Goal: Task Accomplishment & Management: Complete application form

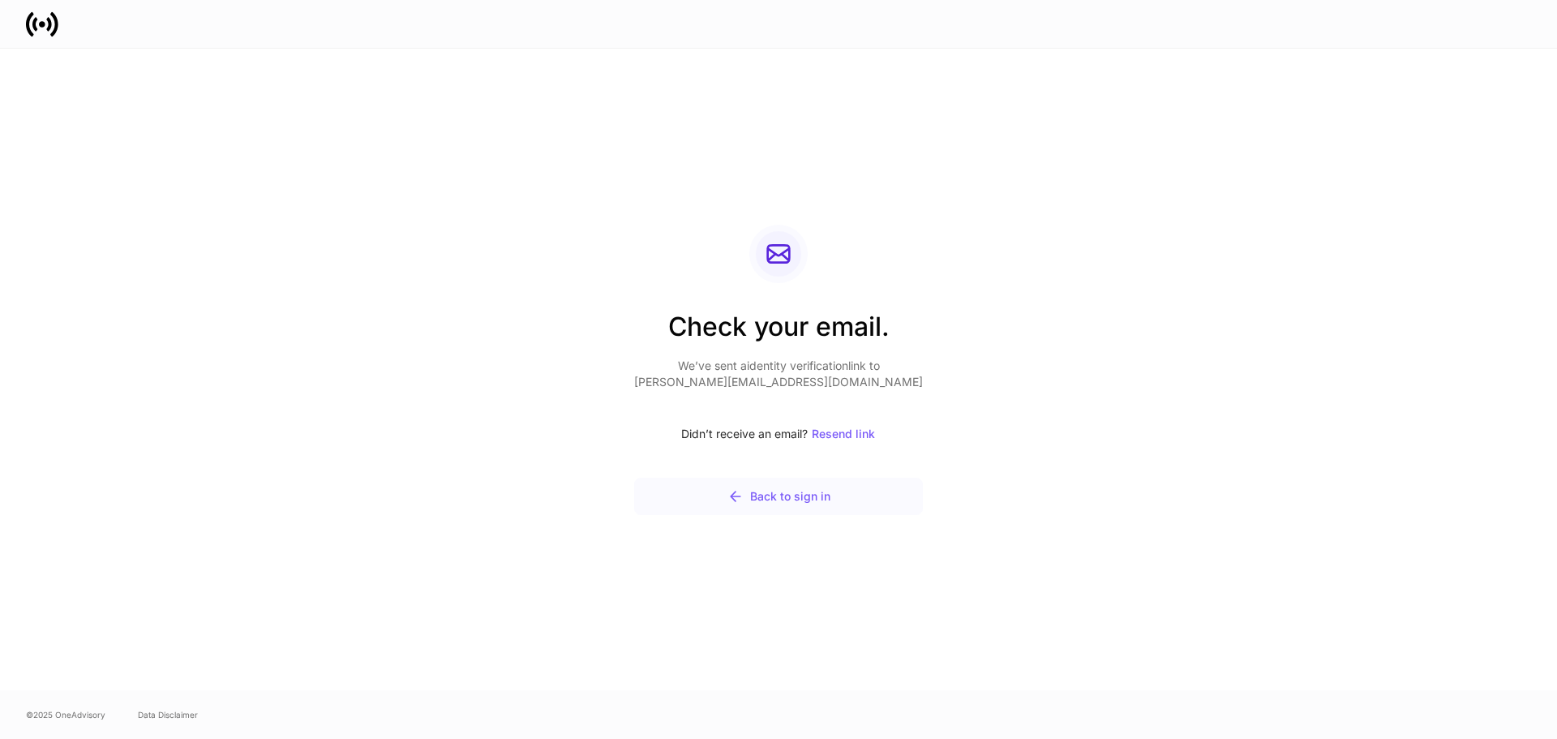
click at [797, 510] on button "Back to sign in" at bounding box center [778, 496] width 289 height 37
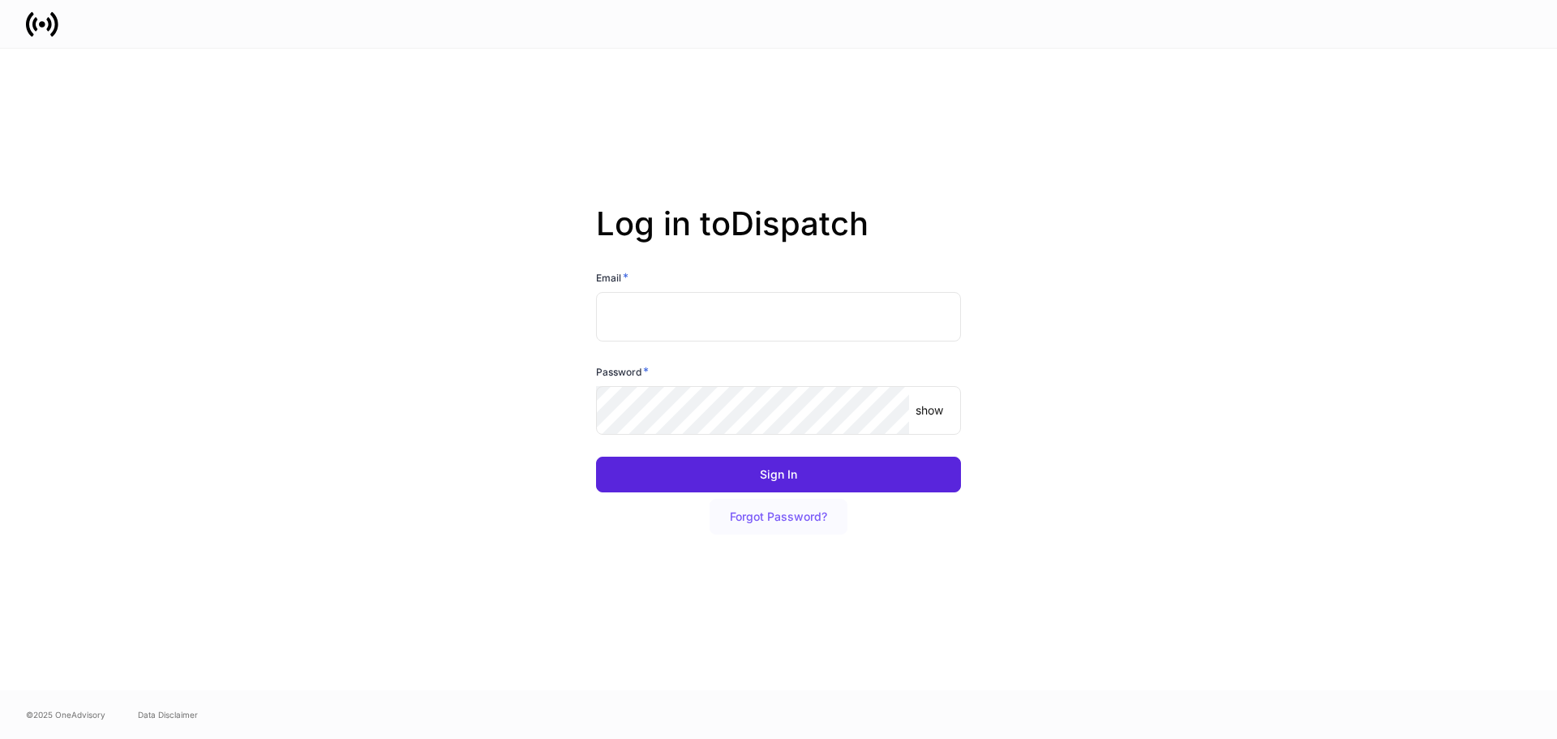
type input "**********"
click at [767, 376] on div "Password *" at bounding box center [778, 374] width 365 height 23
click at [750, 436] on div "**********" at bounding box center [772, 392] width 378 height 285
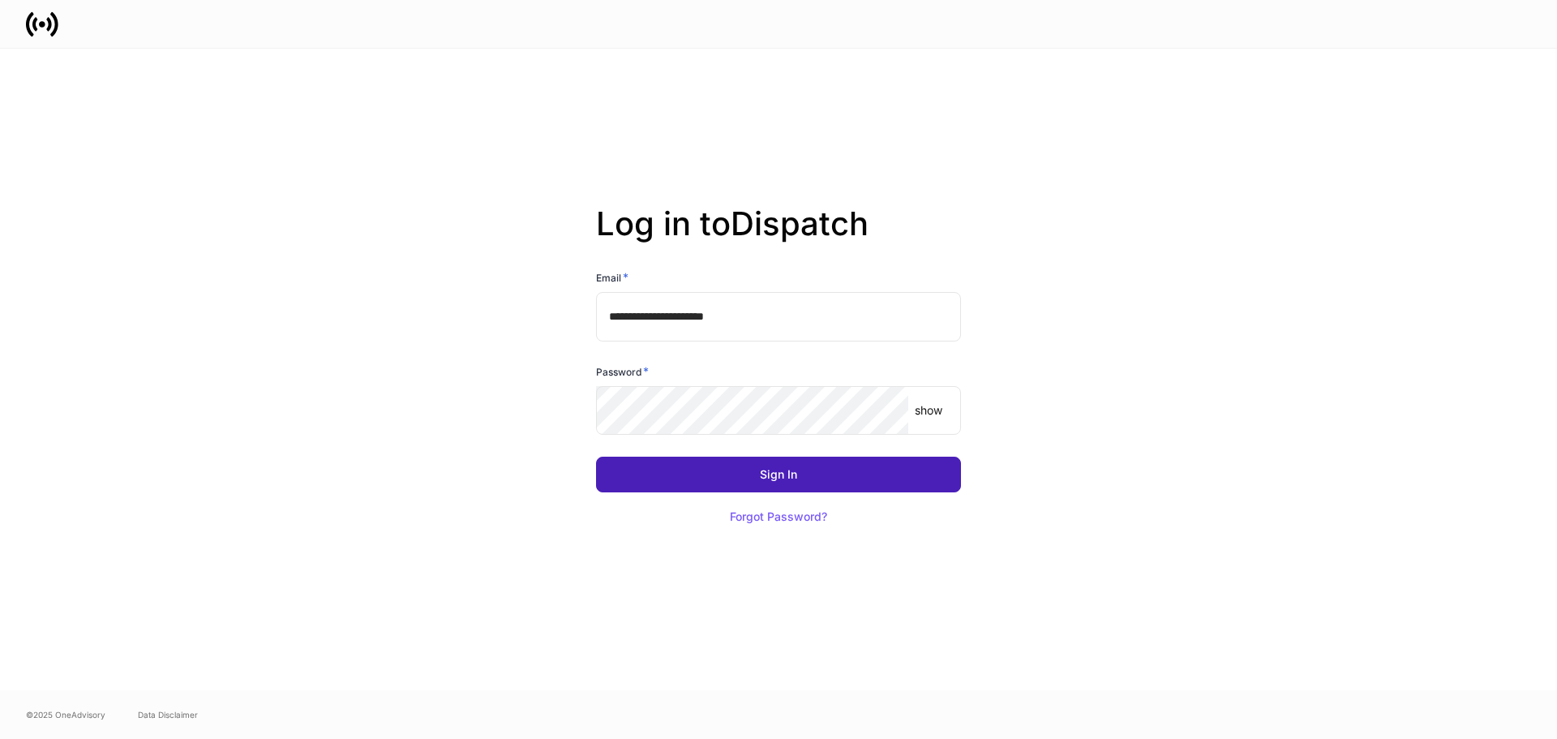
click at [761, 469] on div "Sign In" at bounding box center [778, 474] width 37 height 11
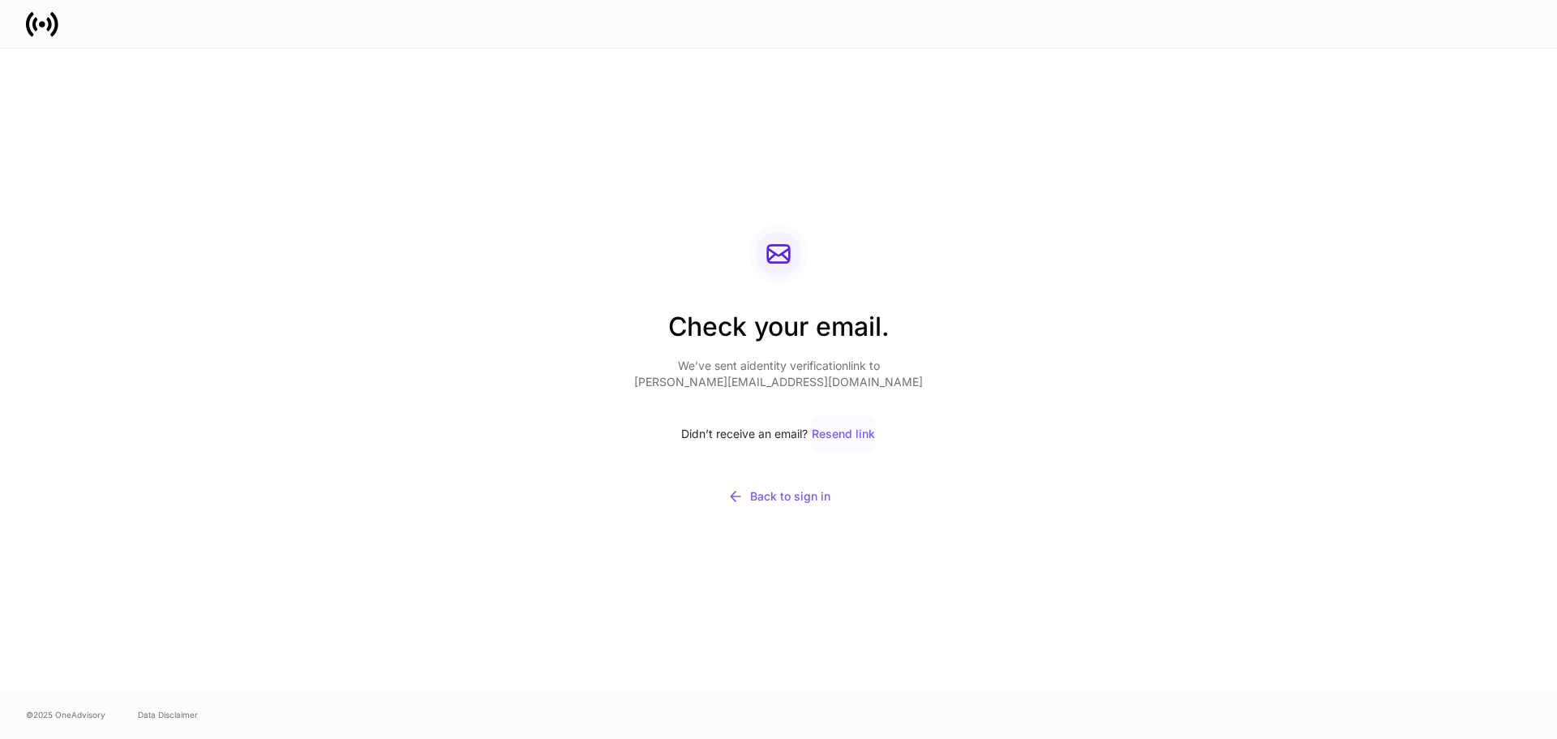
click at [842, 440] on div "Resend link" at bounding box center [843, 433] width 63 height 11
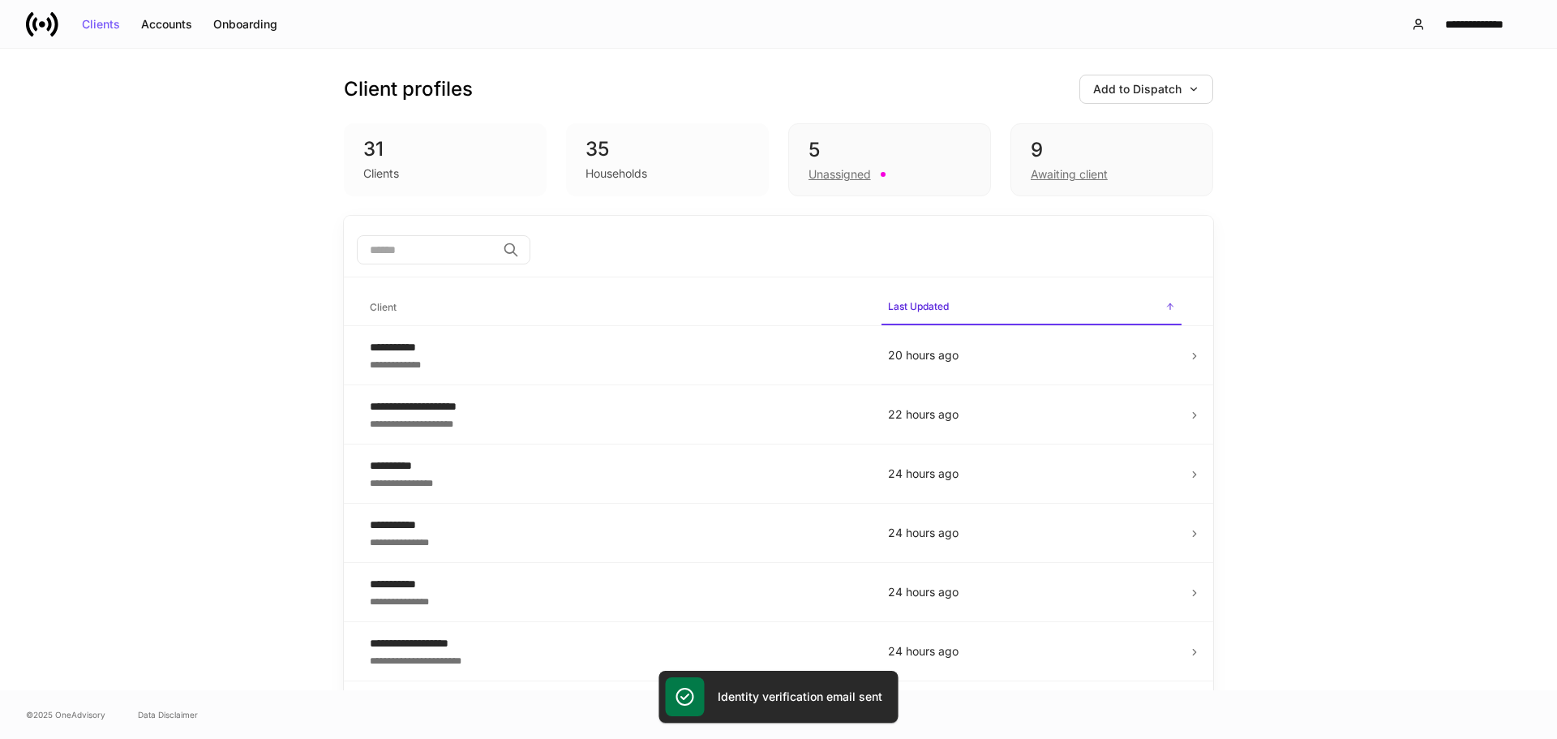
drag, startPoint x: 737, startPoint y: 122, endPoint x: 688, endPoint y: 143, distance: 53.5
click at [736, 124] on div "Client profiles Add to Dispatch 31 Clients 35 Households 5 Unassigned 9 Awaitin…" at bounding box center [778, 132] width 869 height 167
click at [687, 144] on div "35" at bounding box center [668, 149] width 164 height 26
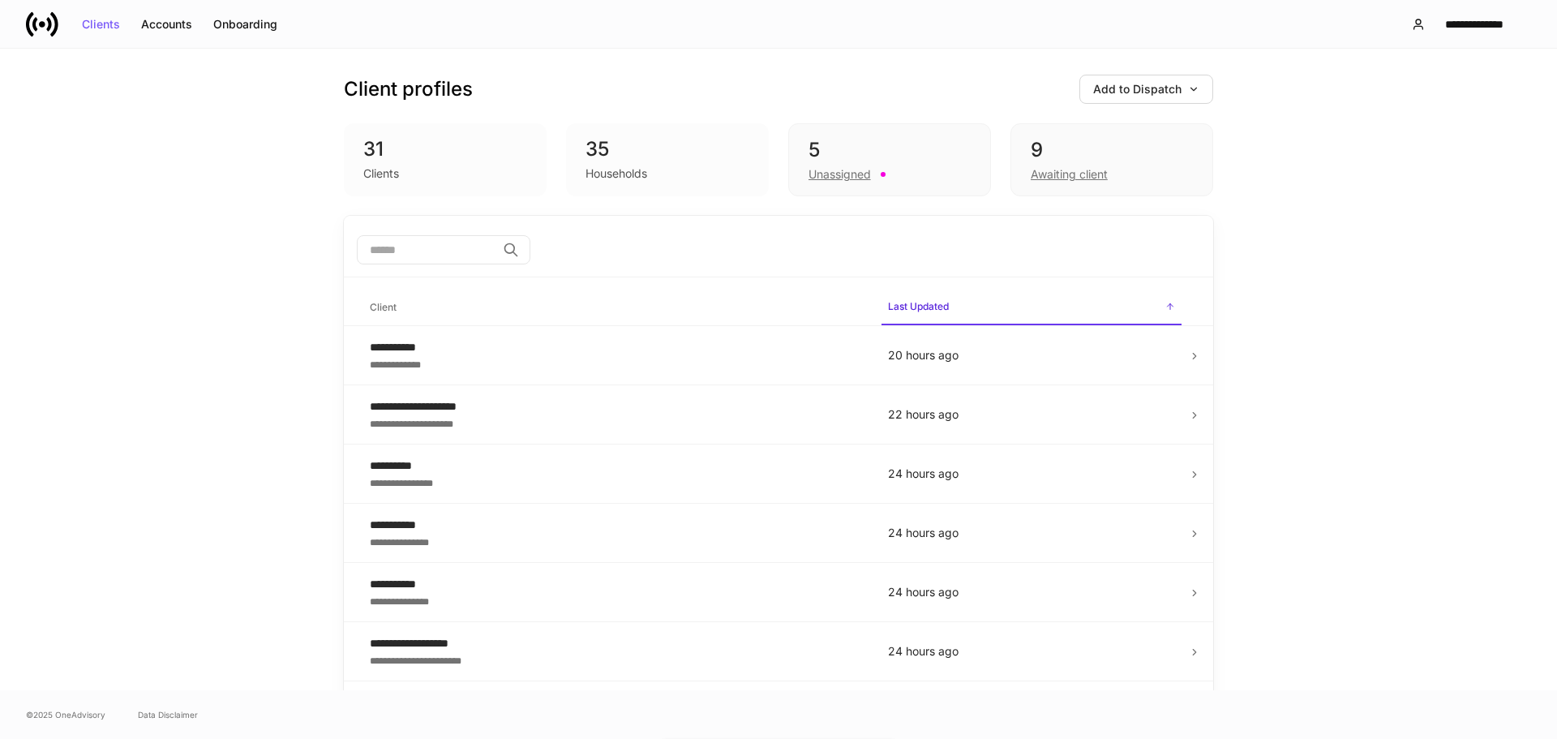
click at [687, 144] on div "35" at bounding box center [668, 149] width 164 height 26
click at [684, 144] on div "35" at bounding box center [668, 149] width 164 height 26
drag, startPoint x: 809, startPoint y: 135, endPoint x: 840, endPoint y: 139, distance: 31.8
click at [818, 136] on div "5 Unassigned" at bounding box center [889, 159] width 203 height 73
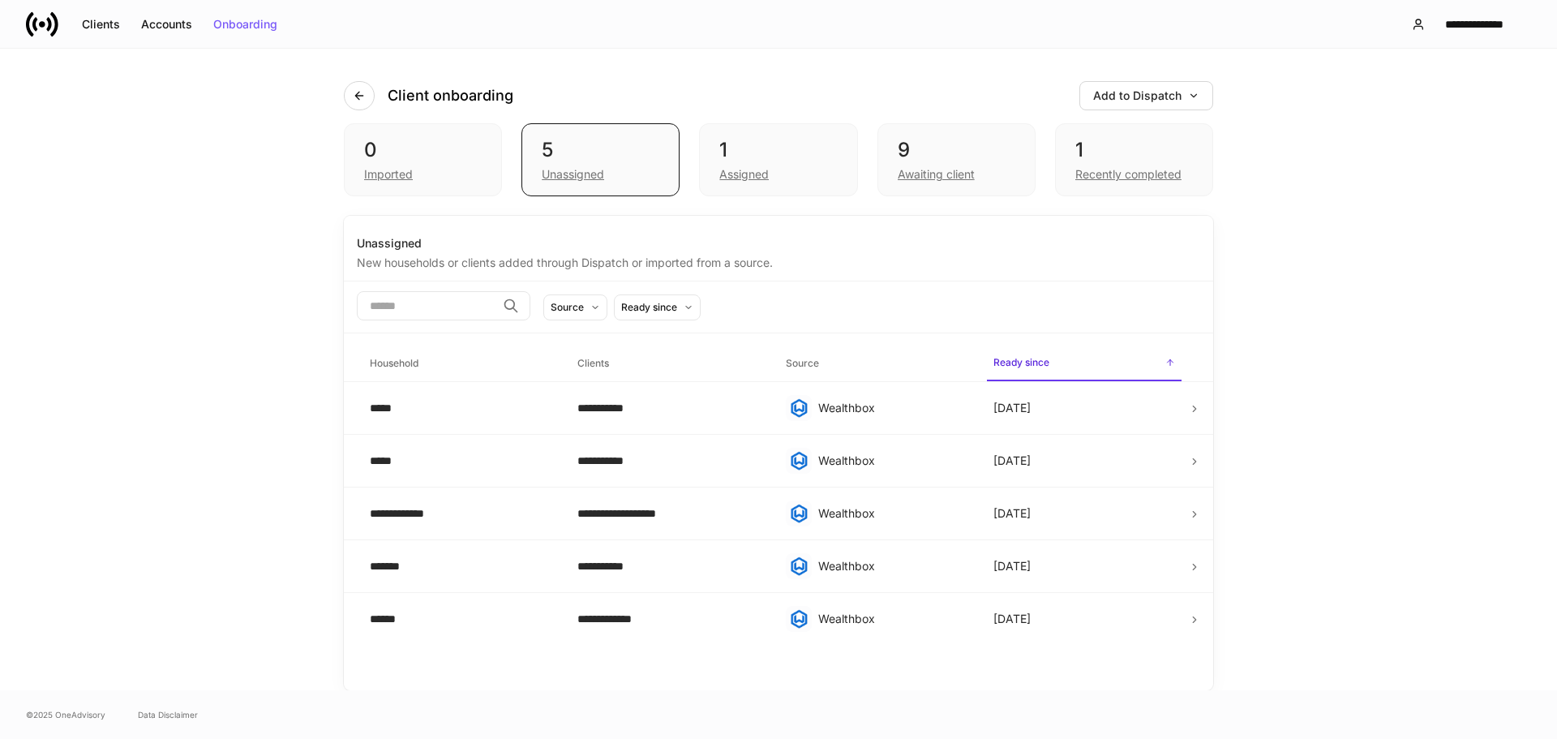
click at [864, 141] on div "0 Imported 5 Unassigned 1 Assigned 9 Awaiting client 1 Recently completed" at bounding box center [778, 159] width 869 height 73
click at [576, 132] on div "5 Unassigned" at bounding box center [601, 159] width 158 height 73
click at [770, 135] on div "1 Assigned" at bounding box center [778, 159] width 158 height 73
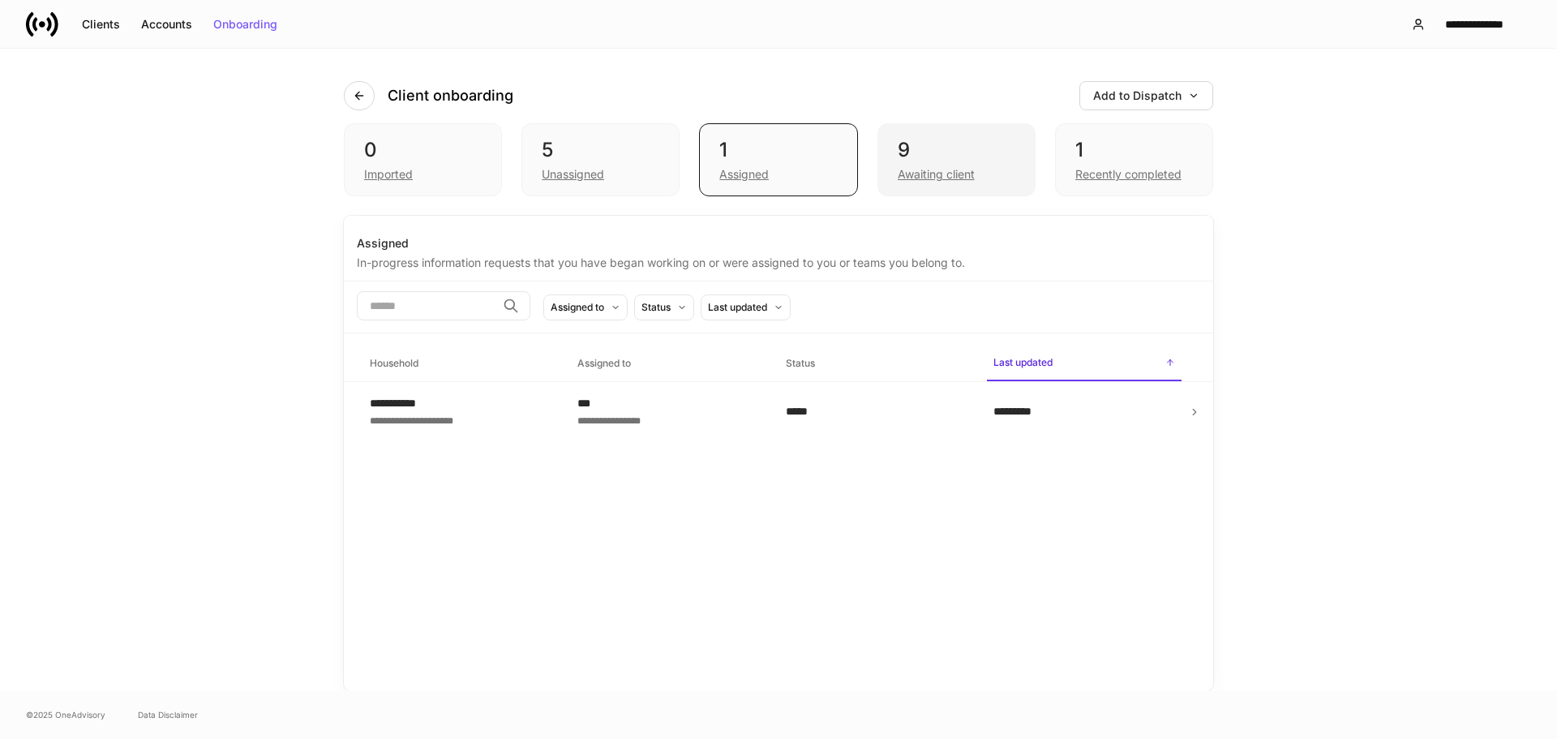
click at [908, 160] on div "9" at bounding box center [957, 150] width 118 height 26
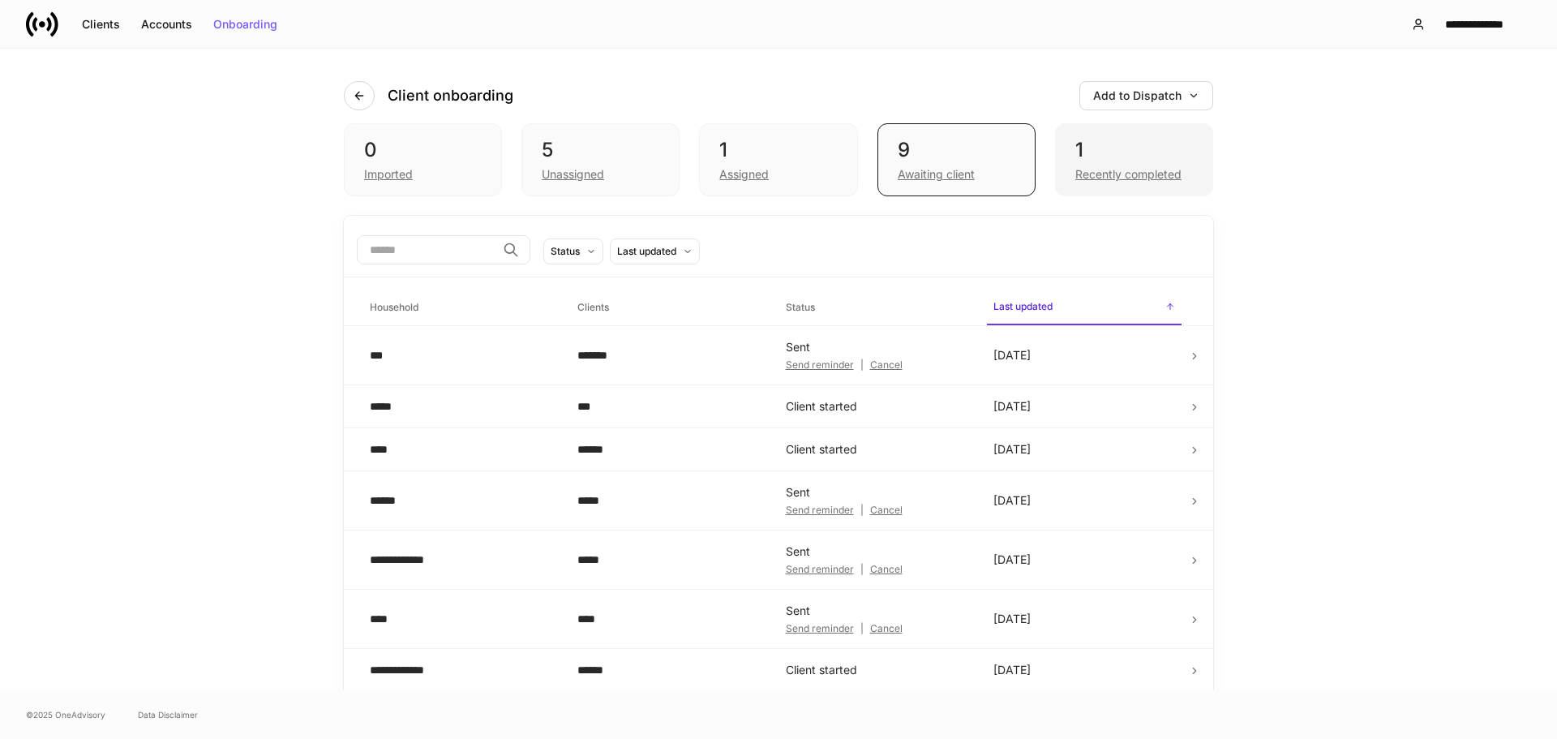
click at [1123, 140] on div "1" at bounding box center [1134, 150] width 118 height 26
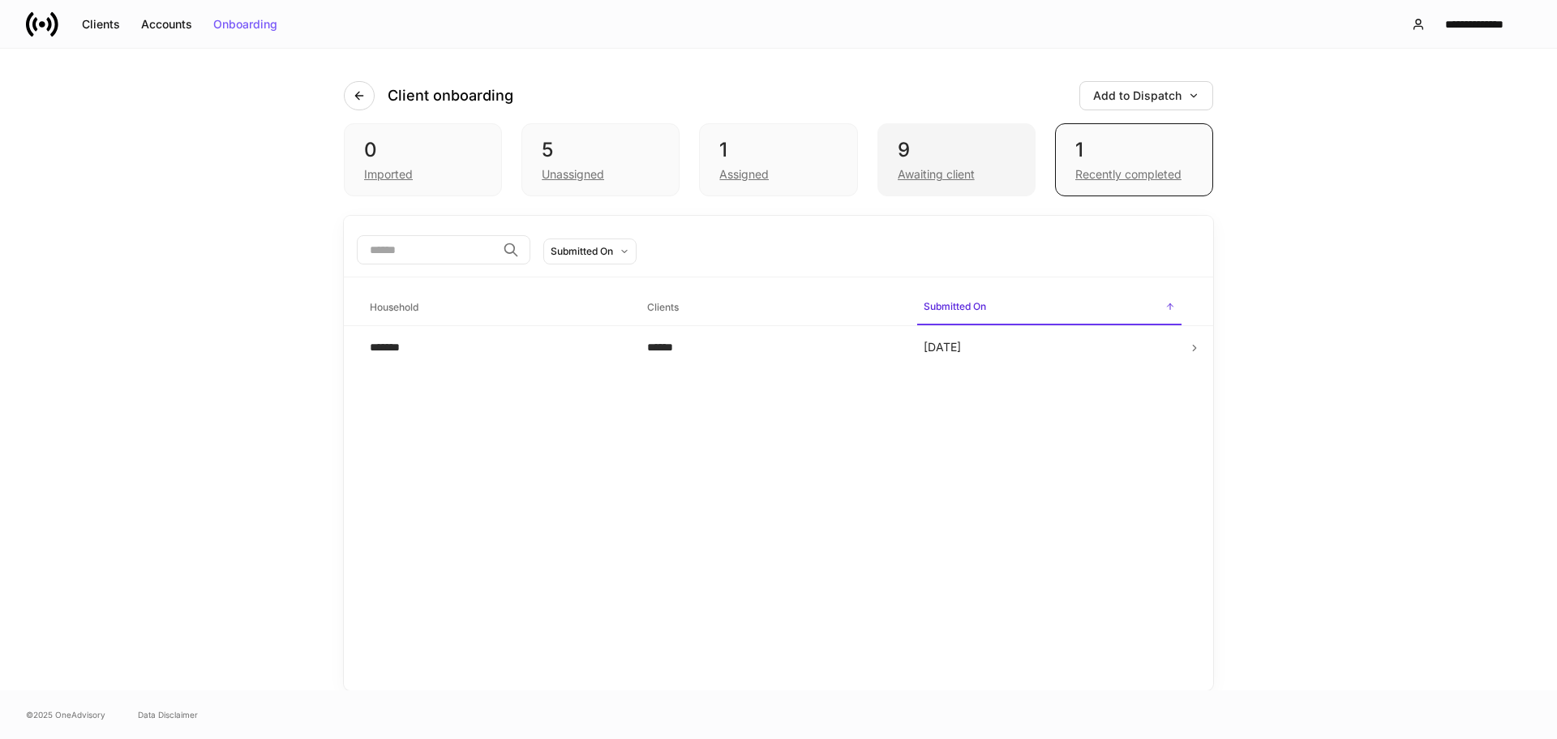
drag, startPoint x: 960, startPoint y: 140, endPoint x: 906, endPoint y: 139, distance: 54.3
click at [956, 140] on div "9" at bounding box center [957, 150] width 118 height 26
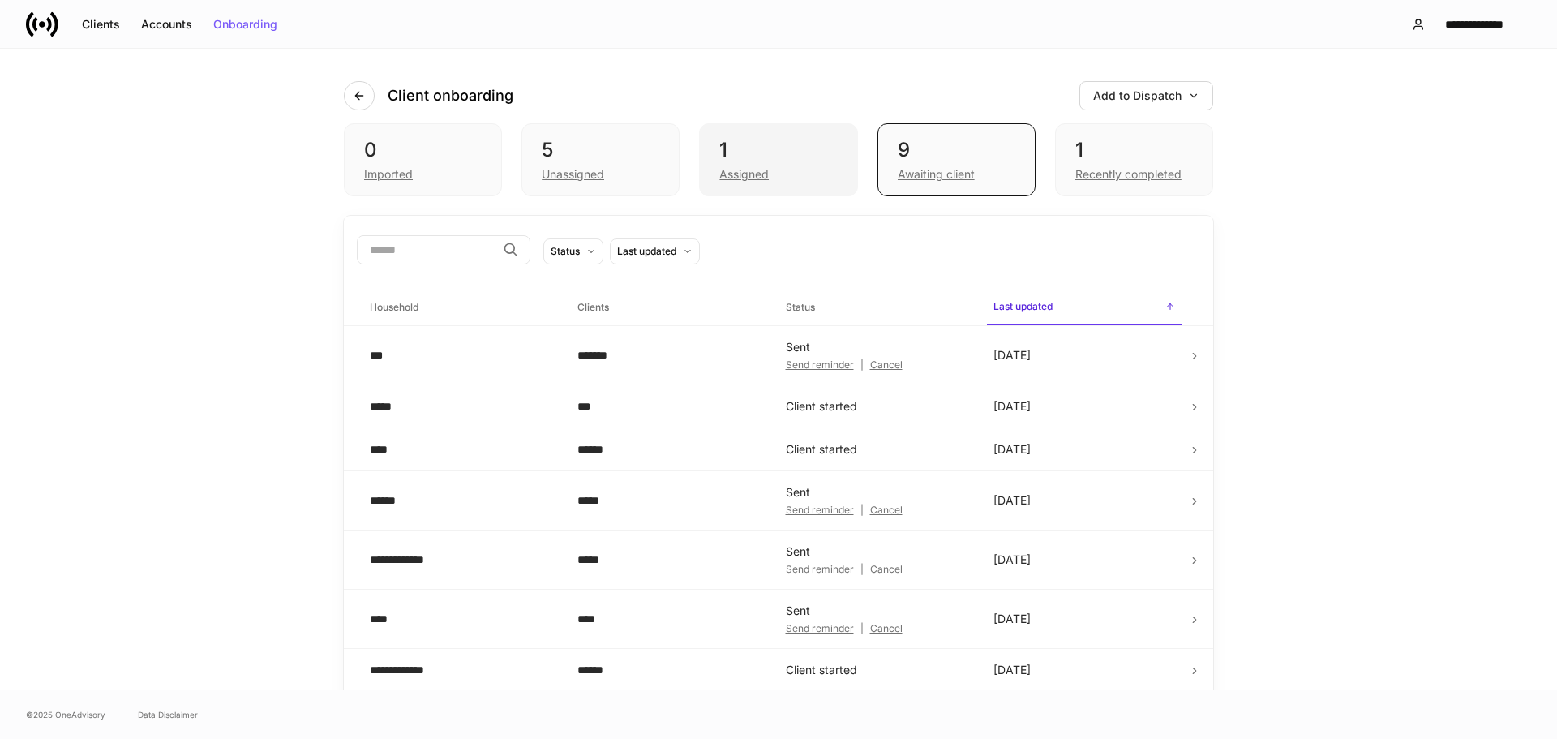
click at [798, 138] on div "1" at bounding box center [778, 150] width 118 height 26
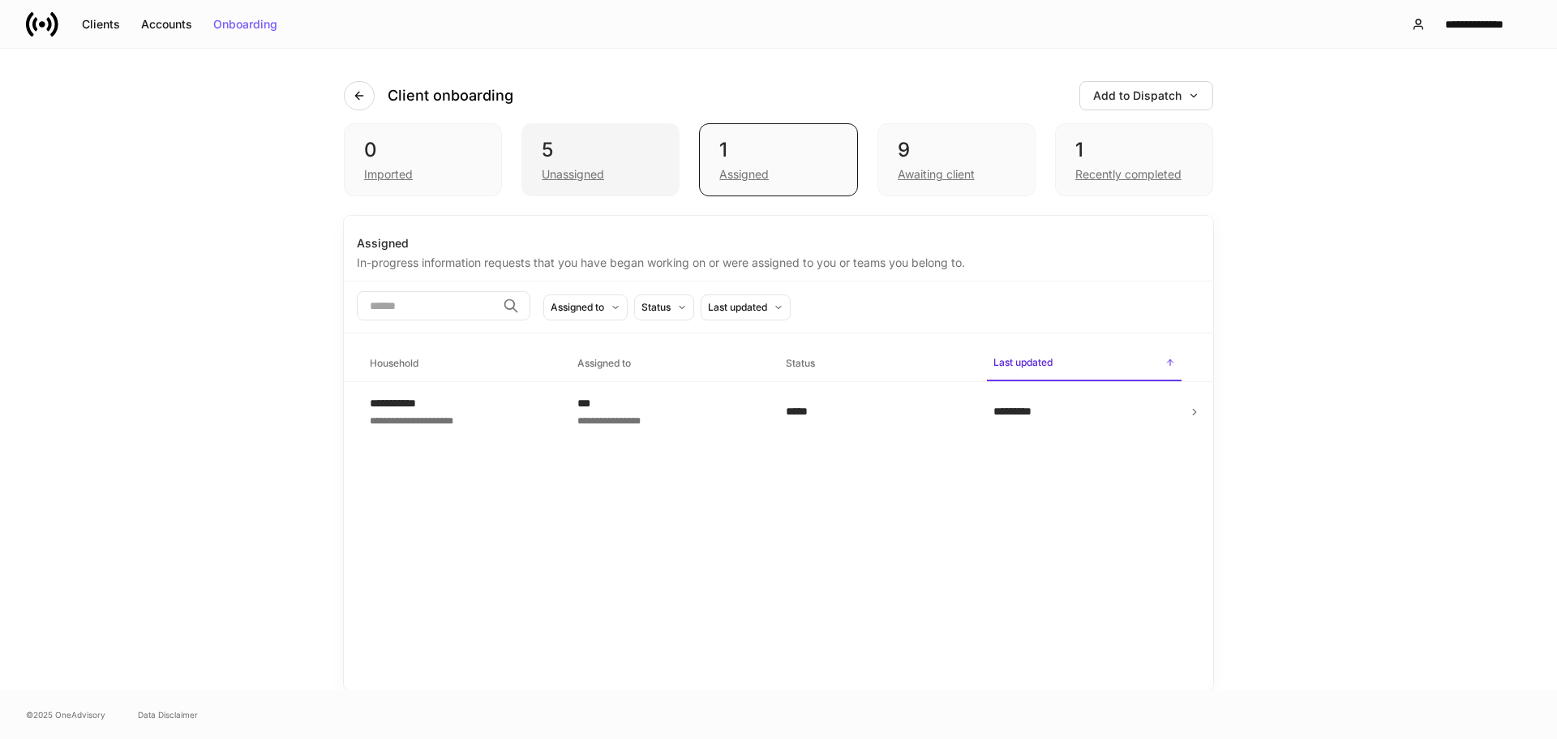
click at [598, 151] on div "5" at bounding box center [601, 150] width 118 height 26
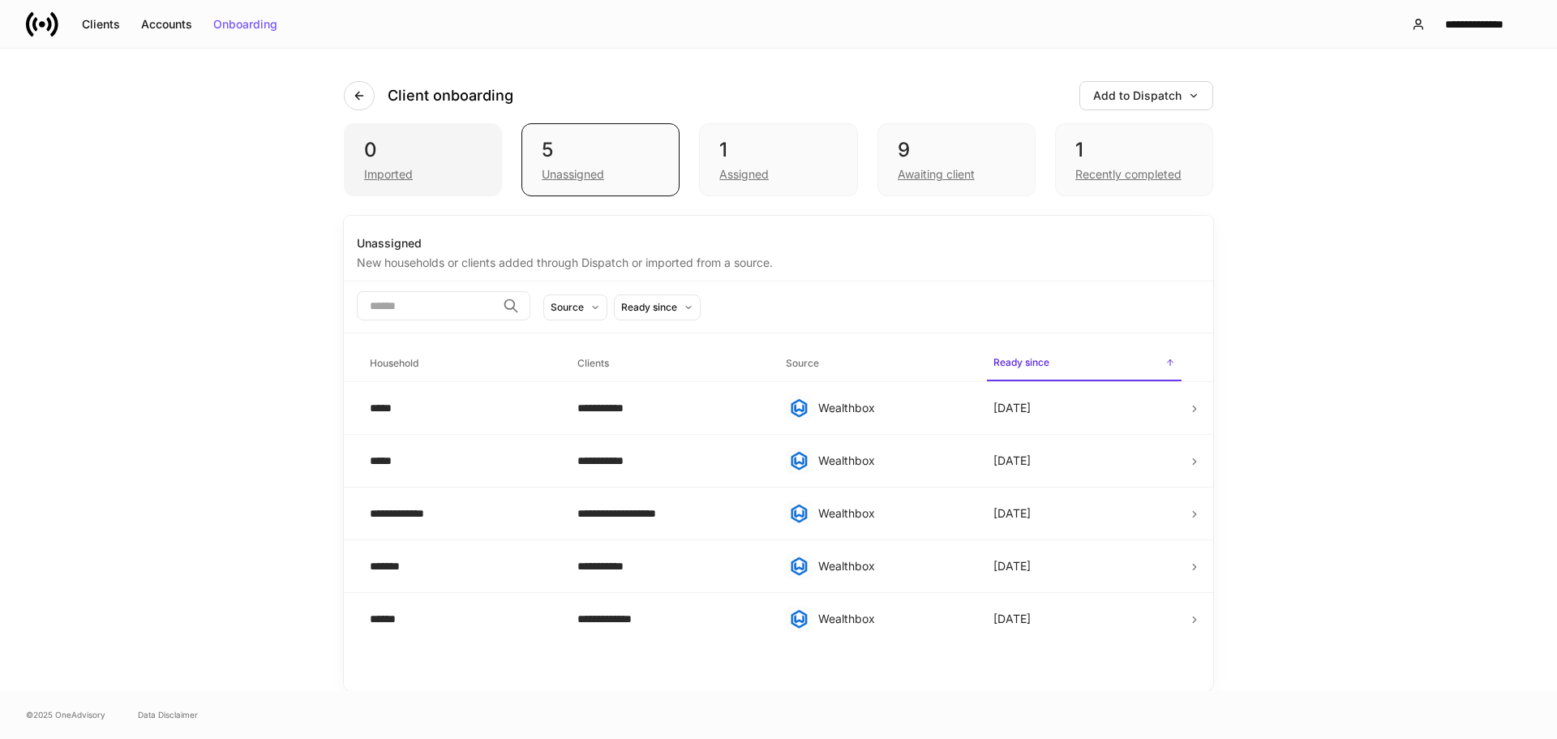
click at [485, 152] on div "0 Imported" at bounding box center [423, 159] width 158 height 73
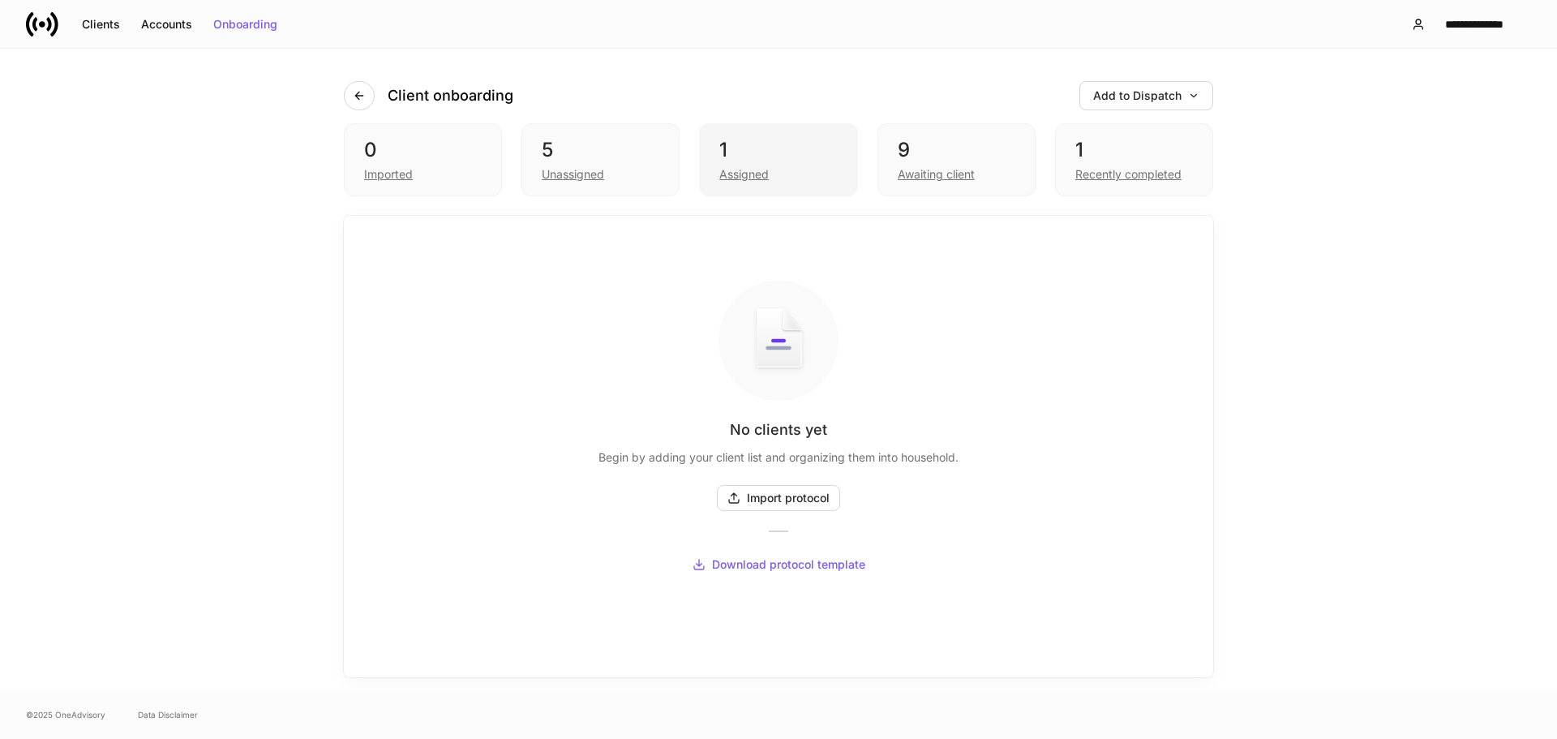
click at [817, 148] on div "1" at bounding box center [778, 150] width 118 height 26
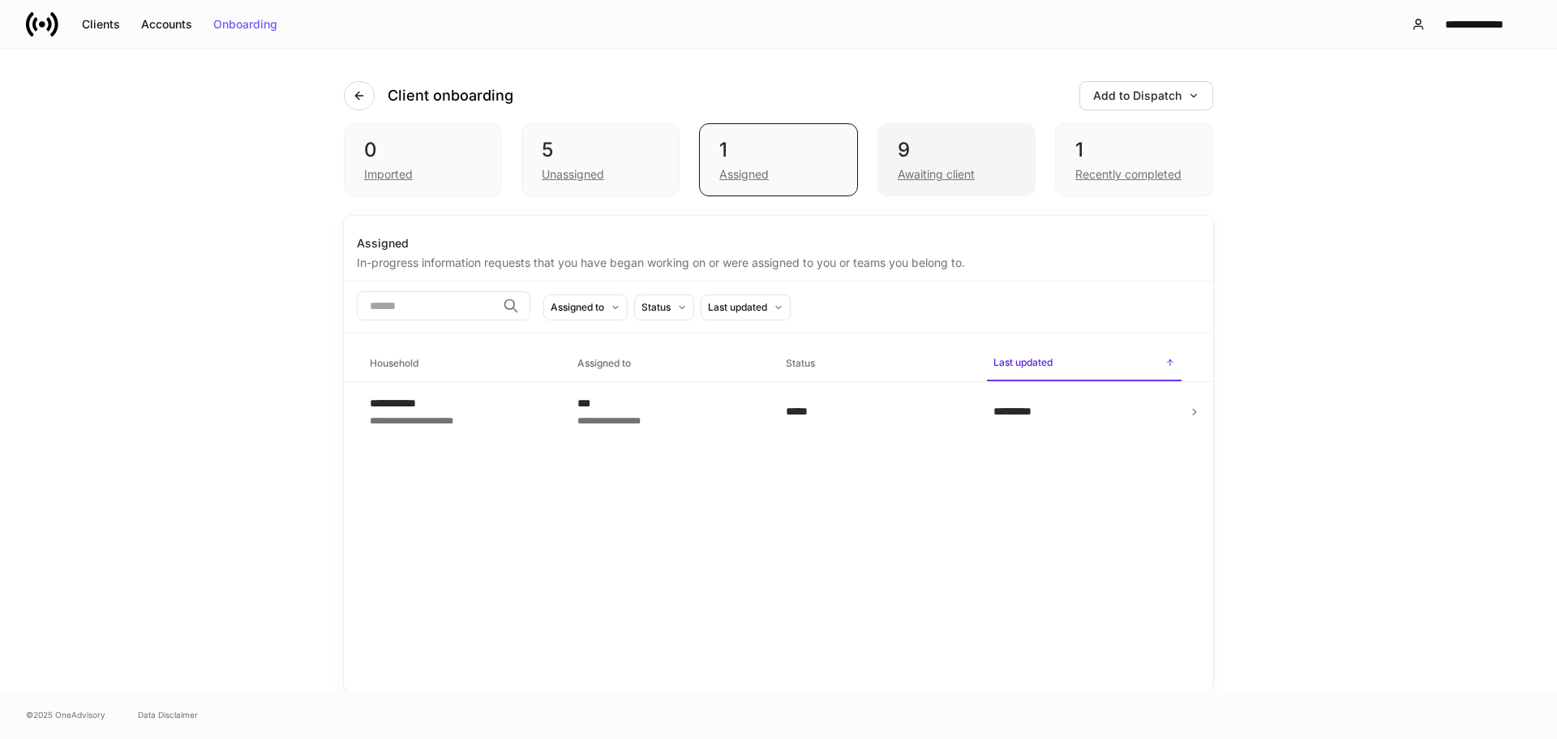
click at [953, 136] on div "9 Awaiting client" at bounding box center [957, 159] width 158 height 73
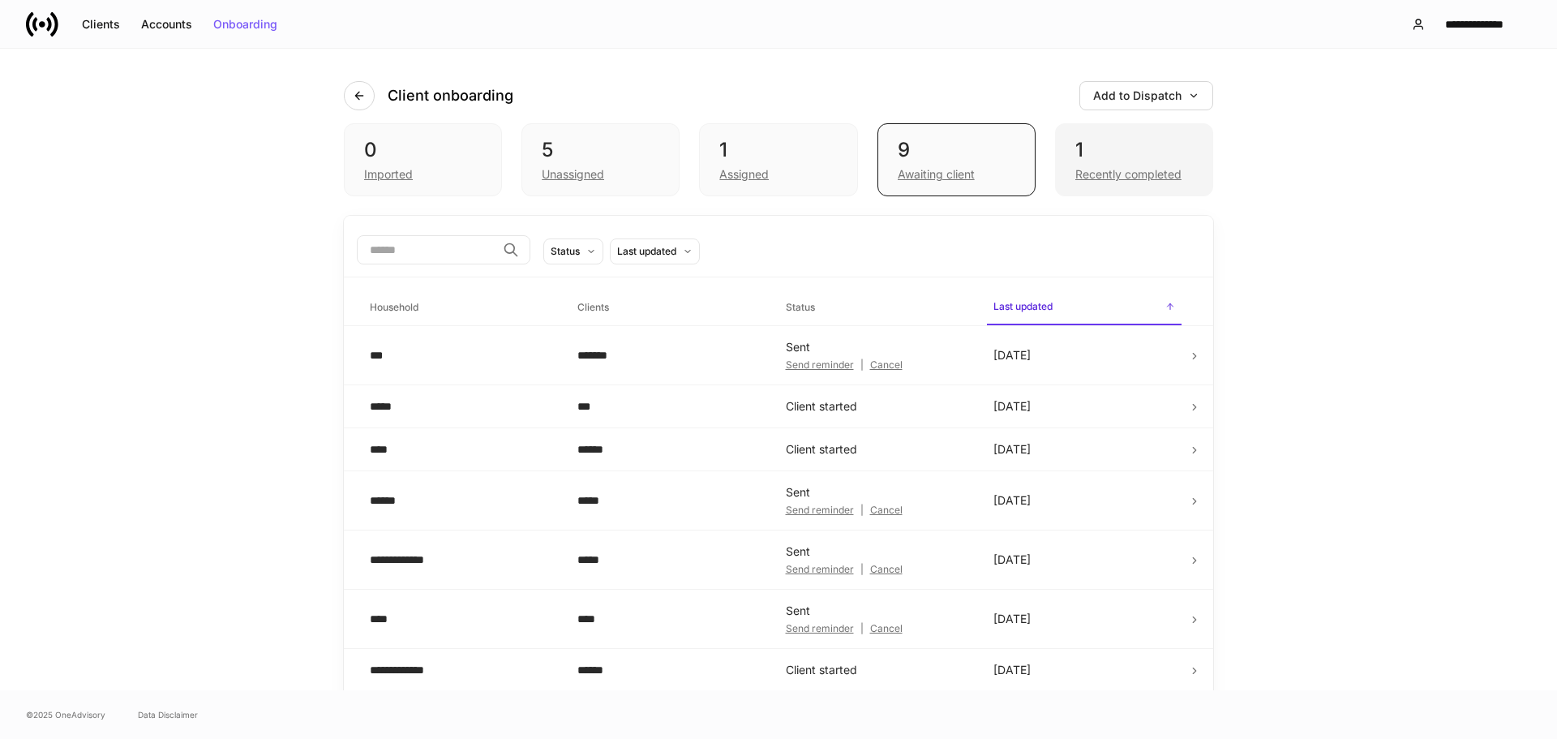
click at [1097, 144] on div "1" at bounding box center [1134, 150] width 118 height 26
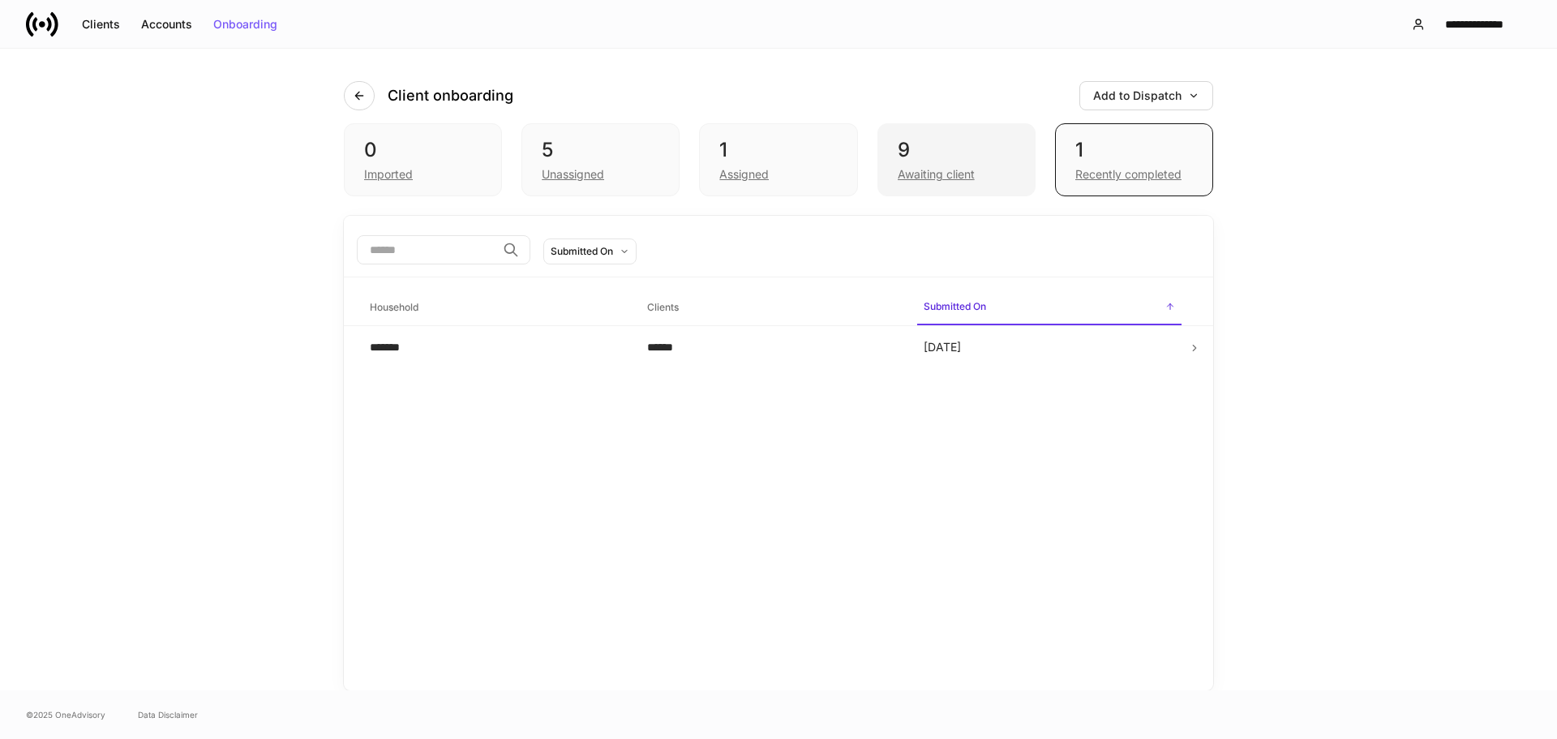
click at [986, 150] on div "9" at bounding box center [957, 150] width 118 height 26
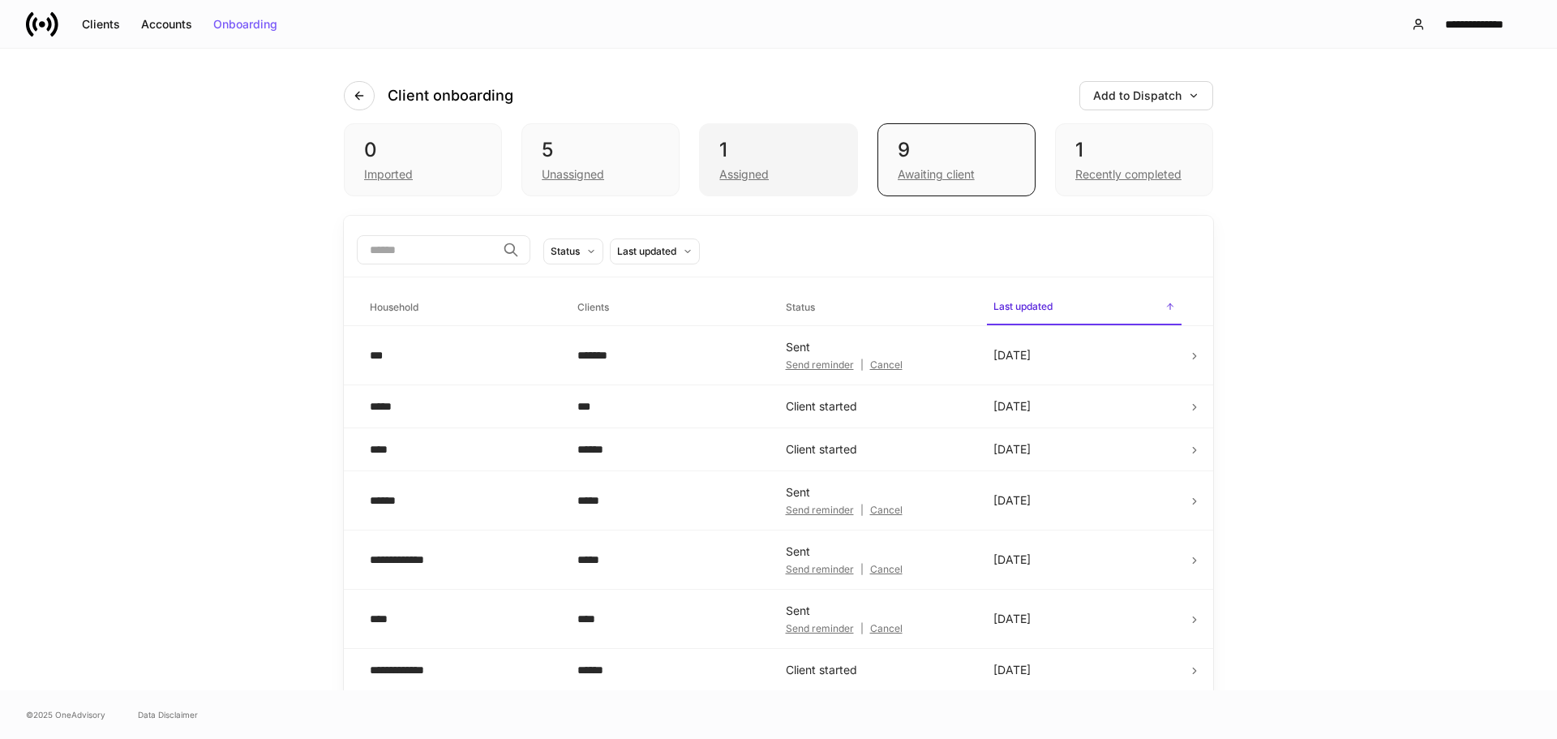
click at [796, 150] on div "1" at bounding box center [778, 150] width 118 height 26
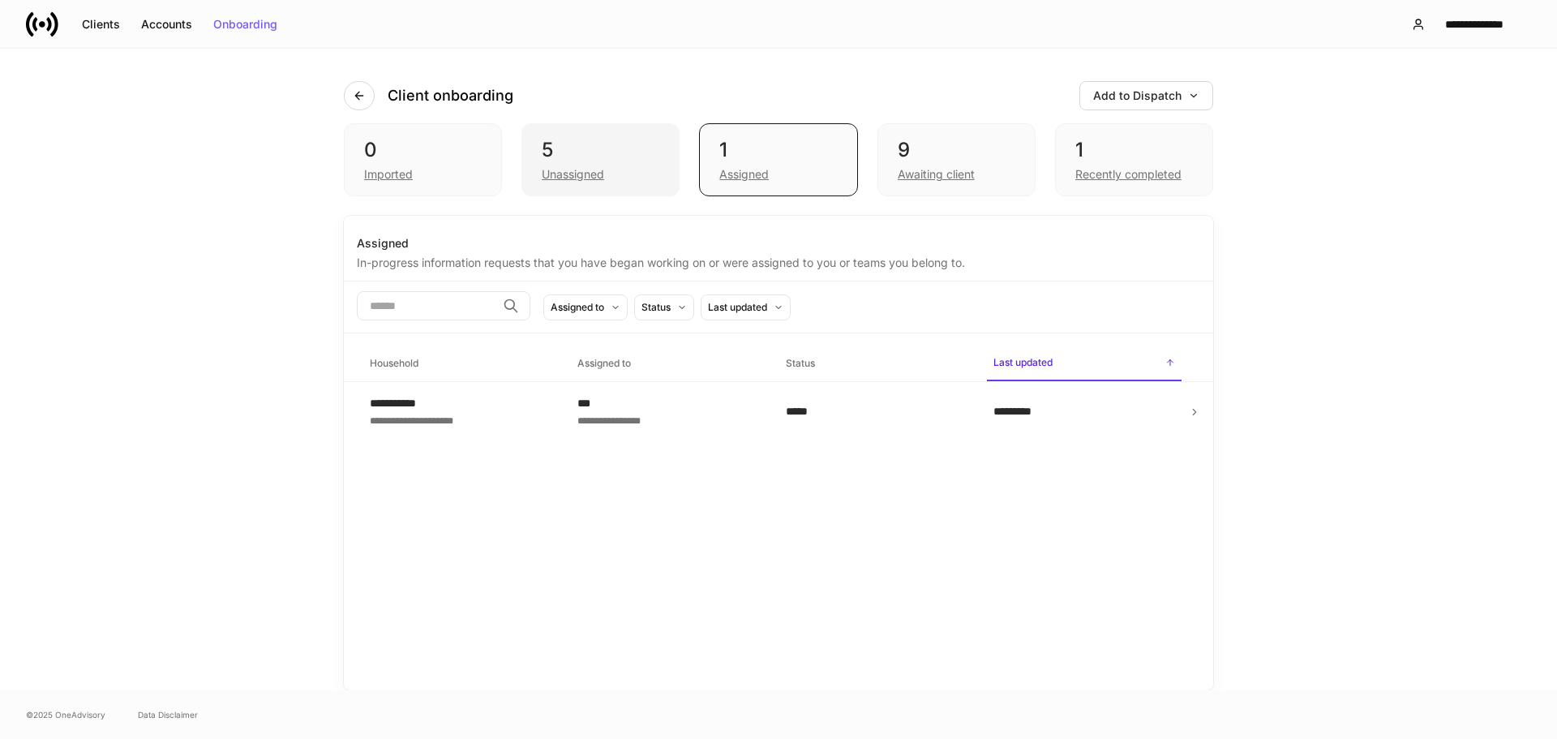
click at [649, 145] on div "5" at bounding box center [601, 150] width 118 height 26
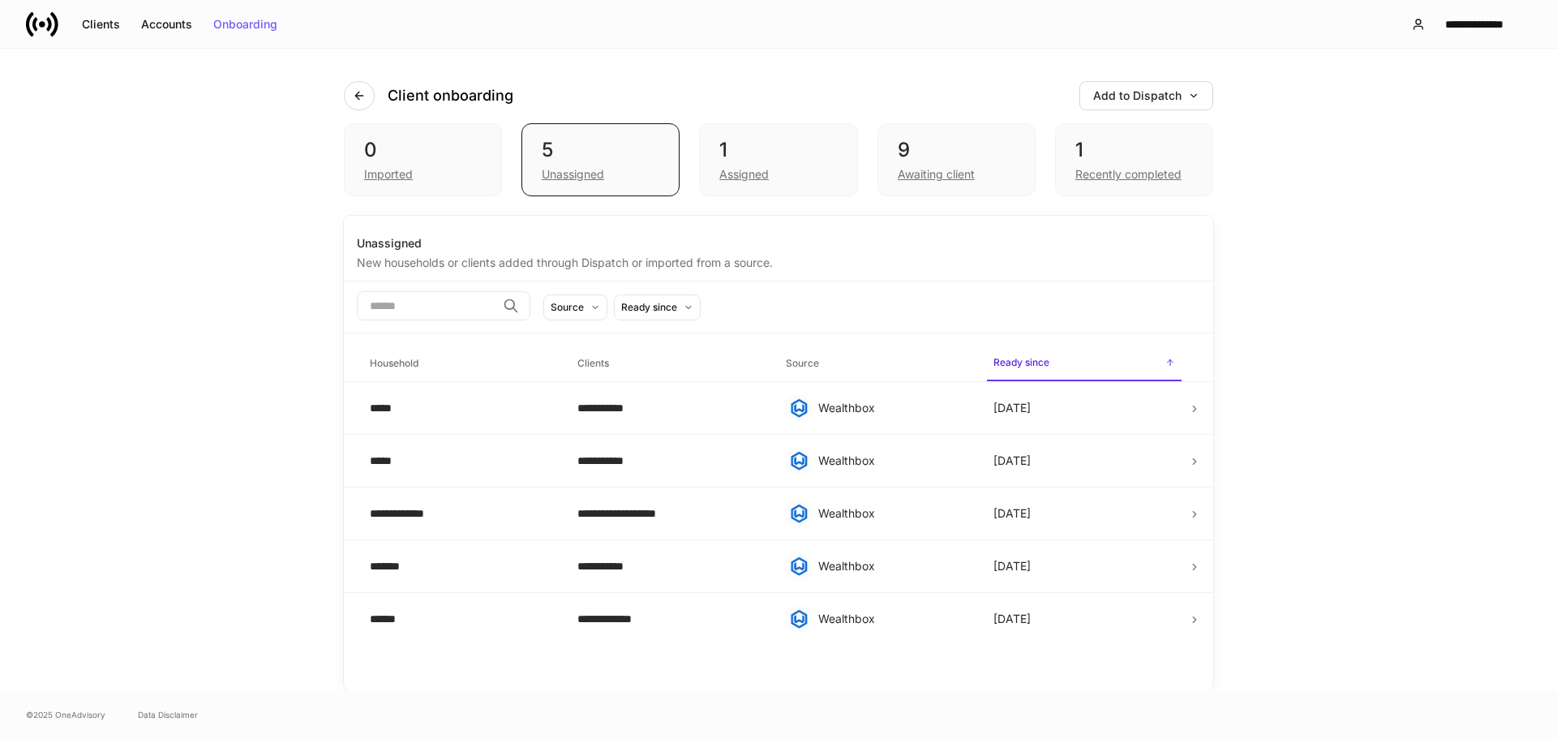
drag, startPoint x: 906, startPoint y: 141, endPoint x: 1143, endPoint y: 48, distance: 254.5
click at [1143, 48] on div "**********" at bounding box center [778, 24] width 1557 height 49
click at [1405, 267] on div "**********" at bounding box center [778, 370] width 1557 height 642
drag, startPoint x: 808, startPoint y: 138, endPoint x: 727, endPoint y: 122, distance: 82.6
click at [805, 135] on div "1 Assigned" at bounding box center [778, 159] width 158 height 73
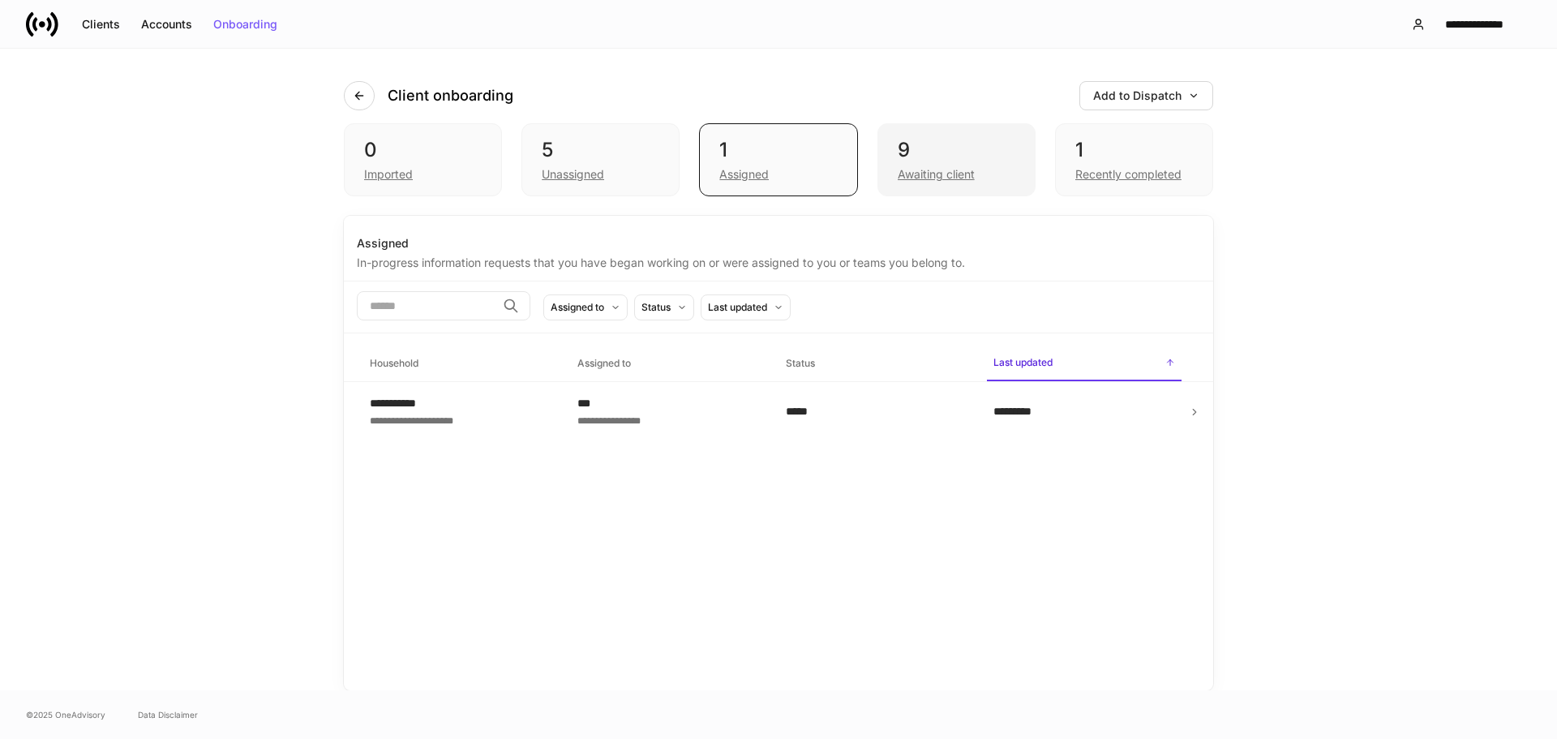
click at [933, 144] on div "9" at bounding box center [957, 150] width 118 height 26
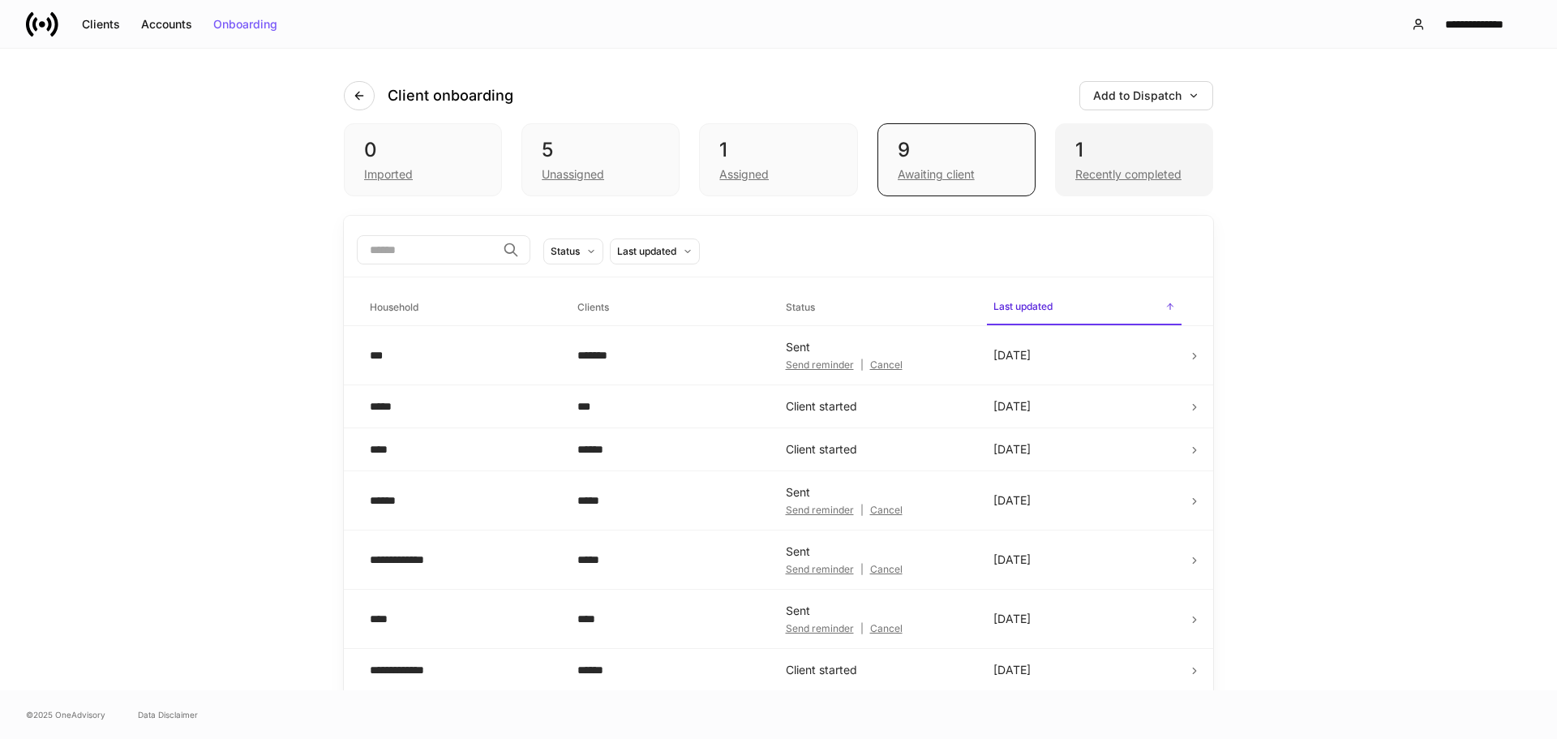
click at [1109, 154] on div "1" at bounding box center [1134, 150] width 118 height 26
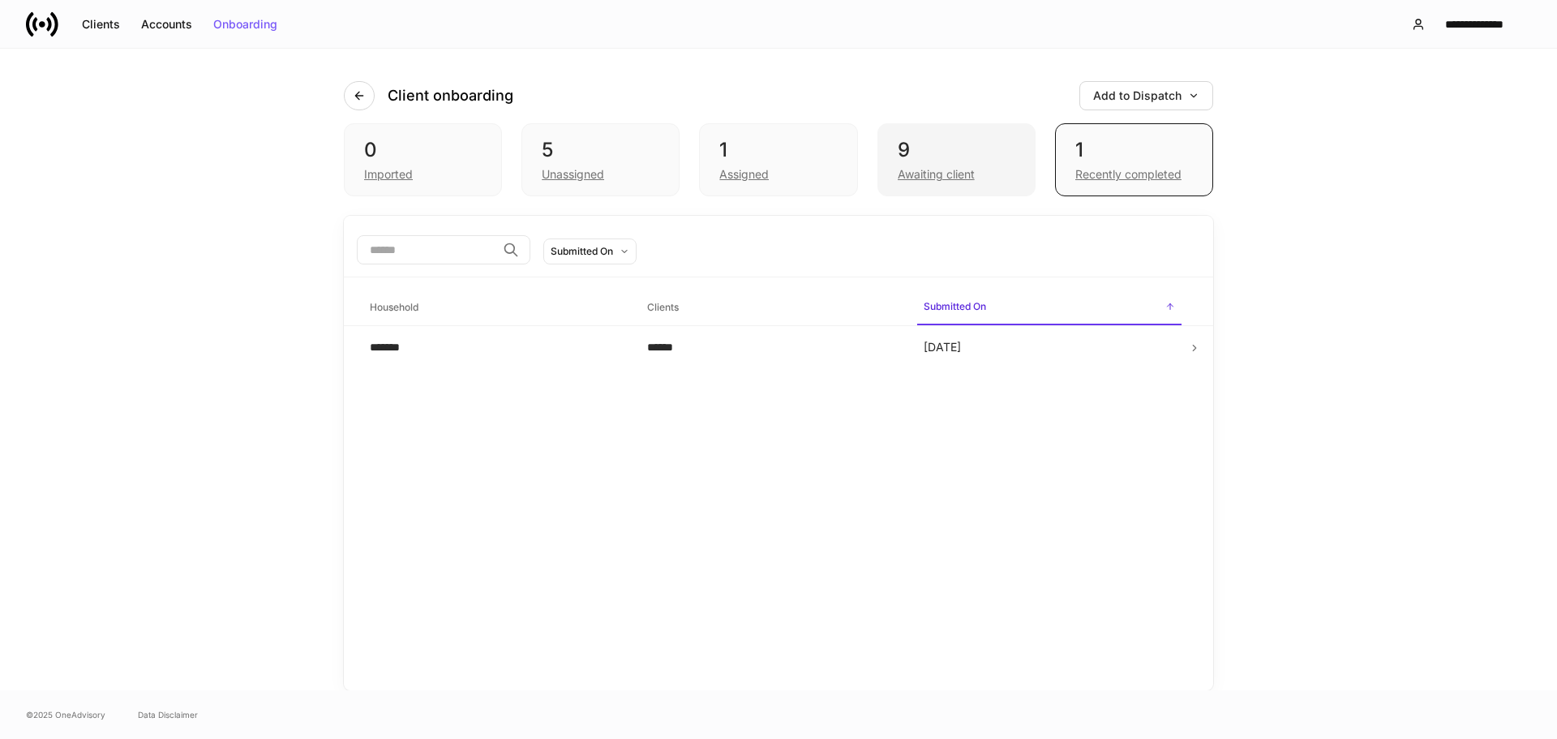
click at [959, 156] on div "9" at bounding box center [957, 150] width 118 height 26
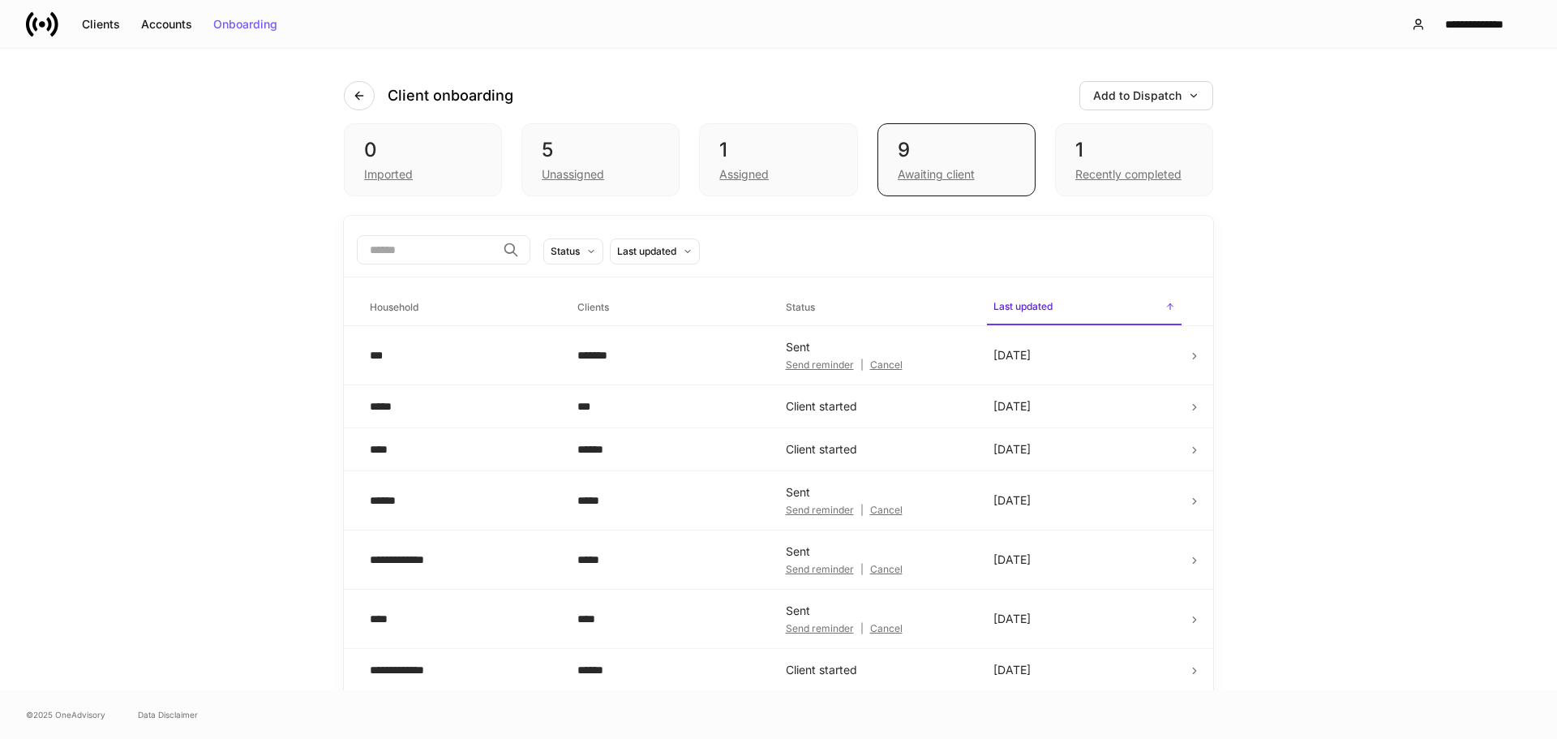
drag, startPoint x: 915, startPoint y: 203, endPoint x: 904, endPoint y: 213, distance: 14.9
drag, startPoint x: 904, startPoint y: 213, endPoint x: 1314, endPoint y: 211, distance: 409.6
click at [1314, 211] on div "**********" at bounding box center [778, 370] width 1557 height 642
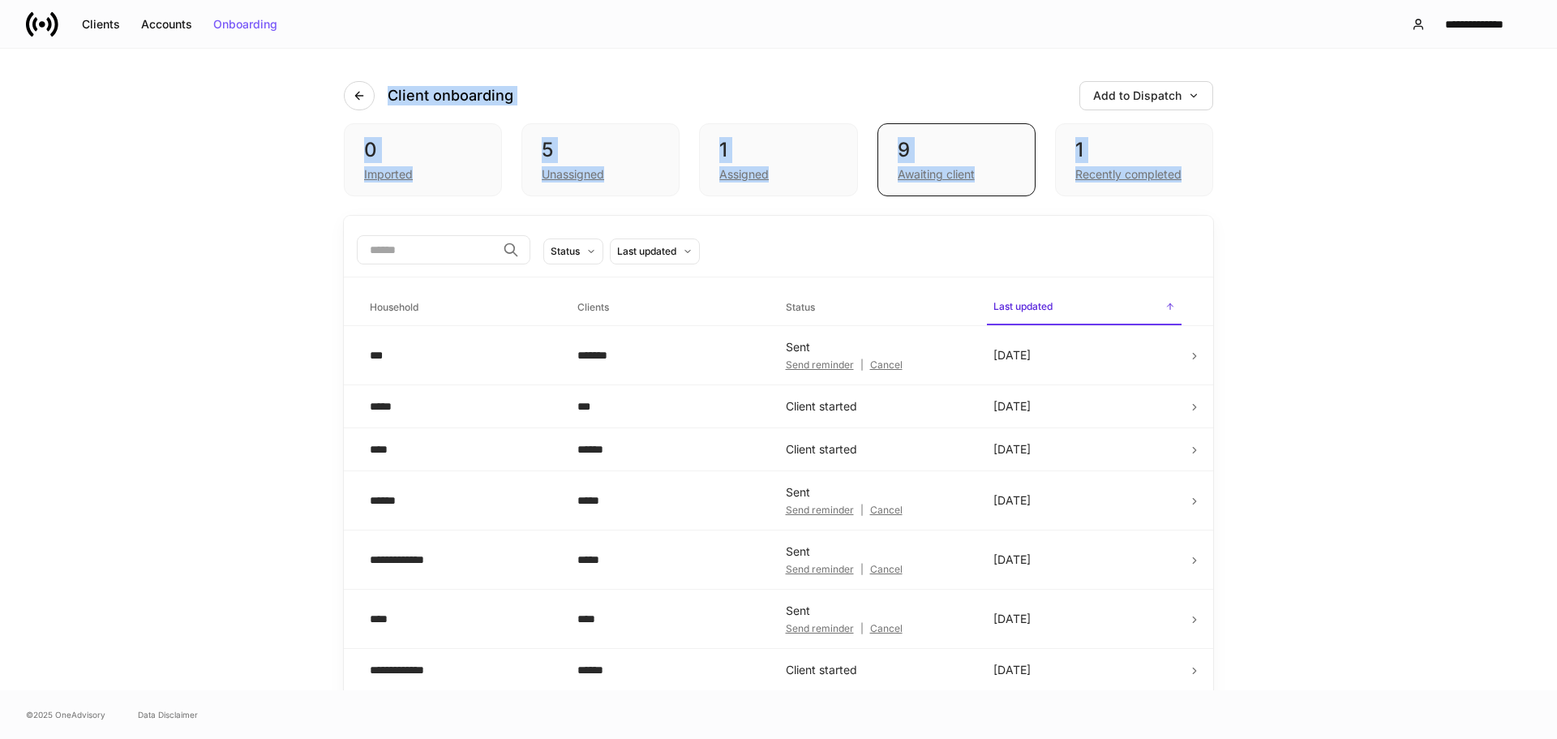
drag, startPoint x: 1306, startPoint y: 202, endPoint x: 297, endPoint y: 87, distance: 1015.5
click at [297, 87] on div "**********" at bounding box center [778, 370] width 1557 height 642
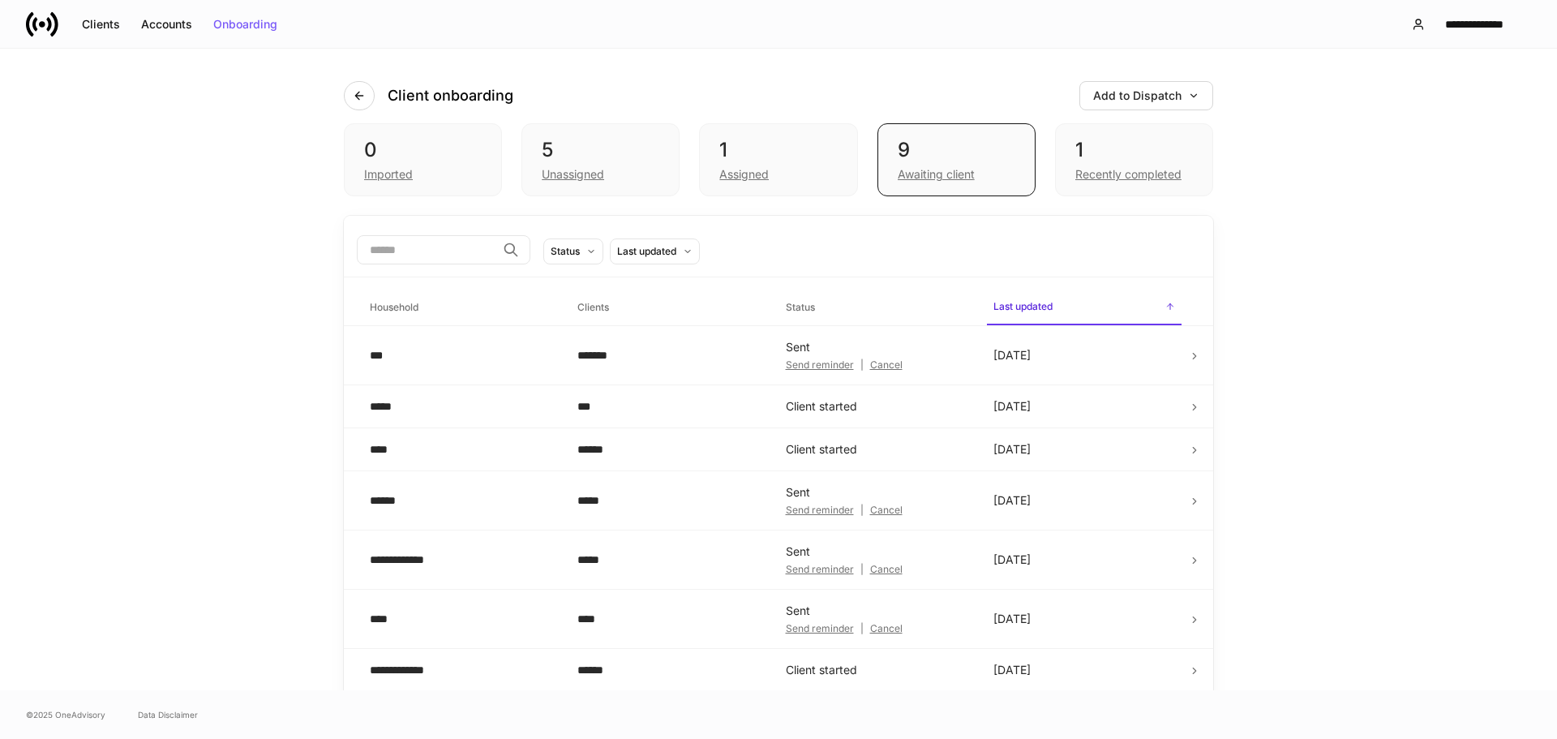
click at [297, 87] on div "**********" at bounding box center [778, 413] width 973 height 728
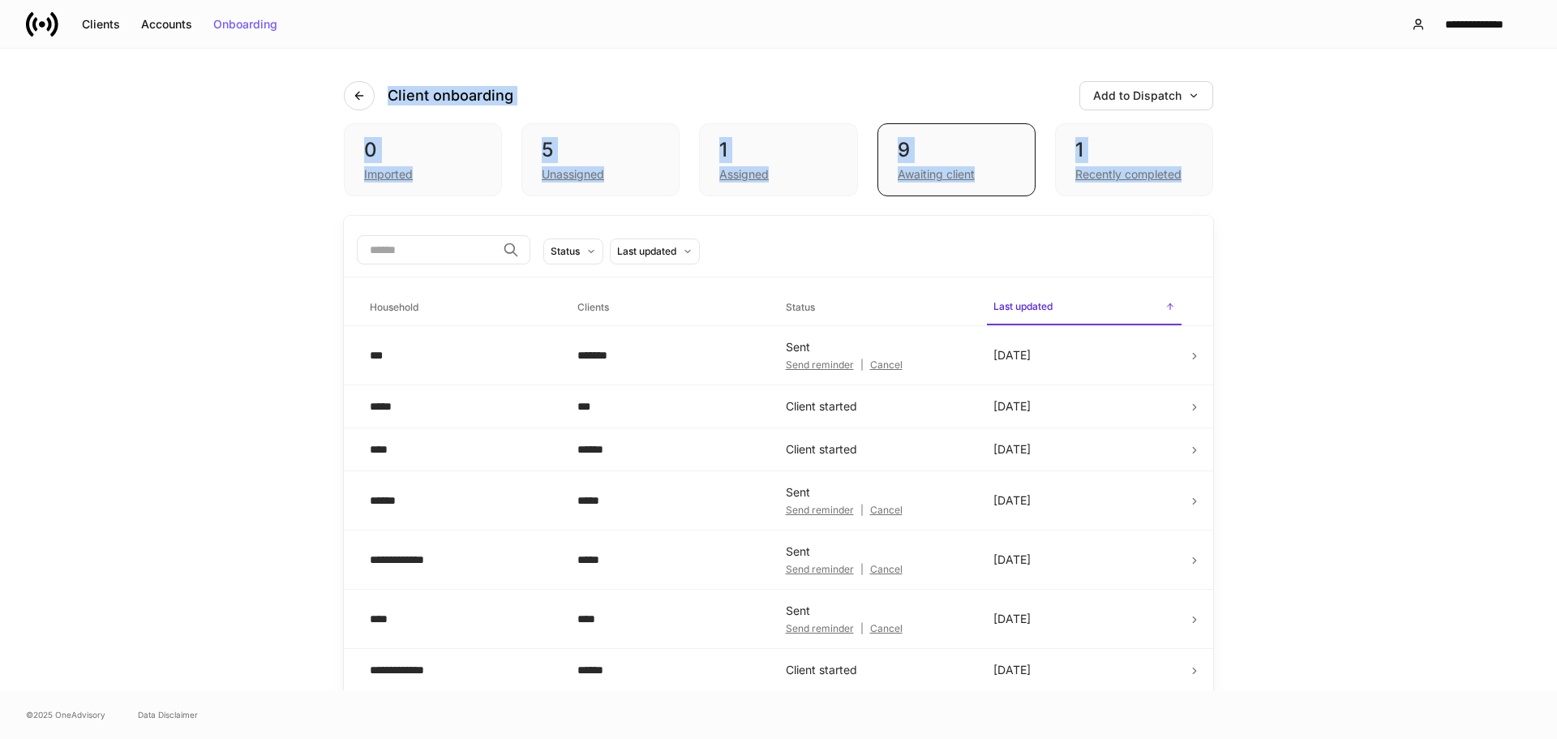
drag, startPoint x: 297, startPoint y: 87, endPoint x: 1284, endPoint y: 182, distance: 991.7
click at [1284, 182] on div "**********" at bounding box center [778, 370] width 1557 height 642
click at [1371, 198] on div "**********" at bounding box center [778, 370] width 1557 height 642
drag, startPoint x: 1445, startPoint y: 178, endPoint x: 136, endPoint y: 69, distance: 1313.6
click at [136, 69] on div "**********" at bounding box center [778, 370] width 1557 height 642
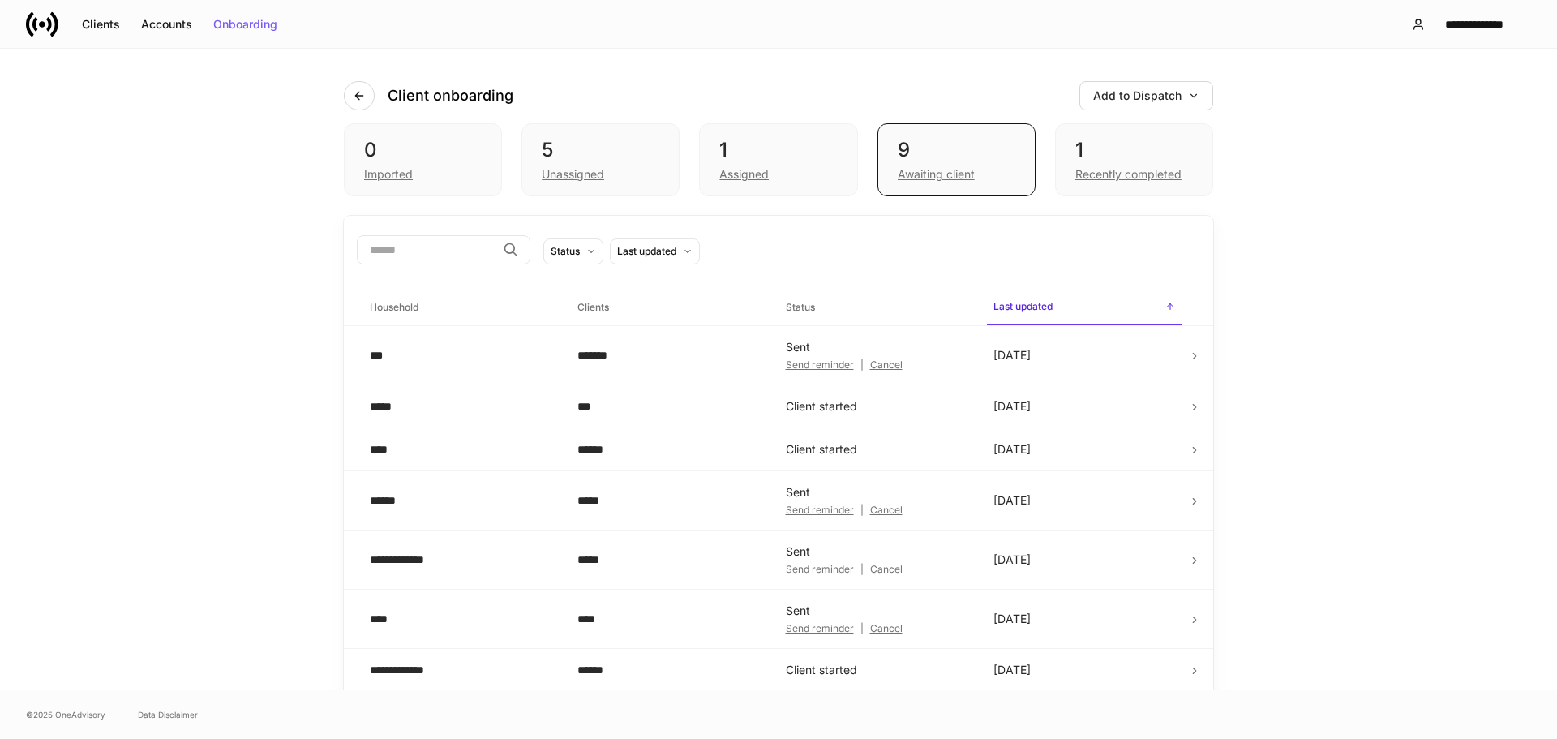
click at [151, 86] on div "**********" at bounding box center [778, 370] width 1557 height 642
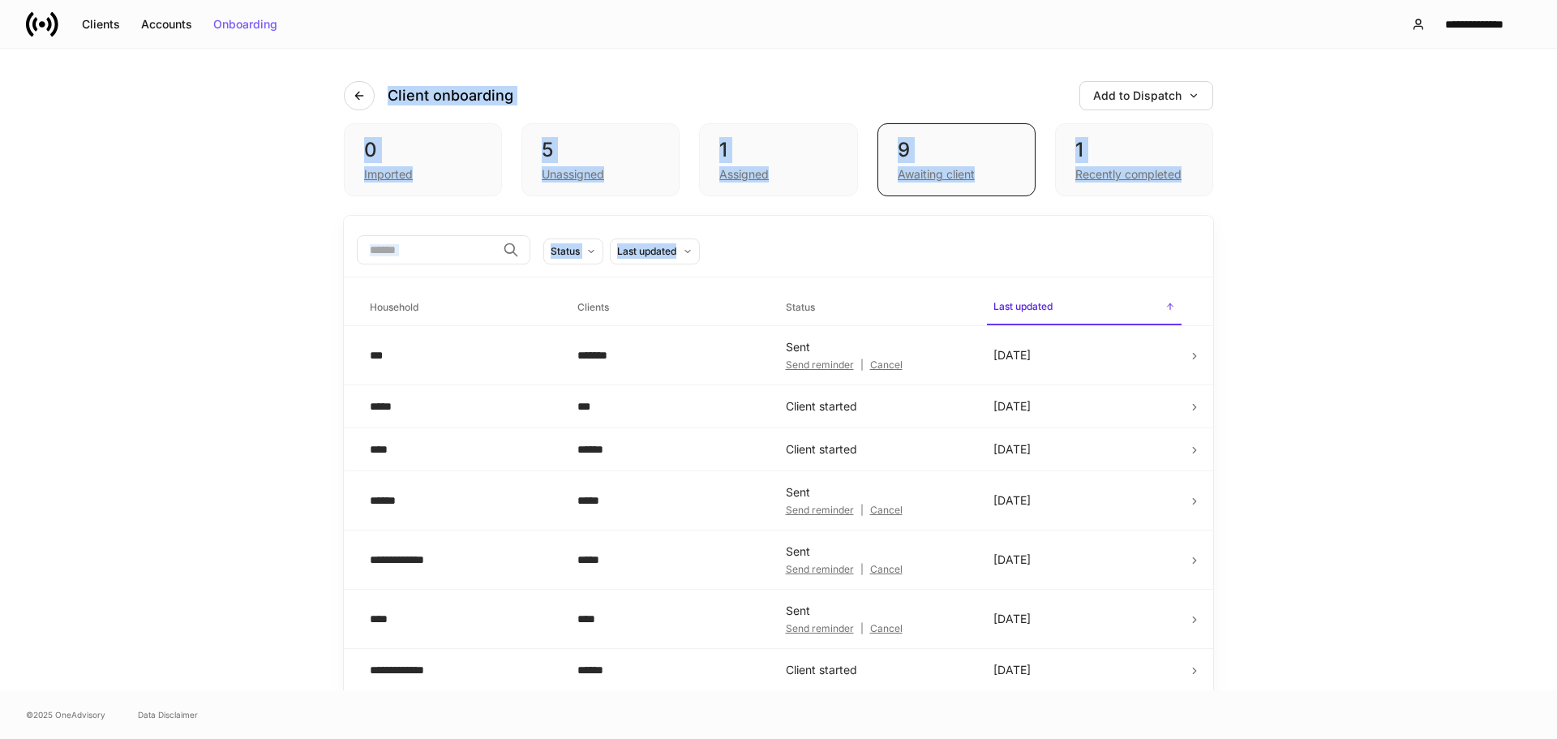
drag, startPoint x: 325, startPoint y: 93, endPoint x: 1216, endPoint y: 221, distance: 899.7
click at [1216, 221] on div "**********" at bounding box center [778, 413] width 973 height 728
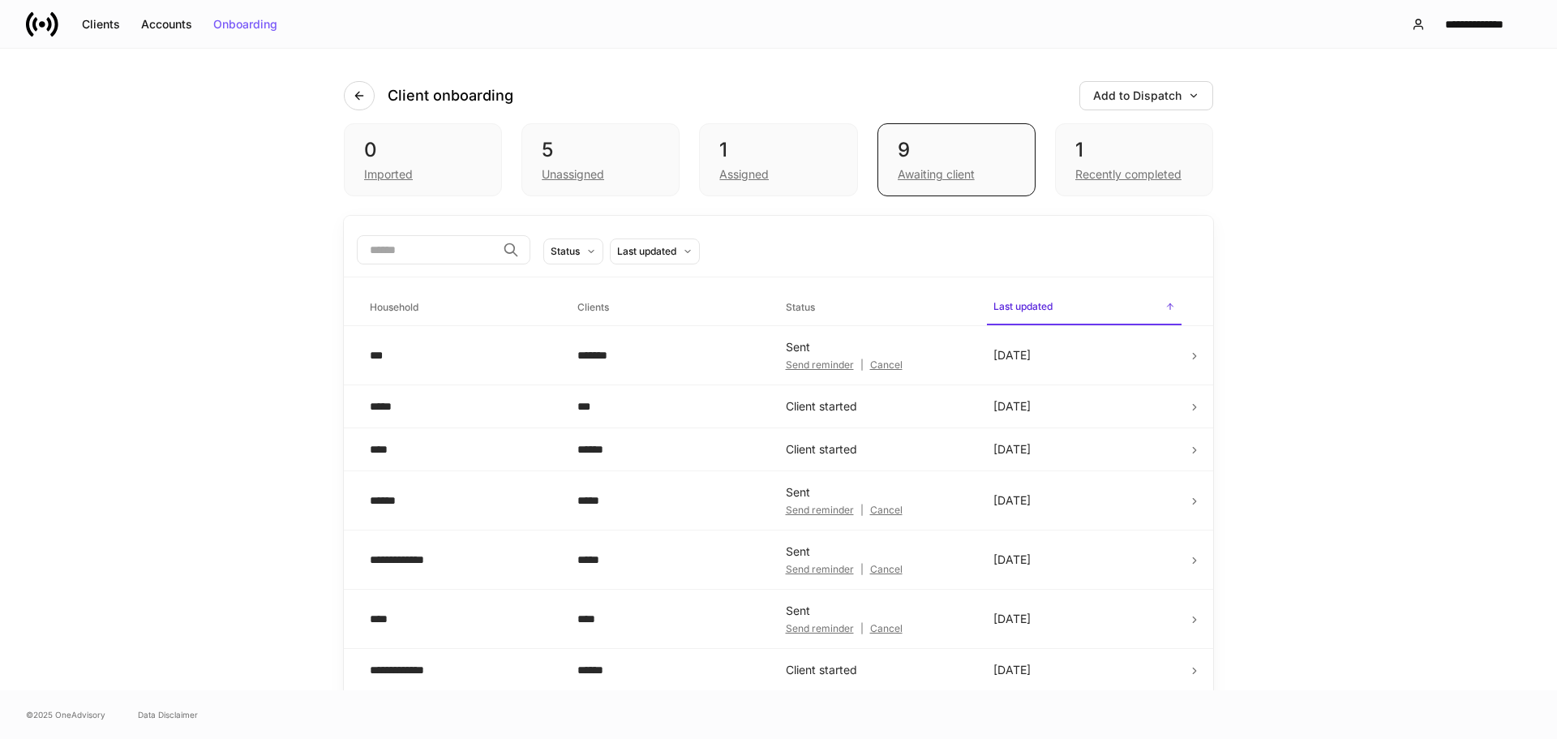
click at [1226, 217] on div "**********" at bounding box center [778, 413] width 973 height 728
click at [747, 138] on div "1" at bounding box center [778, 150] width 118 height 26
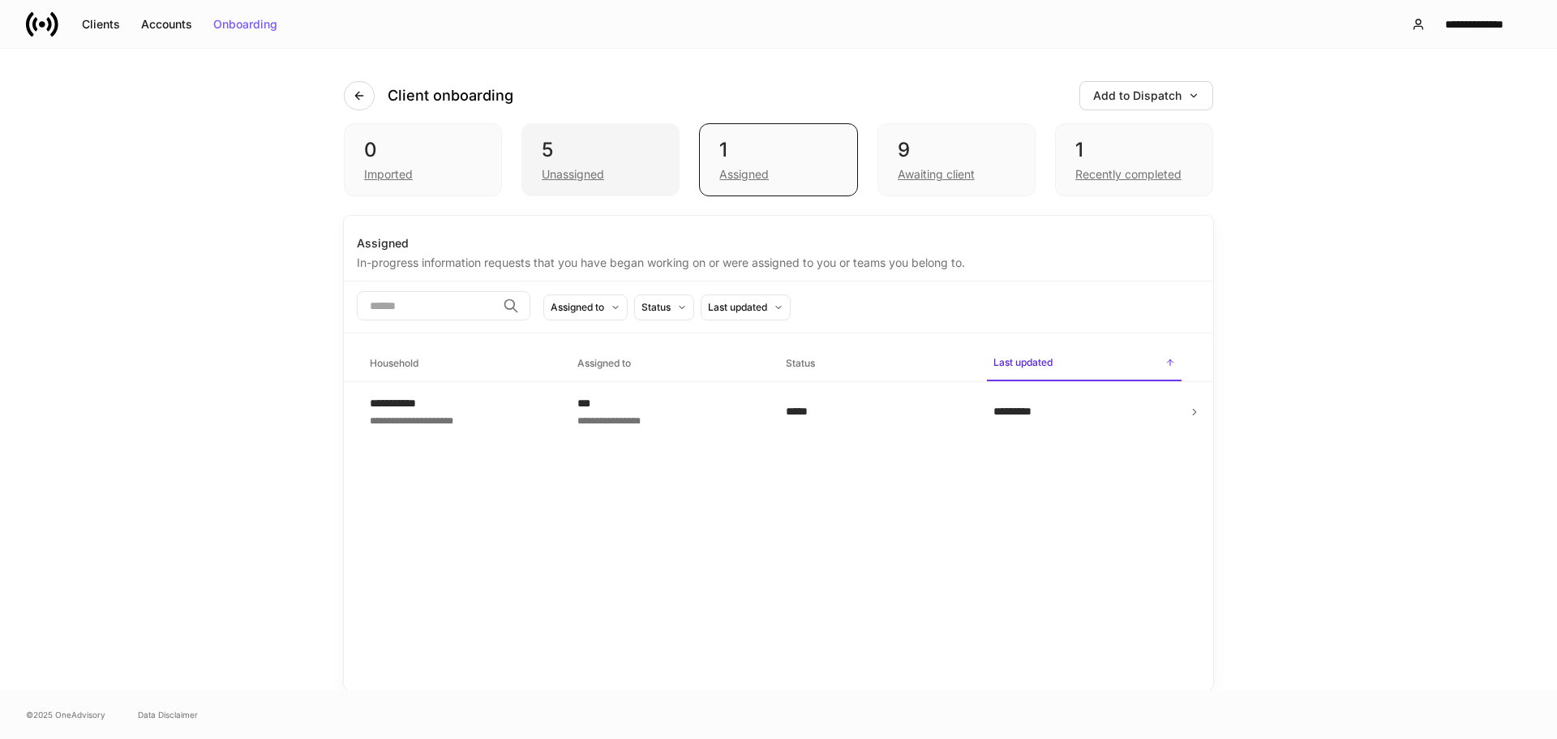
click at [629, 141] on div "5" at bounding box center [601, 150] width 118 height 26
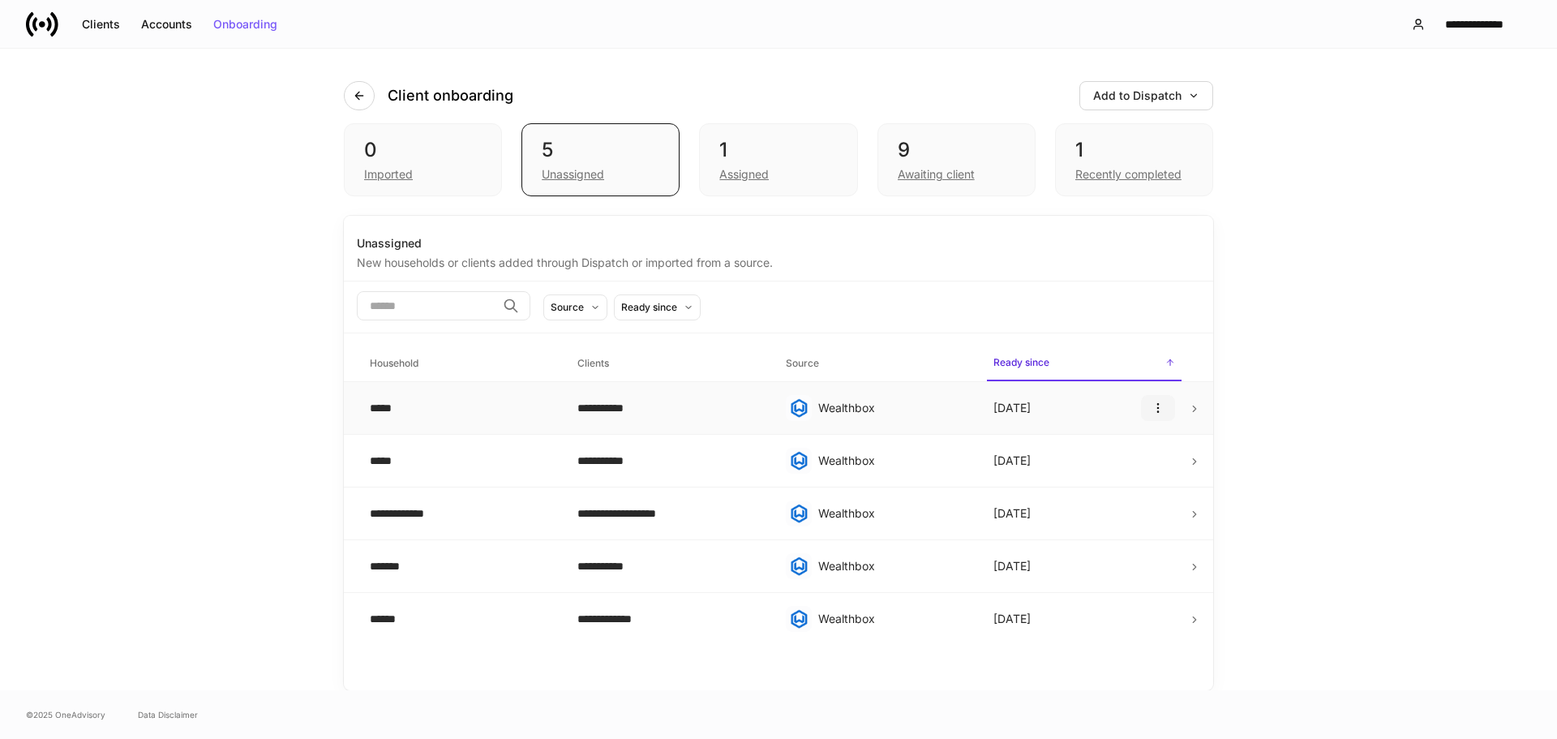
click at [1162, 420] on button "button" at bounding box center [1158, 408] width 34 height 26
drag, startPoint x: 1130, startPoint y: 490, endPoint x: 1239, endPoint y: 268, distance: 247.0
click at [1239, 268] on div "Rename household Delete household" at bounding box center [778, 372] width 1557 height 732
click at [1157, 415] on button "button" at bounding box center [1158, 408] width 34 height 26
click at [1095, 485] on p "Delete household" at bounding box center [1105, 487] width 92 height 16
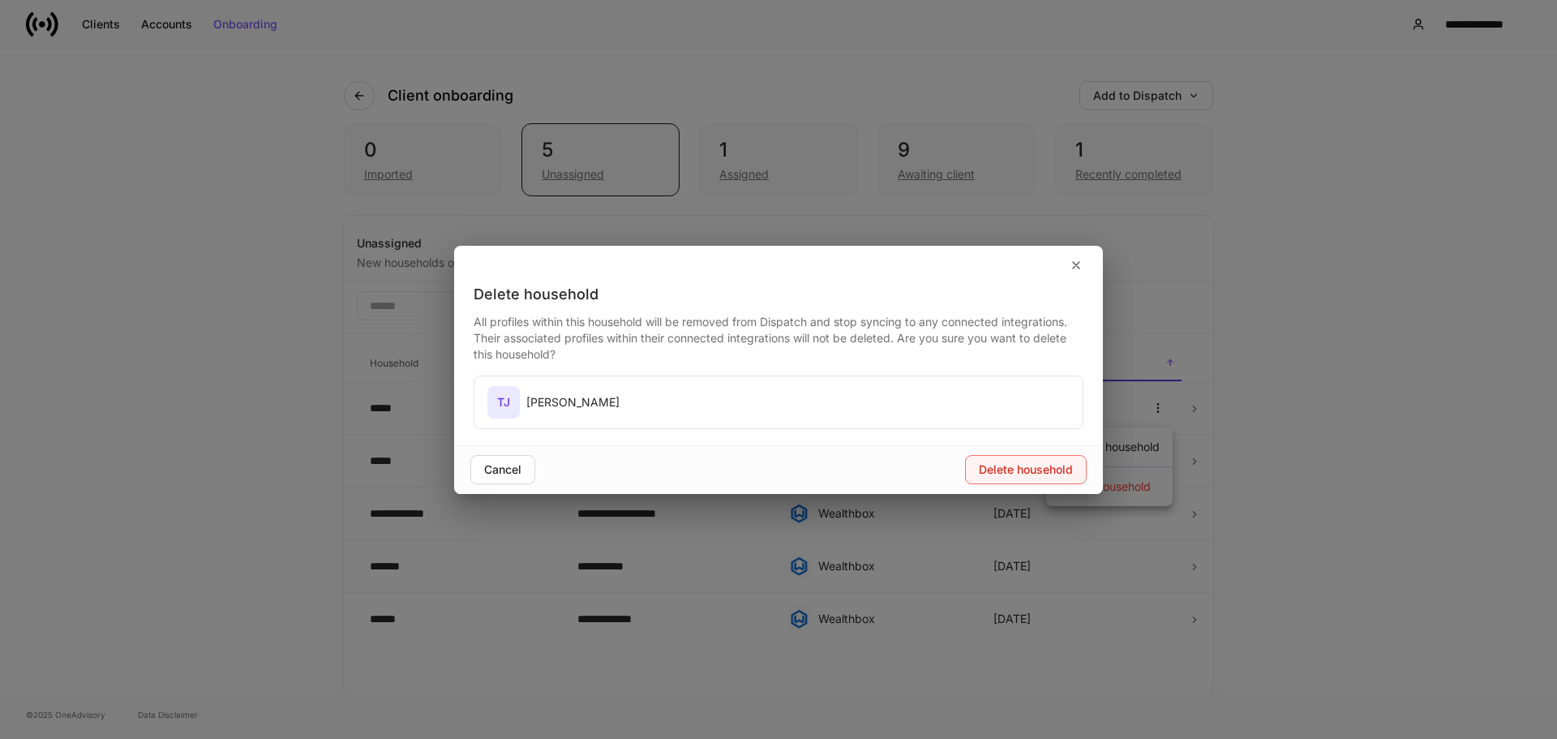
click at [1013, 464] on div "Delete household" at bounding box center [1026, 469] width 94 height 11
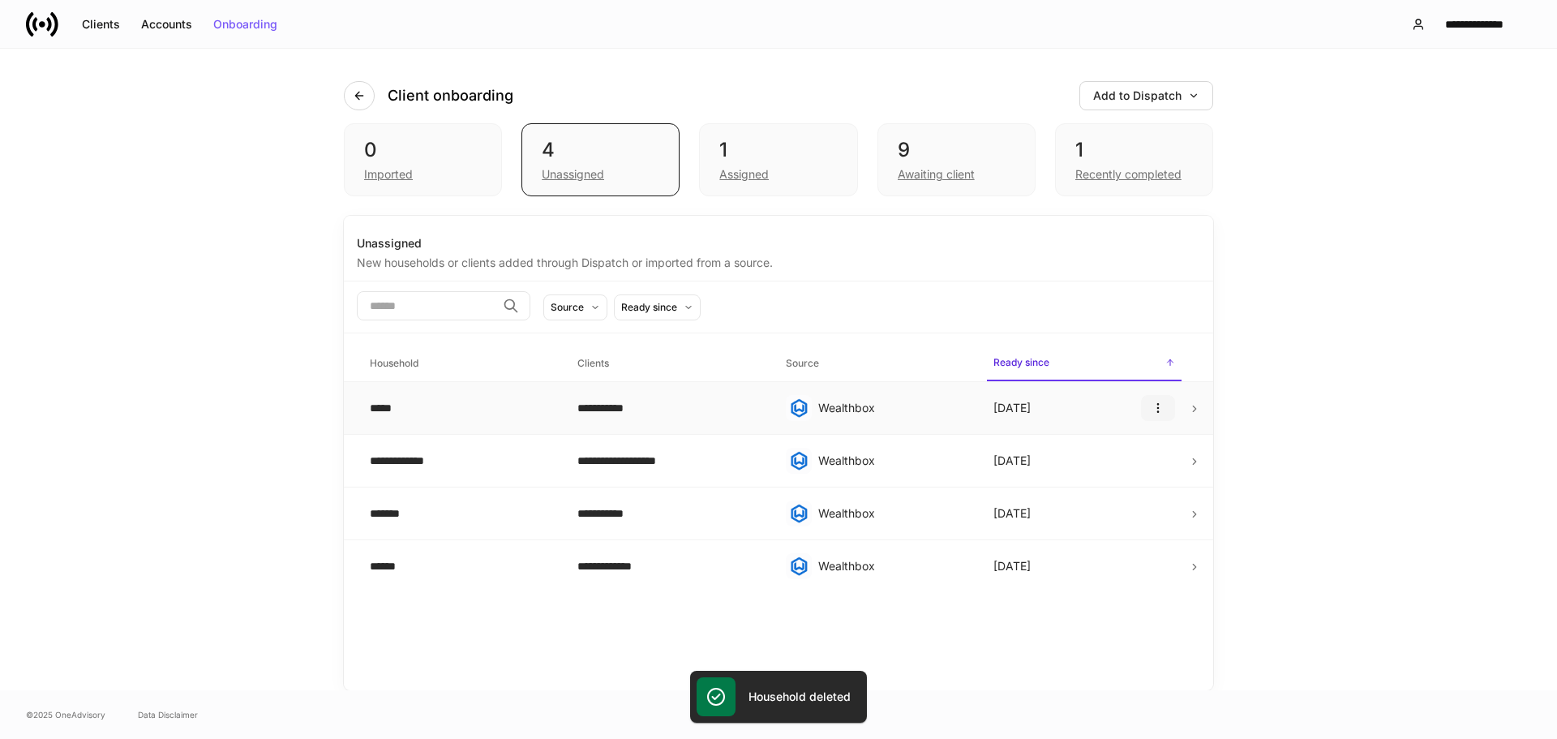
click at [1163, 403] on icon "button" at bounding box center [1158, 407] width 13 height 13
click at [1134, 492] on p "Delete household" at bounding box center [1105, 487] width 92 height 16
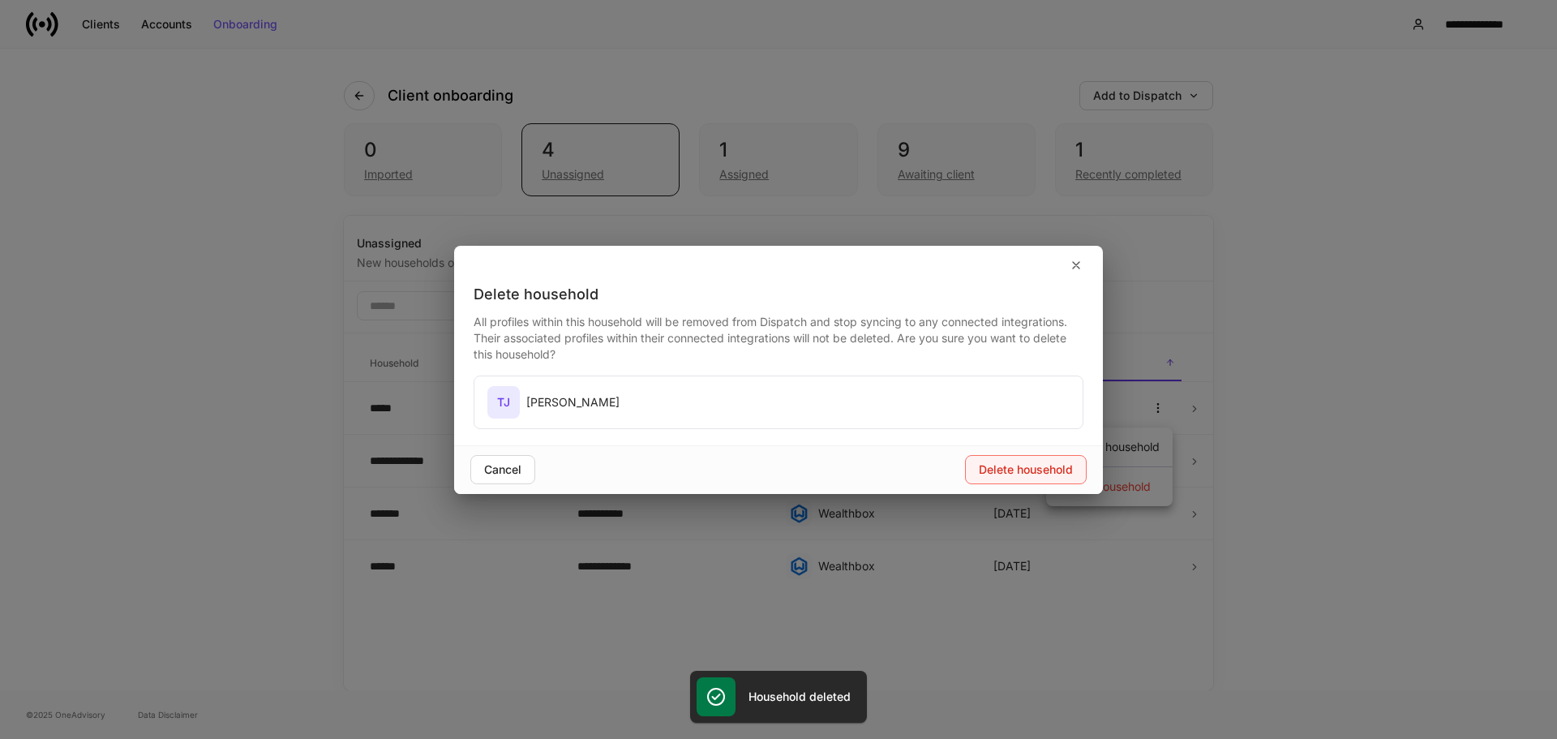
click at [1047, 461] on button "Delete household" at bounding box center [1026, 469] width 122 height 29
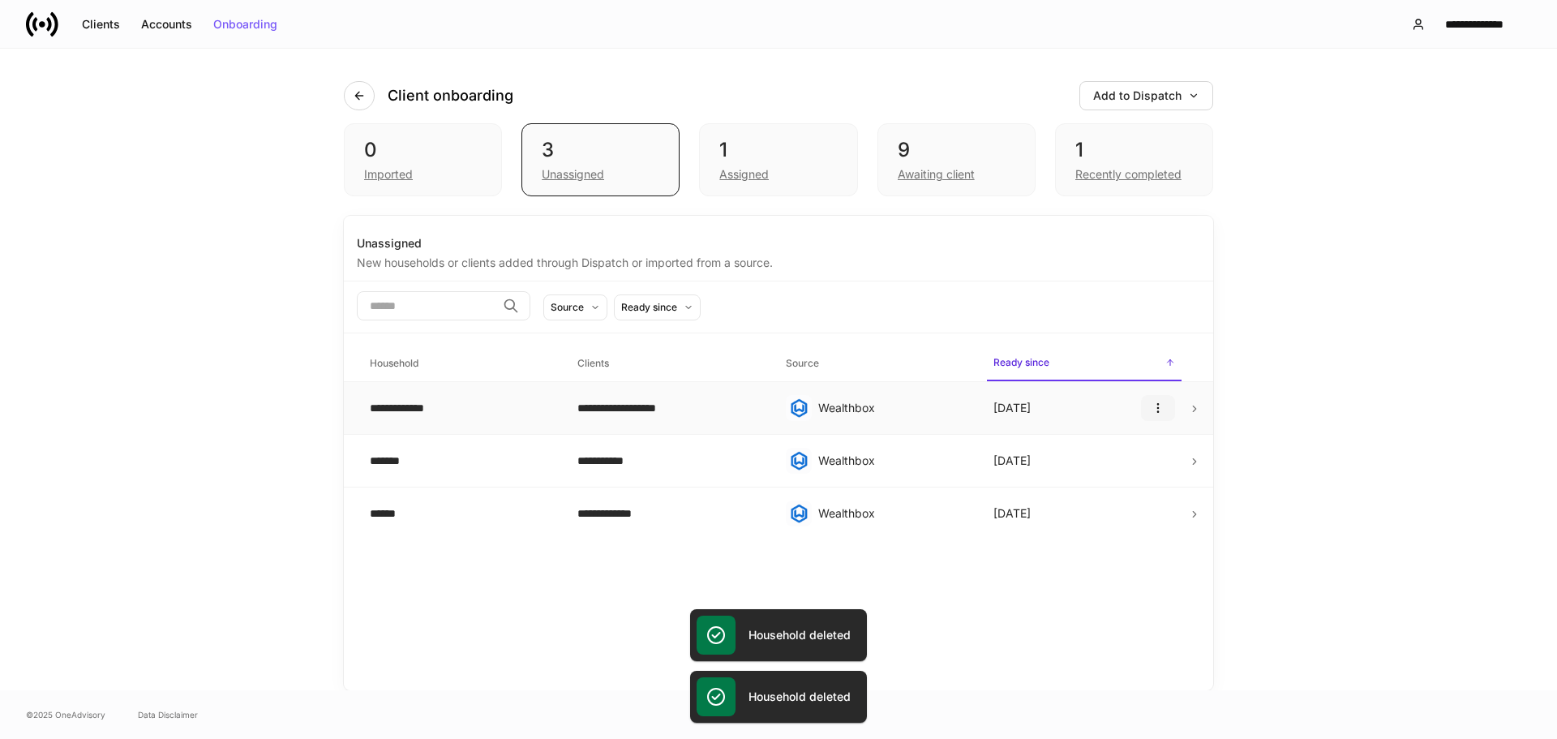
click at [1156, 411] on icon "button" at bounding box center [1158, 407] width 13 height 13
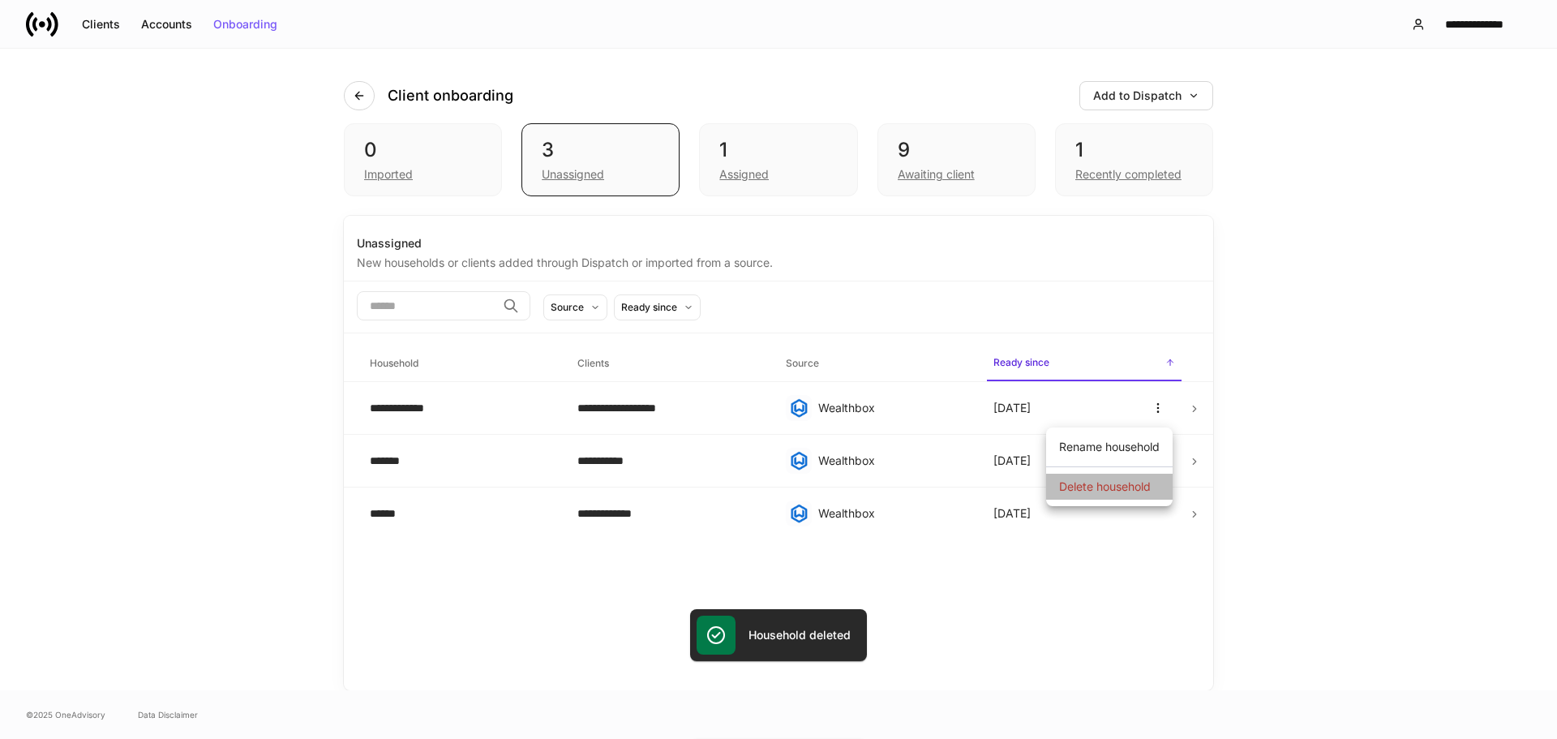
click at [1130, 493] on p "Delete household" at bounding box center [1105, 487] width 92 height 16
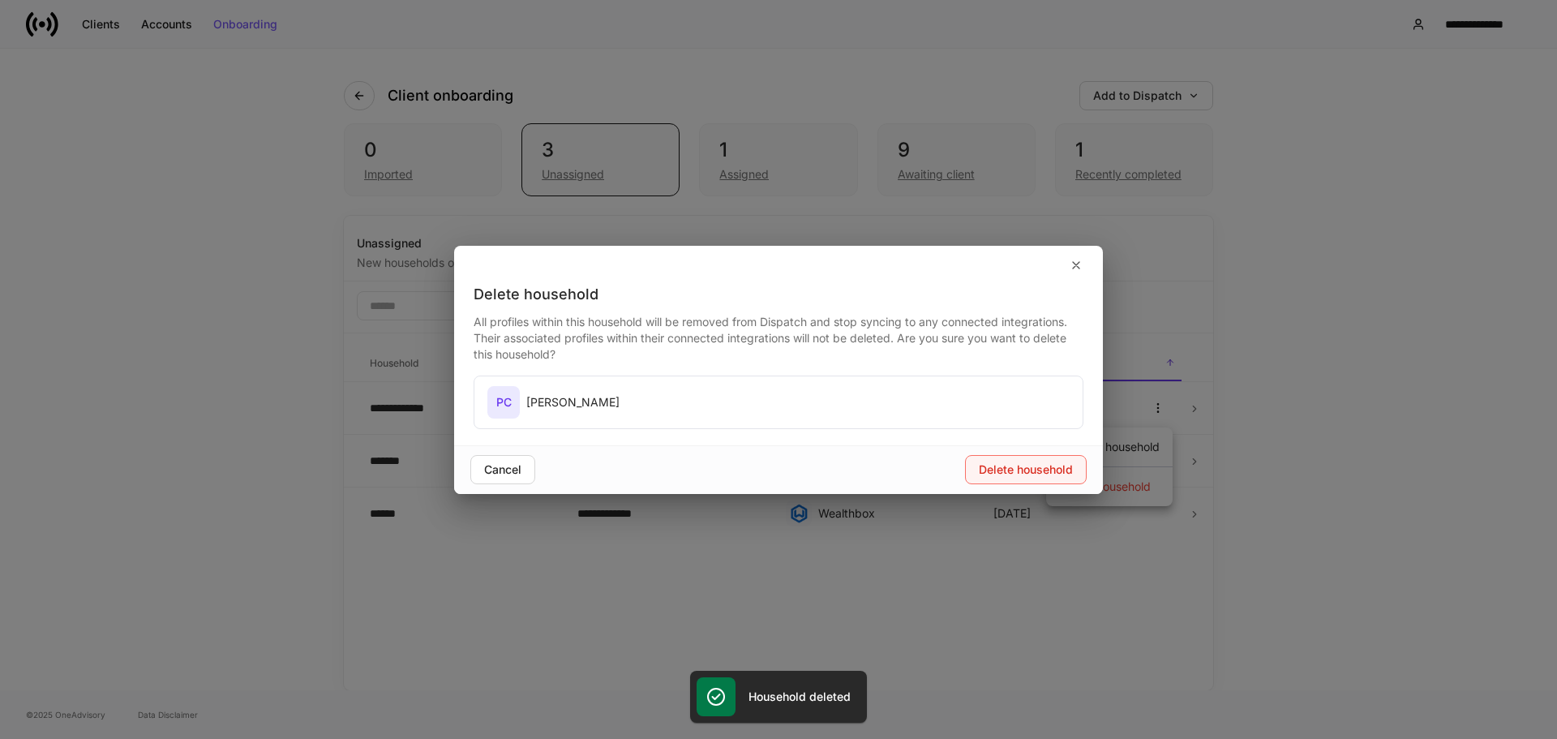
click at [1064, 458] on button "Delete household" at bounding box center [1026, 469] width 122 height 29
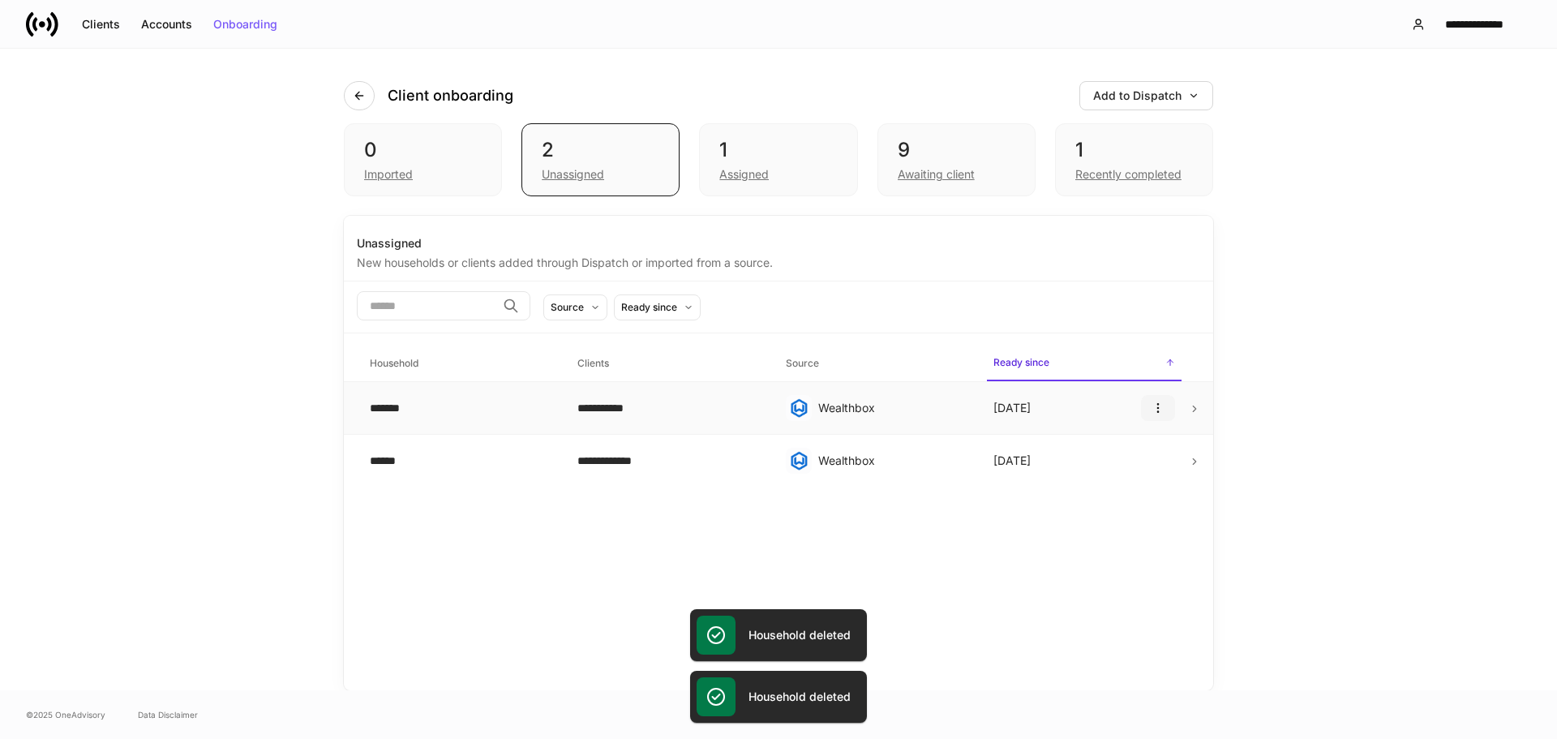
click at [1154, 418] on button "button" at bounding box center [1158, 408] width 34 height 26
click at [1121, 496] on li "Delete household" at bounding box center [1109, 487] width 127 height 26
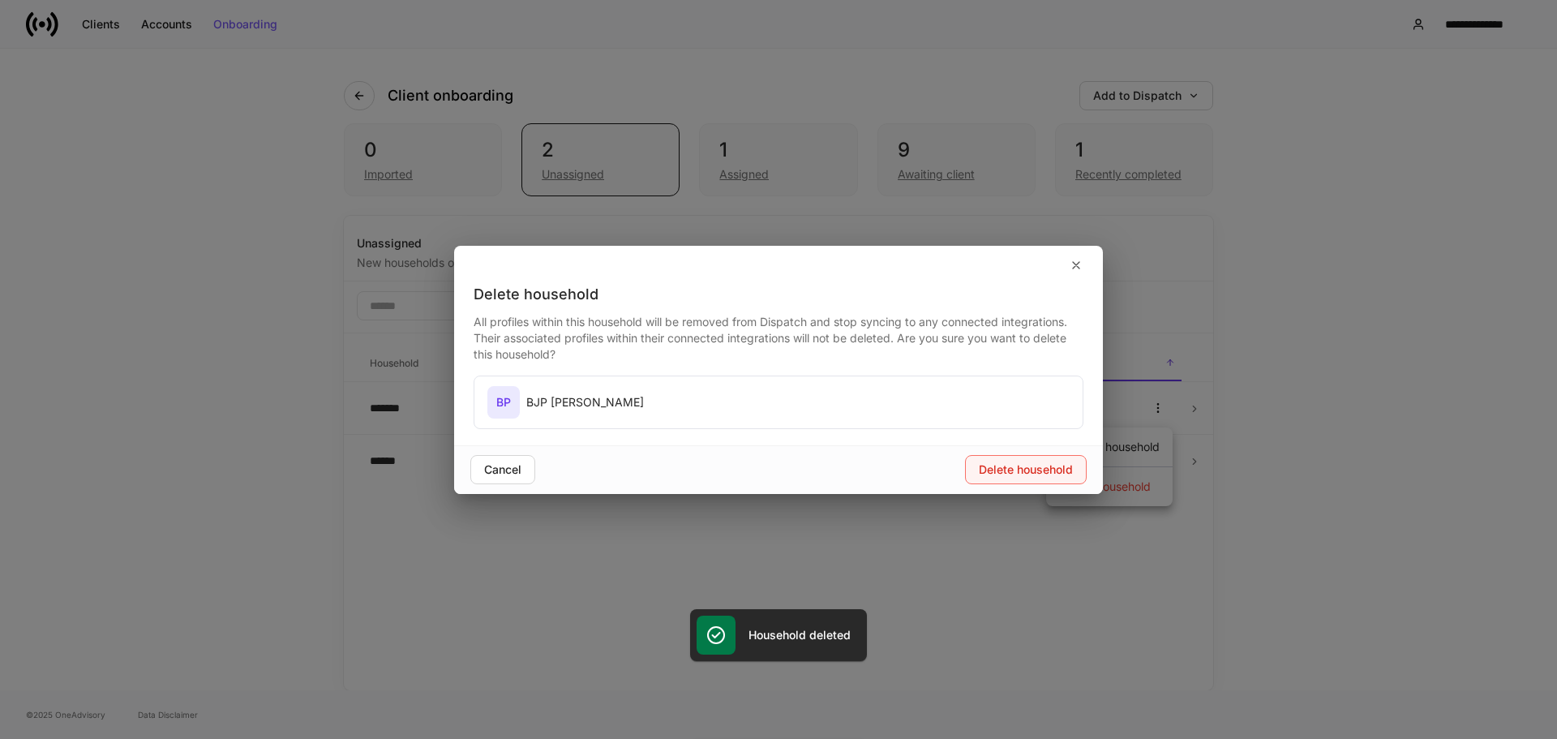
click at [1067, 458] on button "Delete household" at bounding box center [1026, 469] width 122 height 29
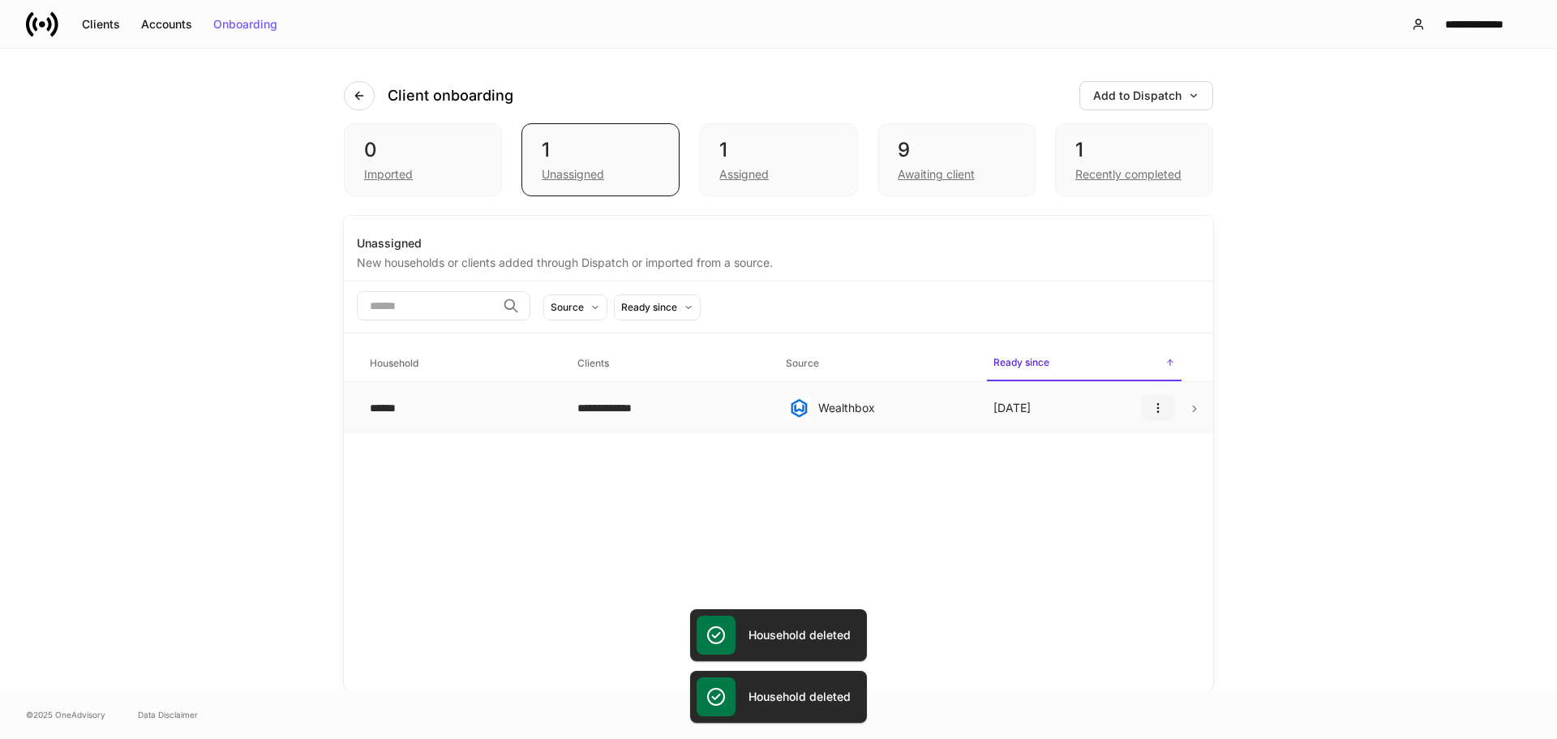
click at [1155, 412] on icon "button" at bounding box center [1158, 407] width 13 height 13
click at [1113, 485] on p "Delete household" at bounding box center [1105, 487] width 92 height 16
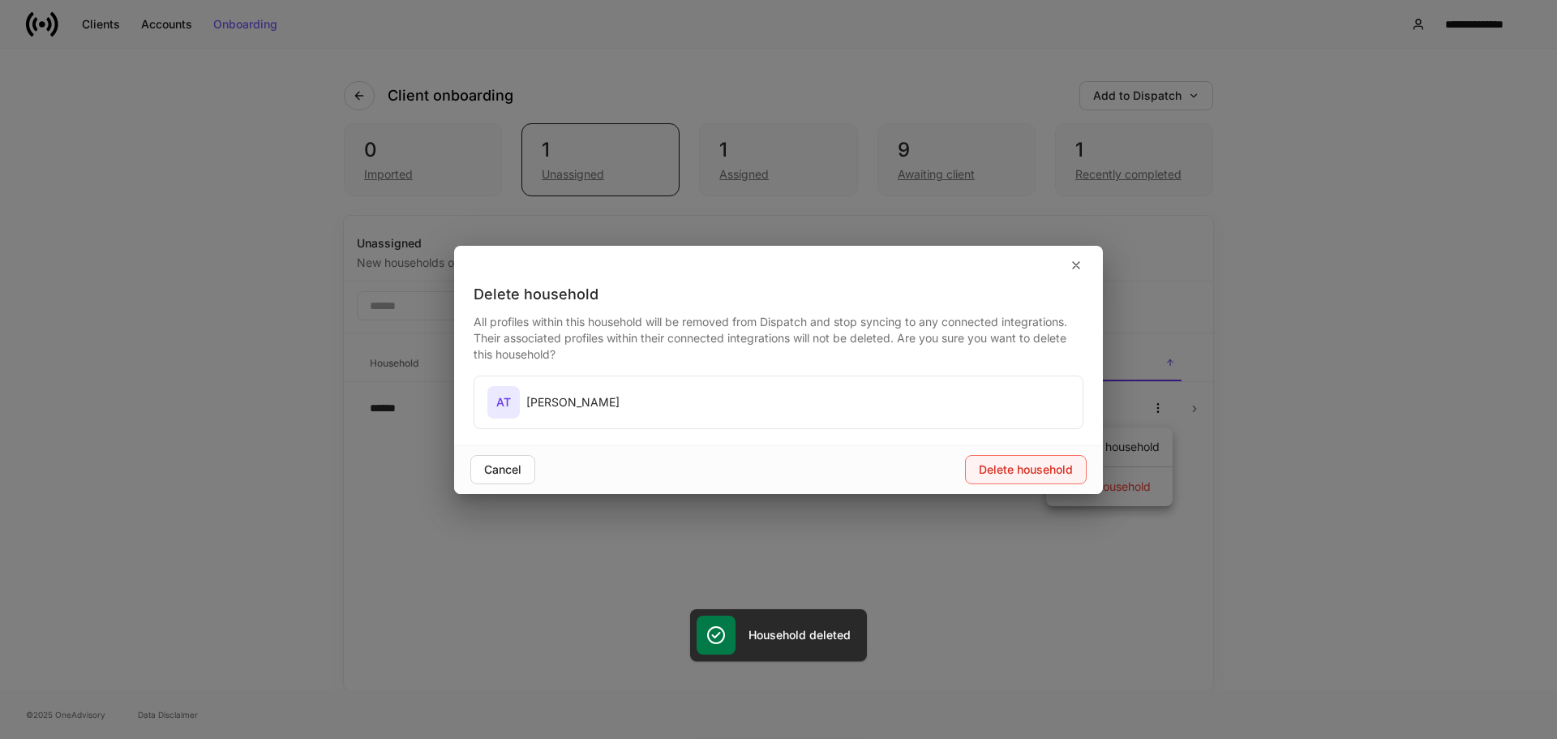
click at [1048, 470] on div "Delete household" at bounding box center [1026, 469] width 94 height 11
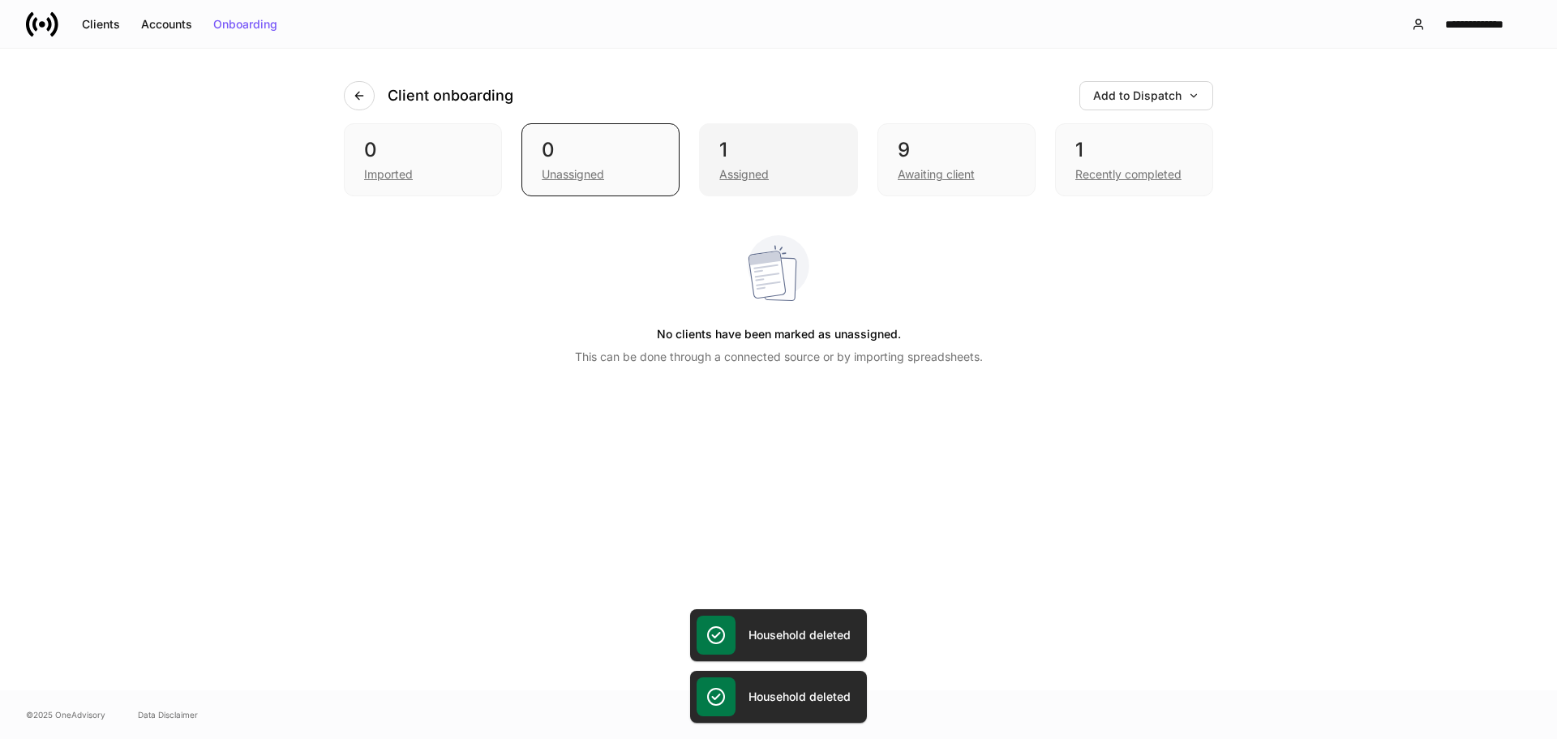
click at [738, 159] on div "1" at bounding box center [778, 150] width 118 height 26
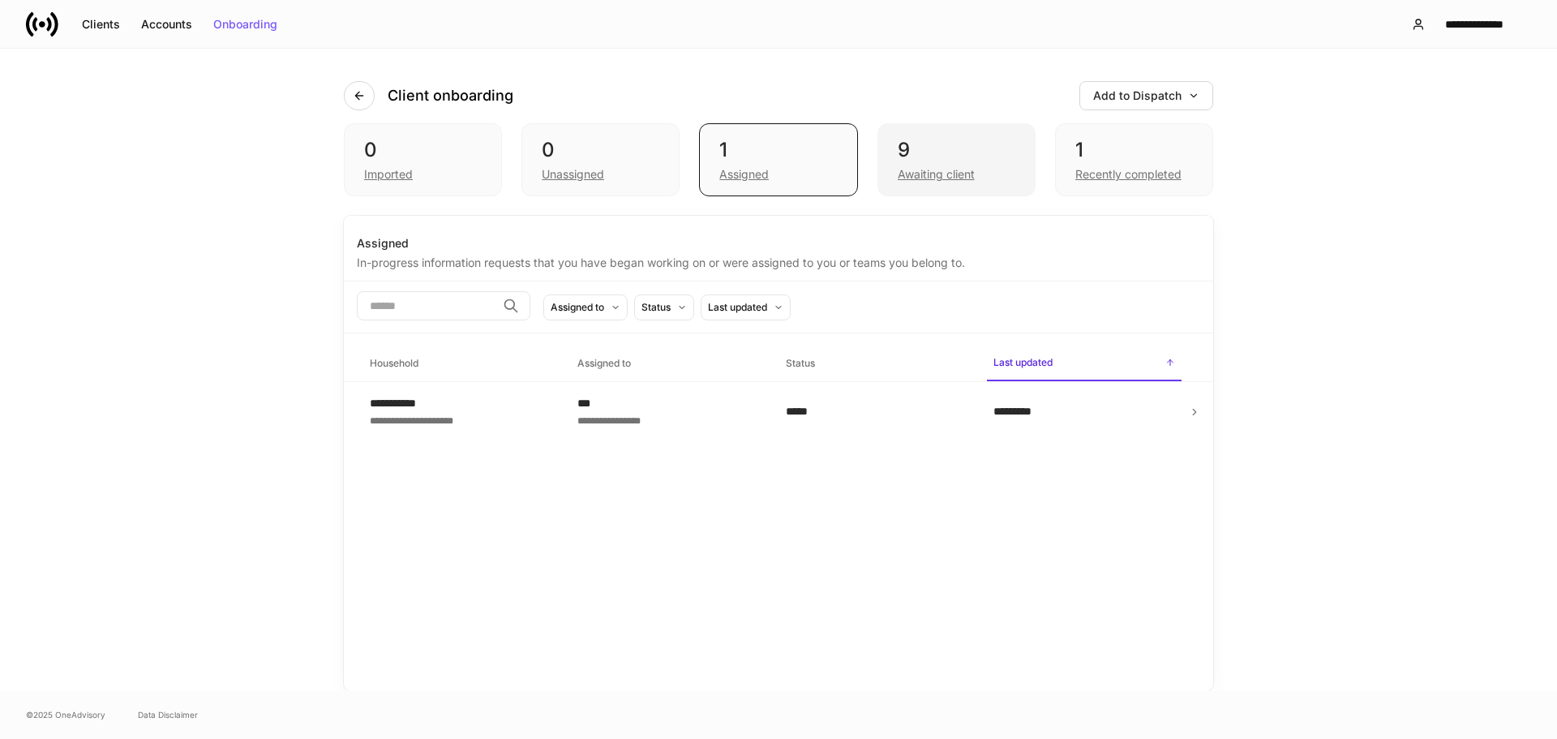
click at [948, 167] on div "Awaiting client" at bounding box center [936, 174] width 77 height 16
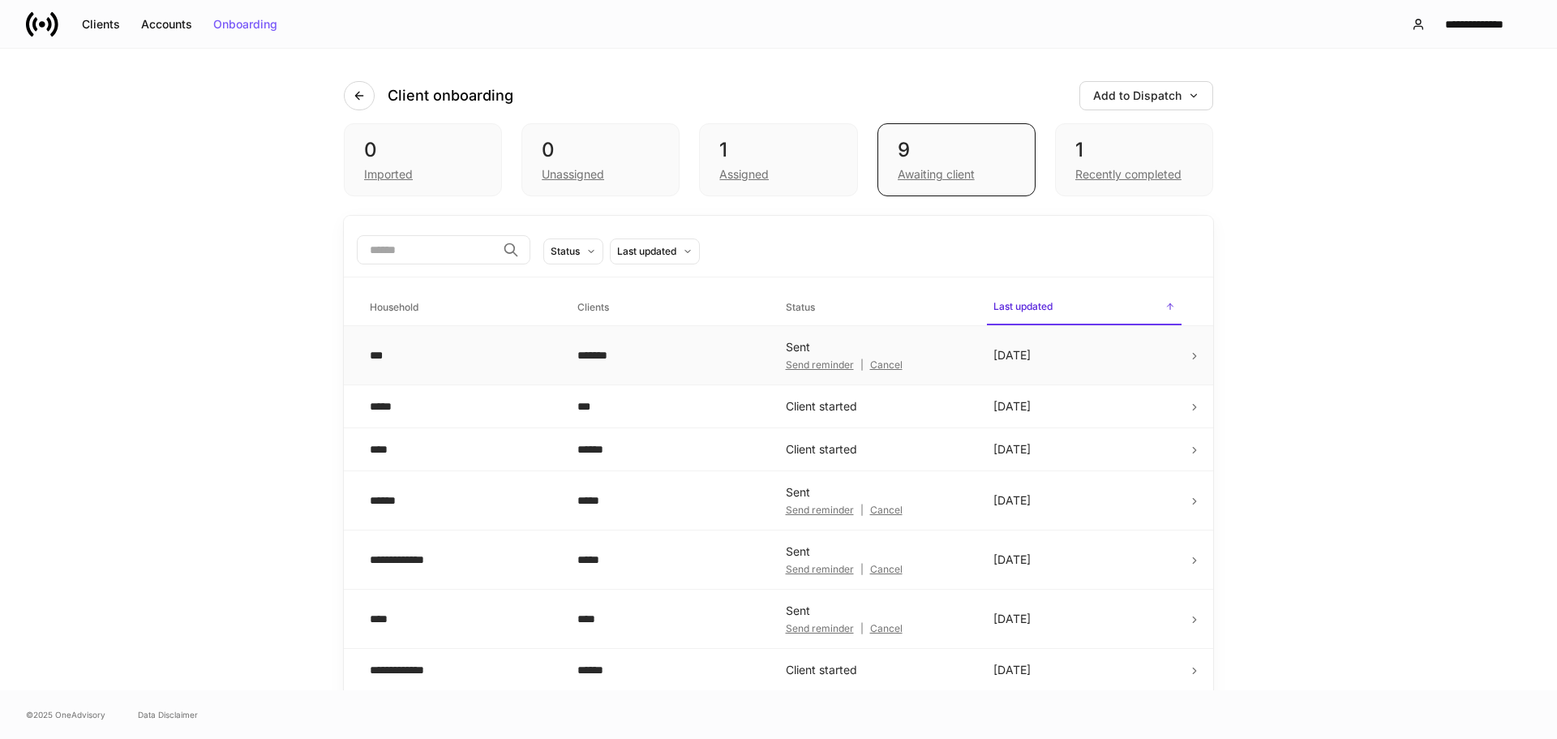
click at [870, 366] on div "Cancel" at bounding box center [886, 365] width 32 height 10
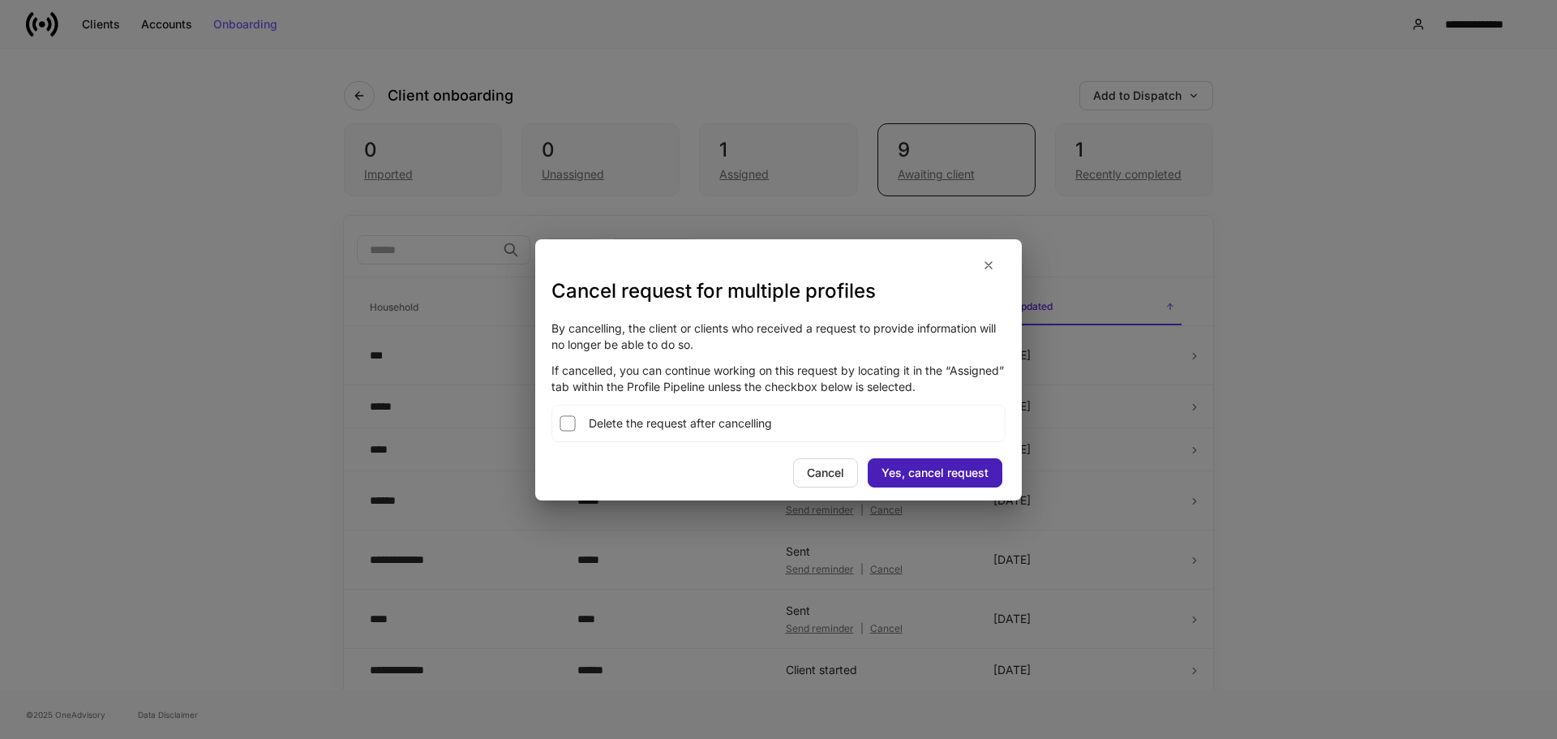
click at [903, 473] on div "Yes, cancel request" at bounding box center [935, 472] width 107 height 11
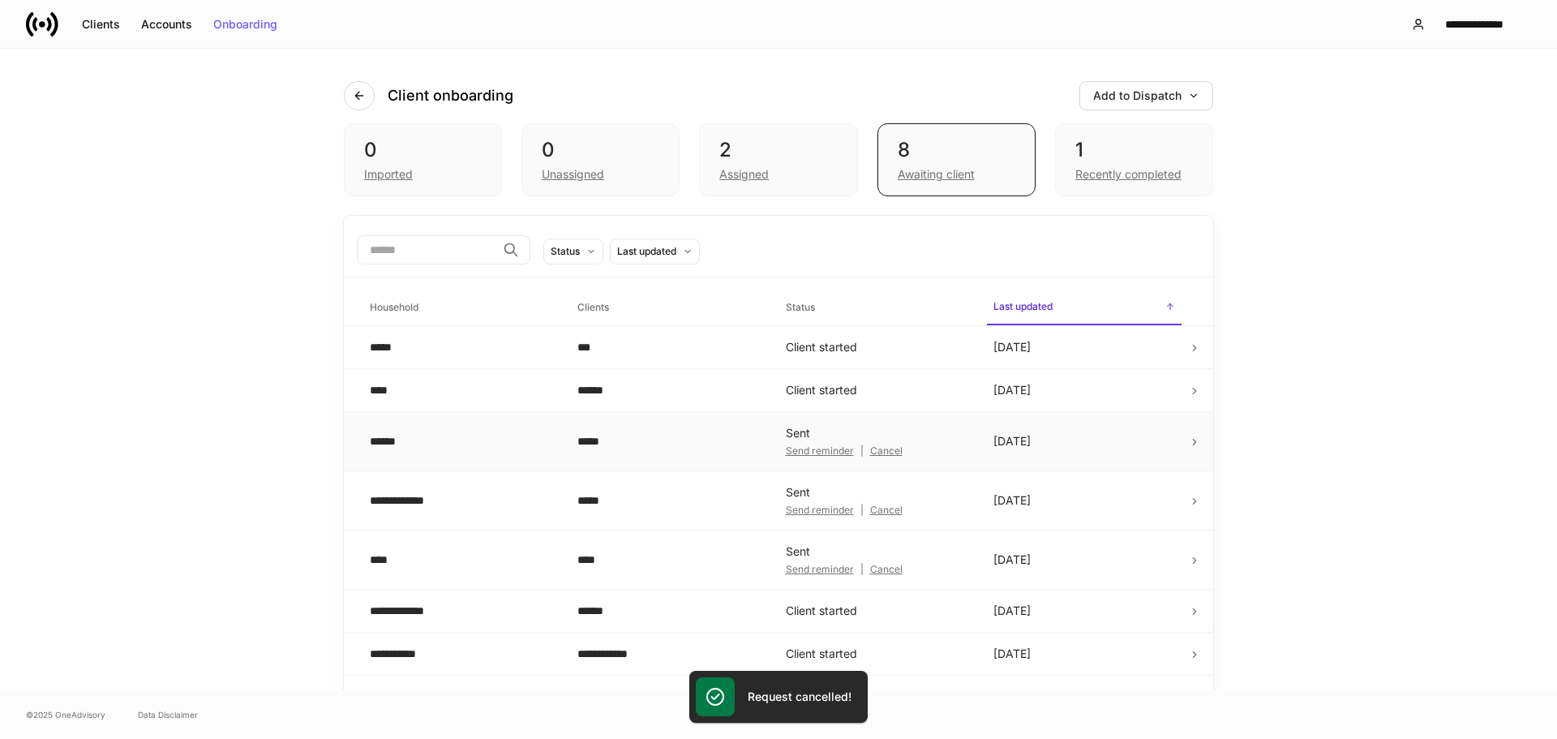
click at [870, 453] on div "Cancel" at bounding box center [886, 451] width 32 height 10
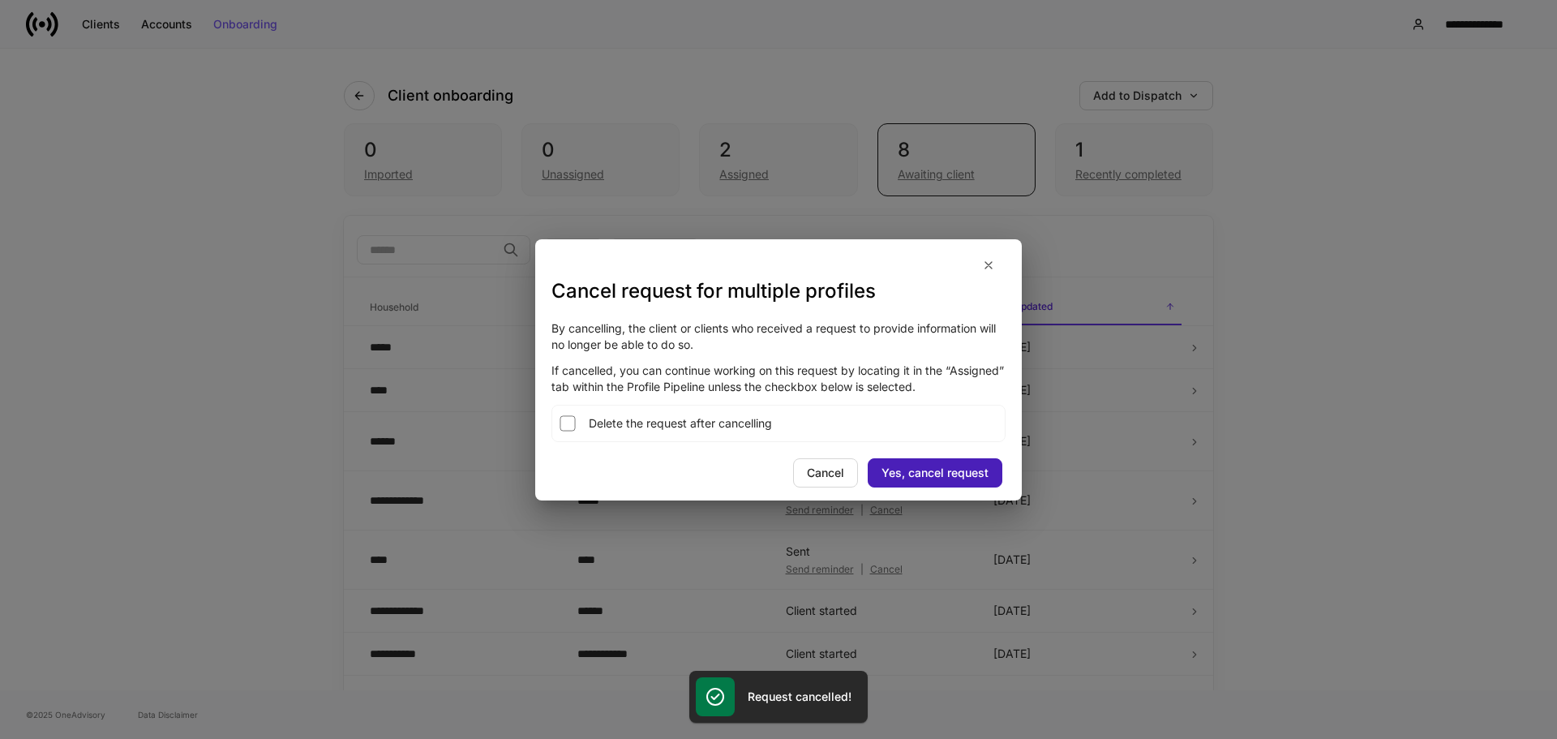
click at [890, 471] on div "Yes, cancel request" at bounding box center [935, 472] width 107 height 11
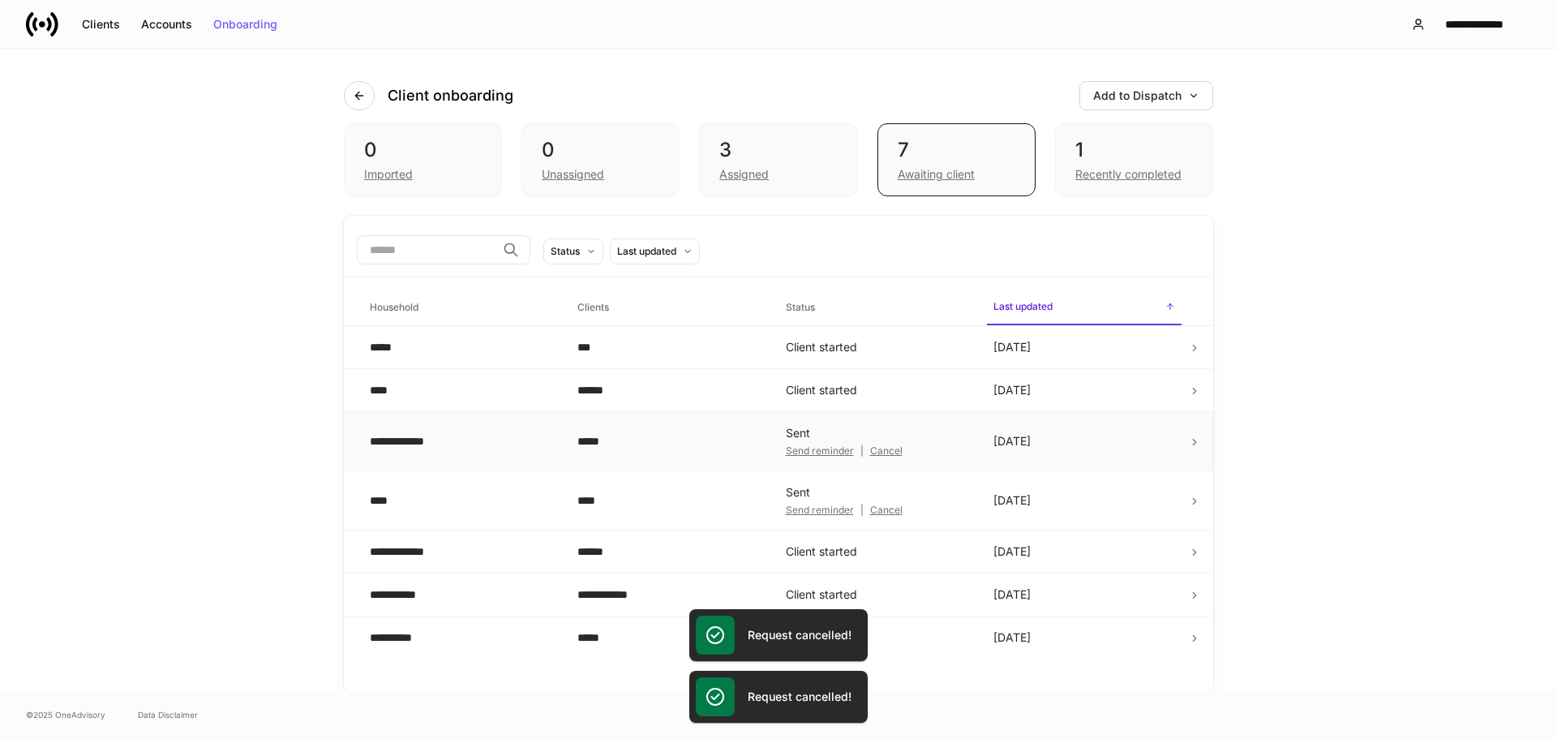
click at [881, 456] on div "Cancel" at bounding box center [886, 451] width 32 height 10
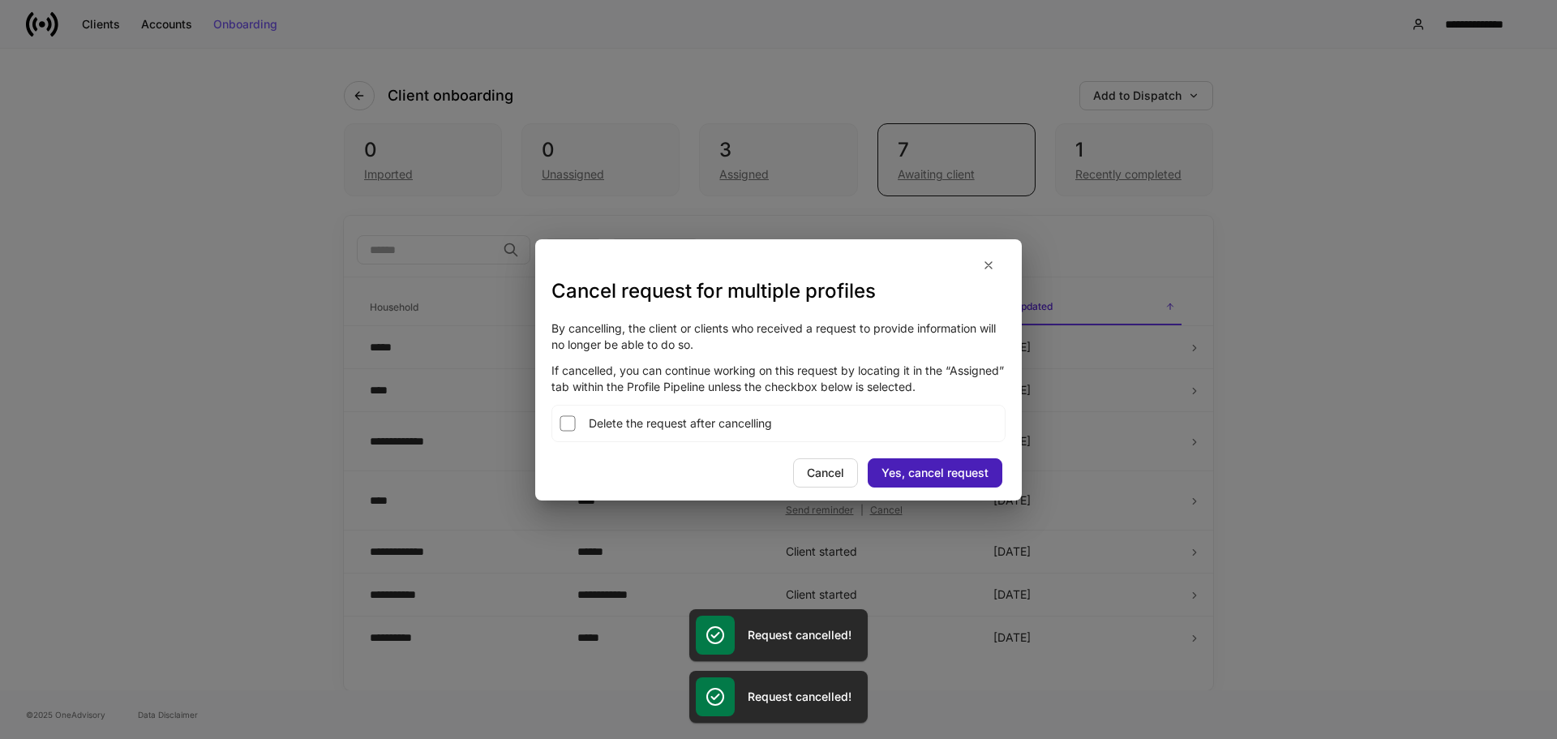
click at [895, 468] on div "Yes, cancel request" at bounding box center [935, 472] width 107 height 11
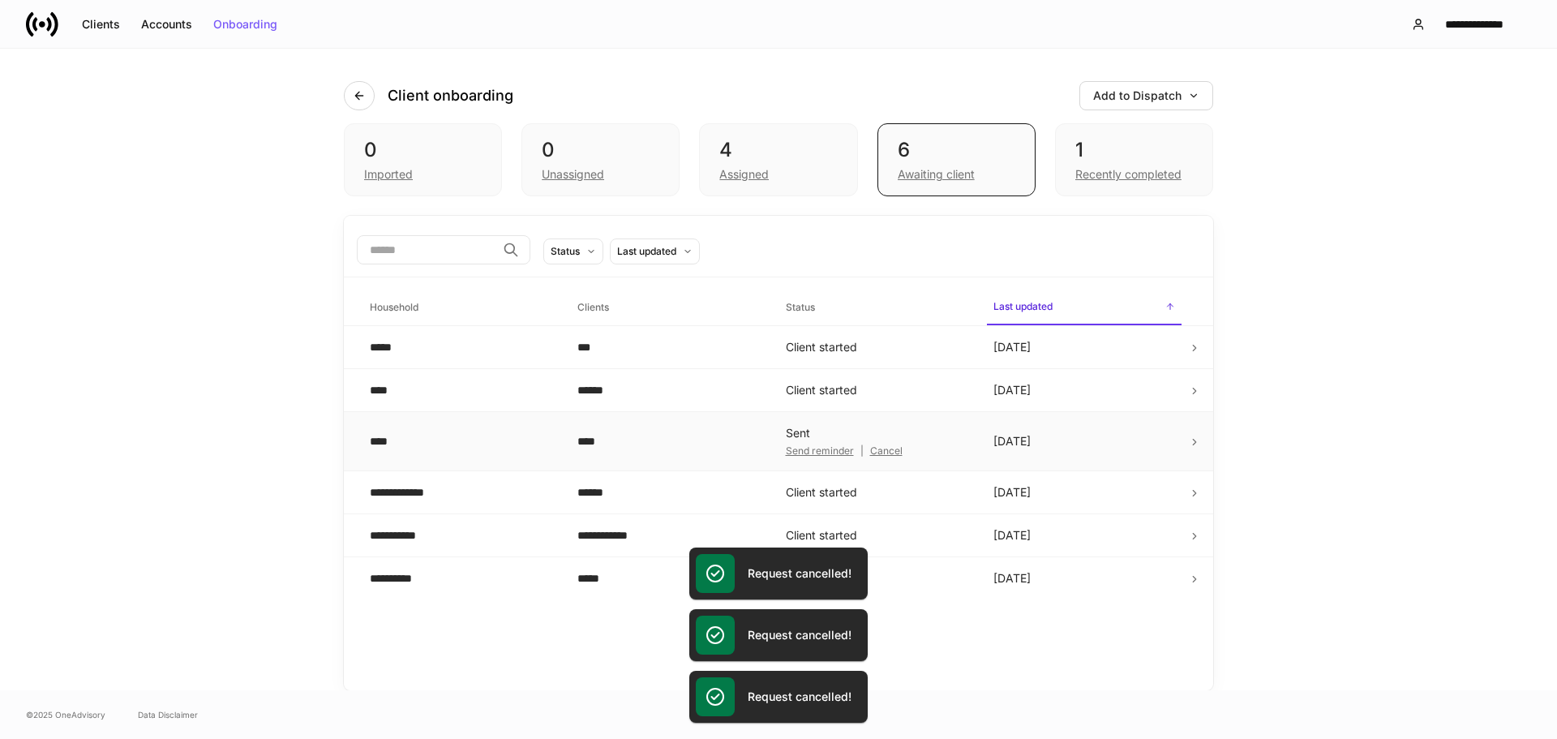
click at [883, 453] on div "Cancel" at bounding box center [886, 451] width 32 height 10
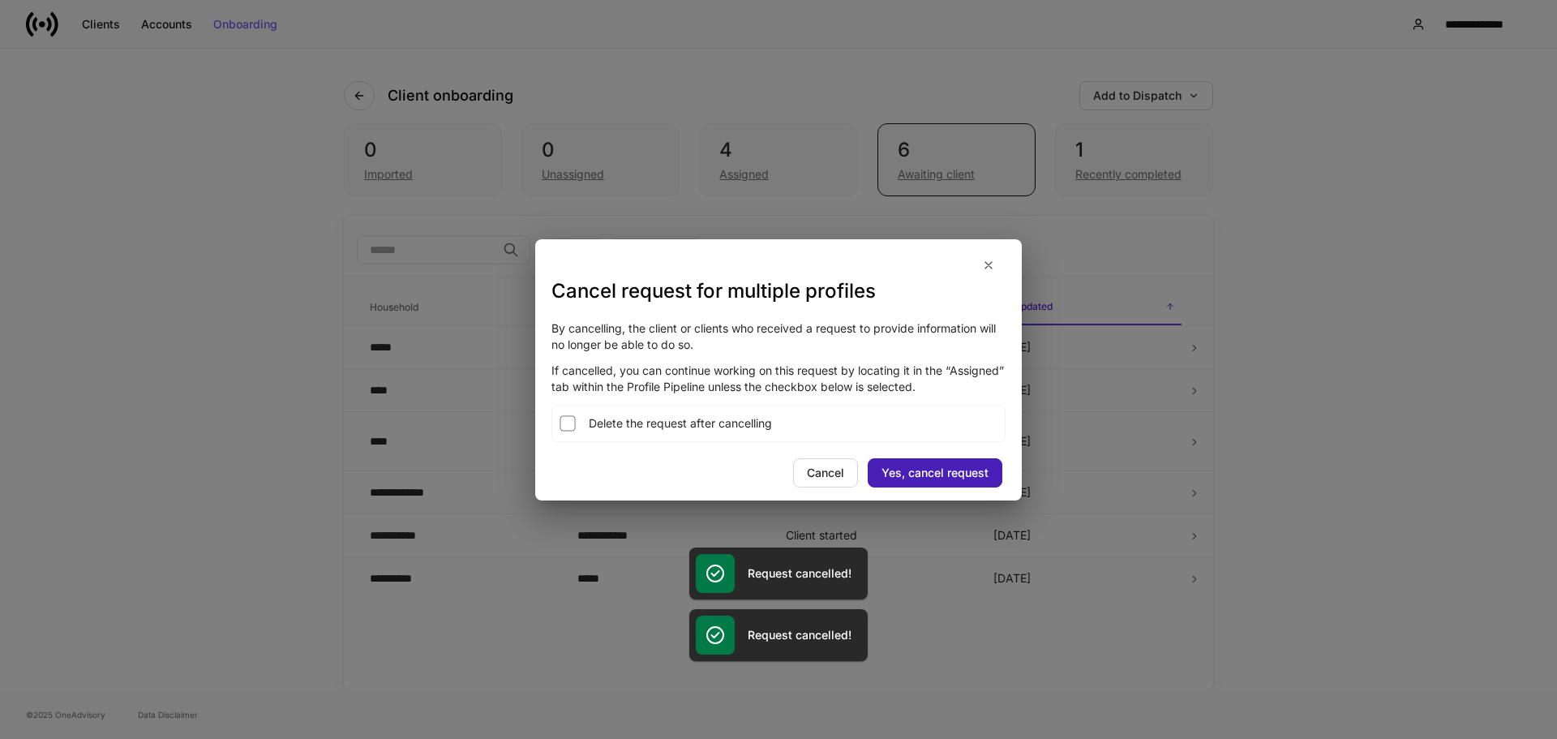
click at [892, 475] on div "Yes, cancel request" at bounding box center [935, 472] width 107 height 11
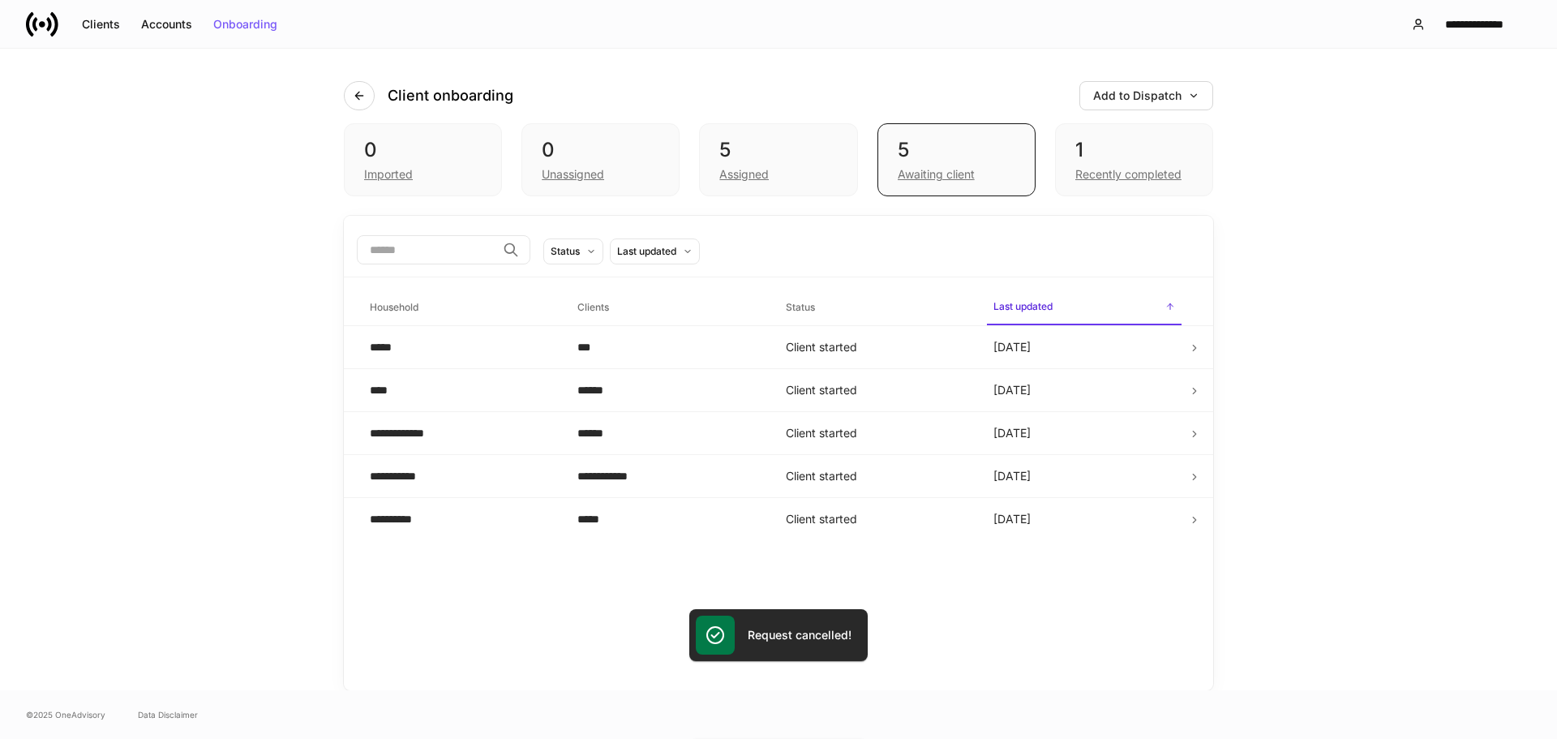
drag, startPoint x: 985, startPoint y: 349, endPoint x: 1322, endPoint y: 333, distance: 336.9
click at [1324, 333] on div "**********" at bounding box center [778, 370] width 1557 height 642
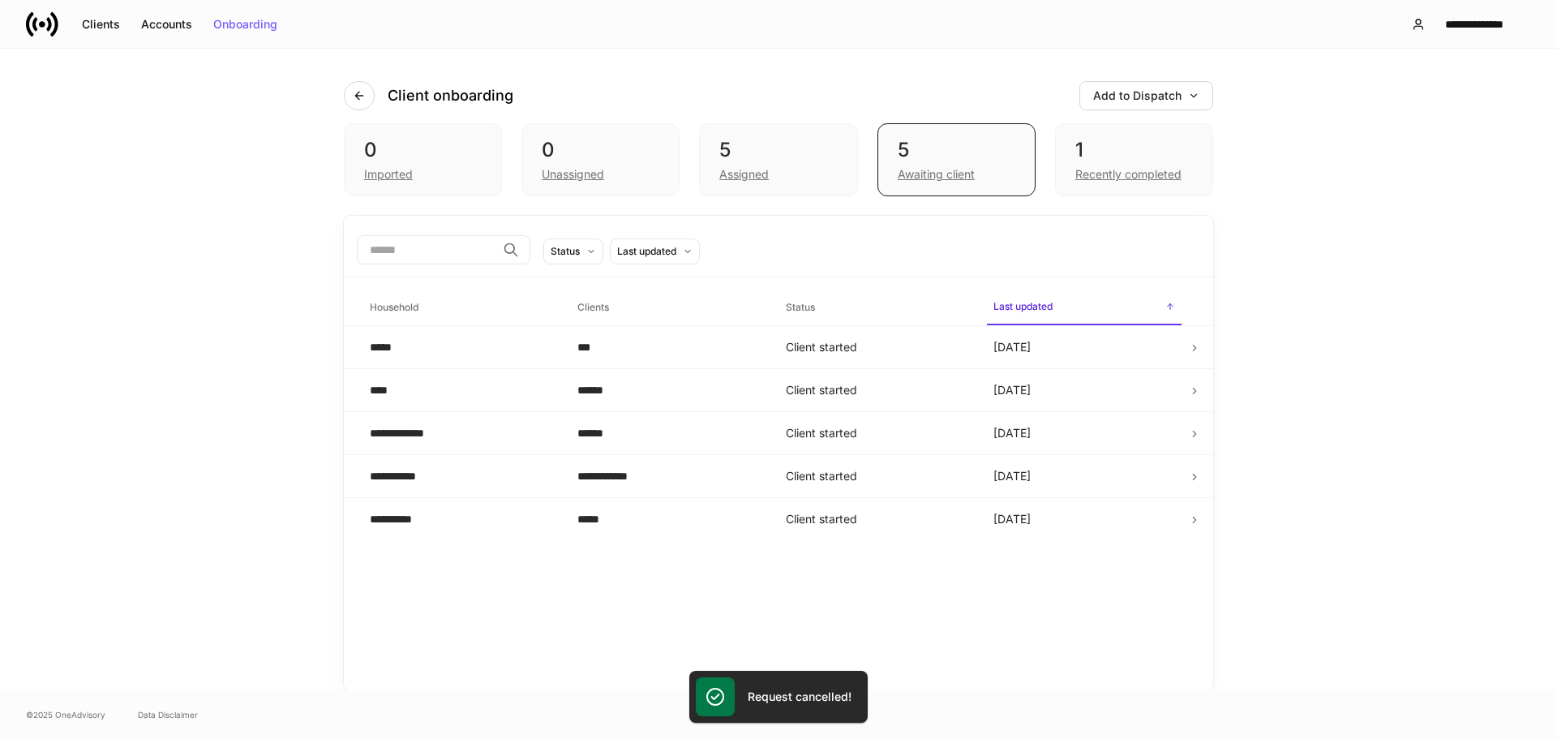
drag, startPoint x: 1299, startPoint y: 347, endPoint x: 590, endPoint y: 287, distance: 712.2
click at [590, 287] on div "**********" at bounding box center [778, 370] width 1557 height 642
click at [1127, 152] on div "1" at bounding box center [1134, 150] width 118 height 26
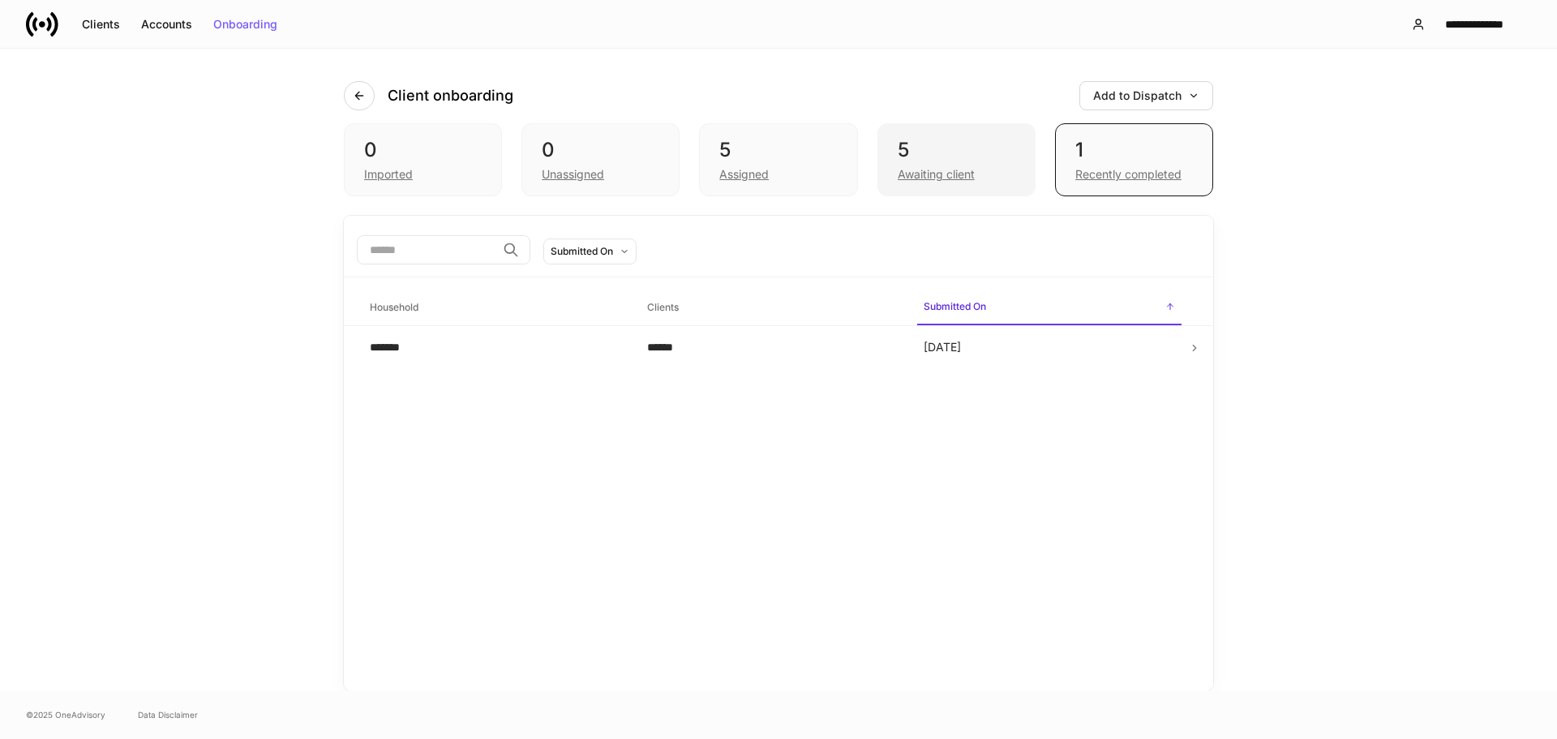
click at [944, 156] on div "5" at bounding box center [957, 150] width 118 height 26
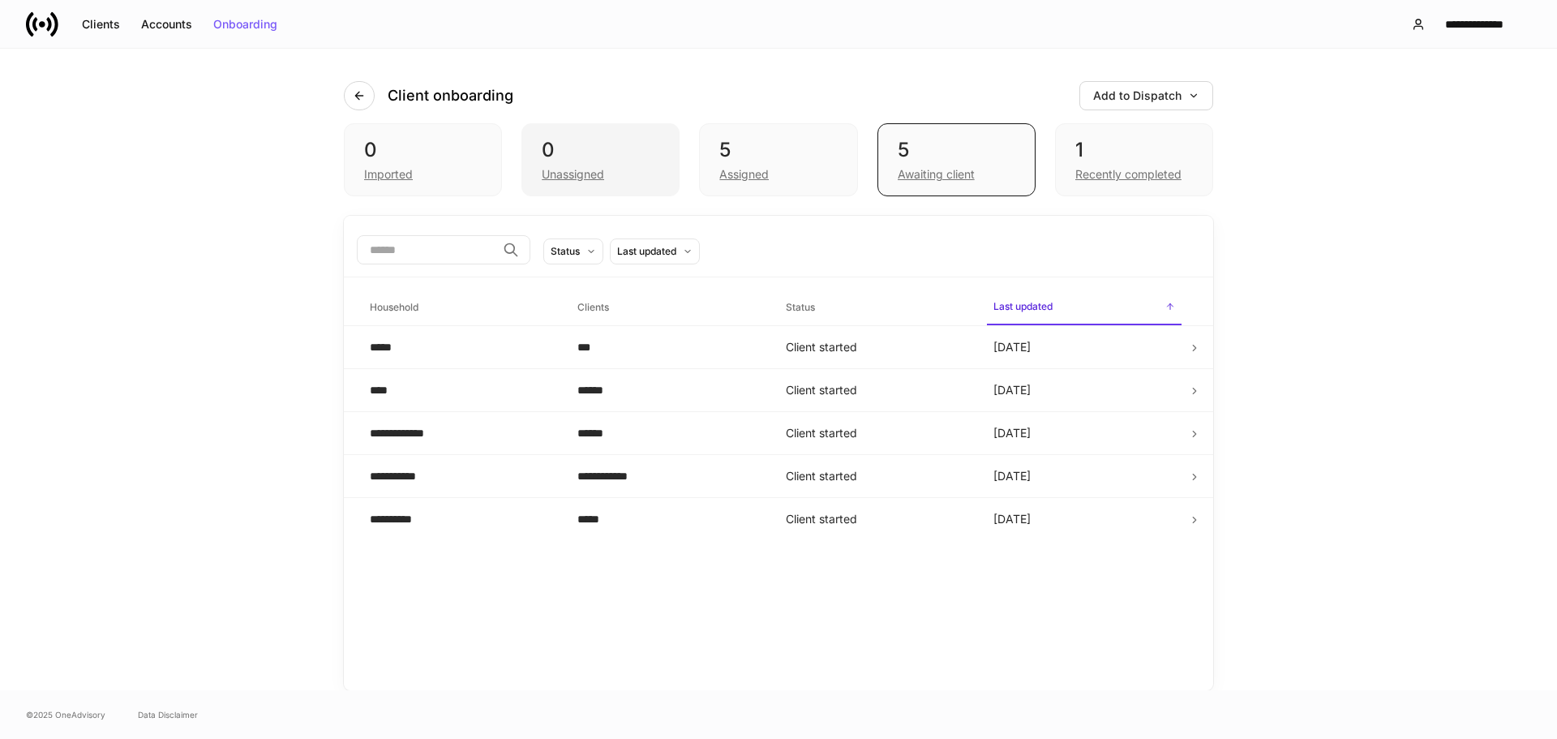
click at [601, 154] on div "0" at bounding box center [601, 150] width 118 height 26
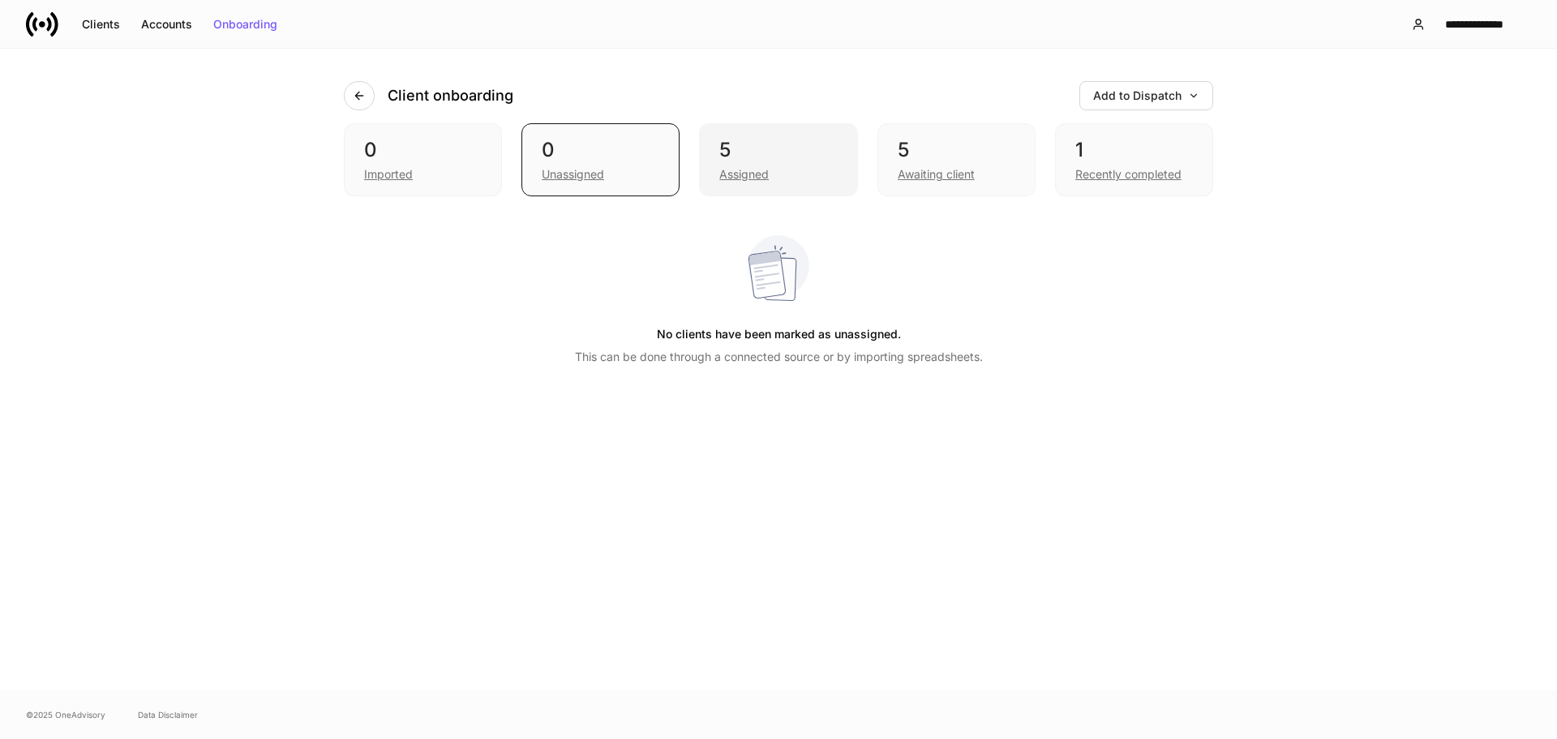
click at [835, 148] on div "5" at bounding box center [778, 150] width 118 height 26
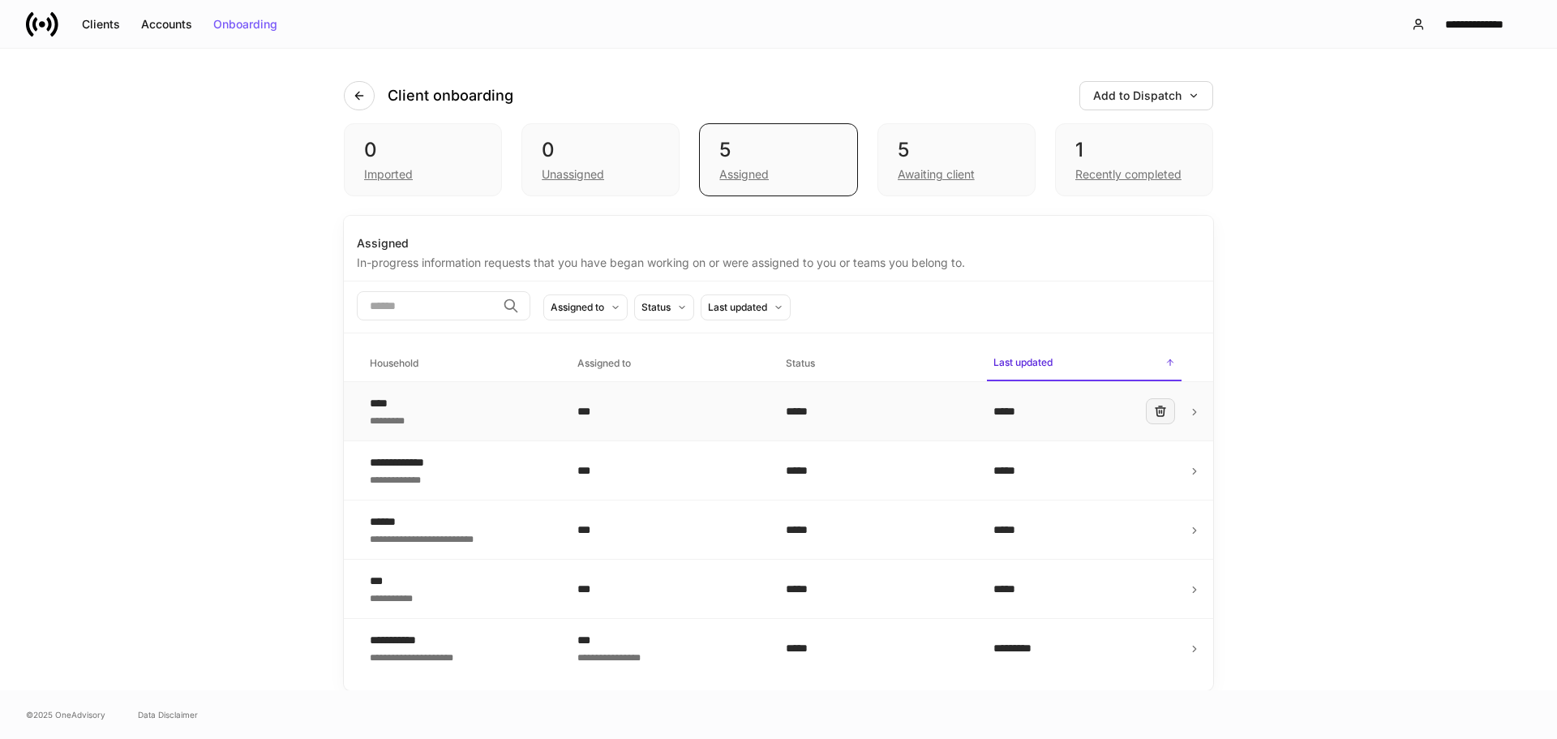
click at [1160, 415] on icon "button" at bounding box center [1160, 411] width 13 height 13
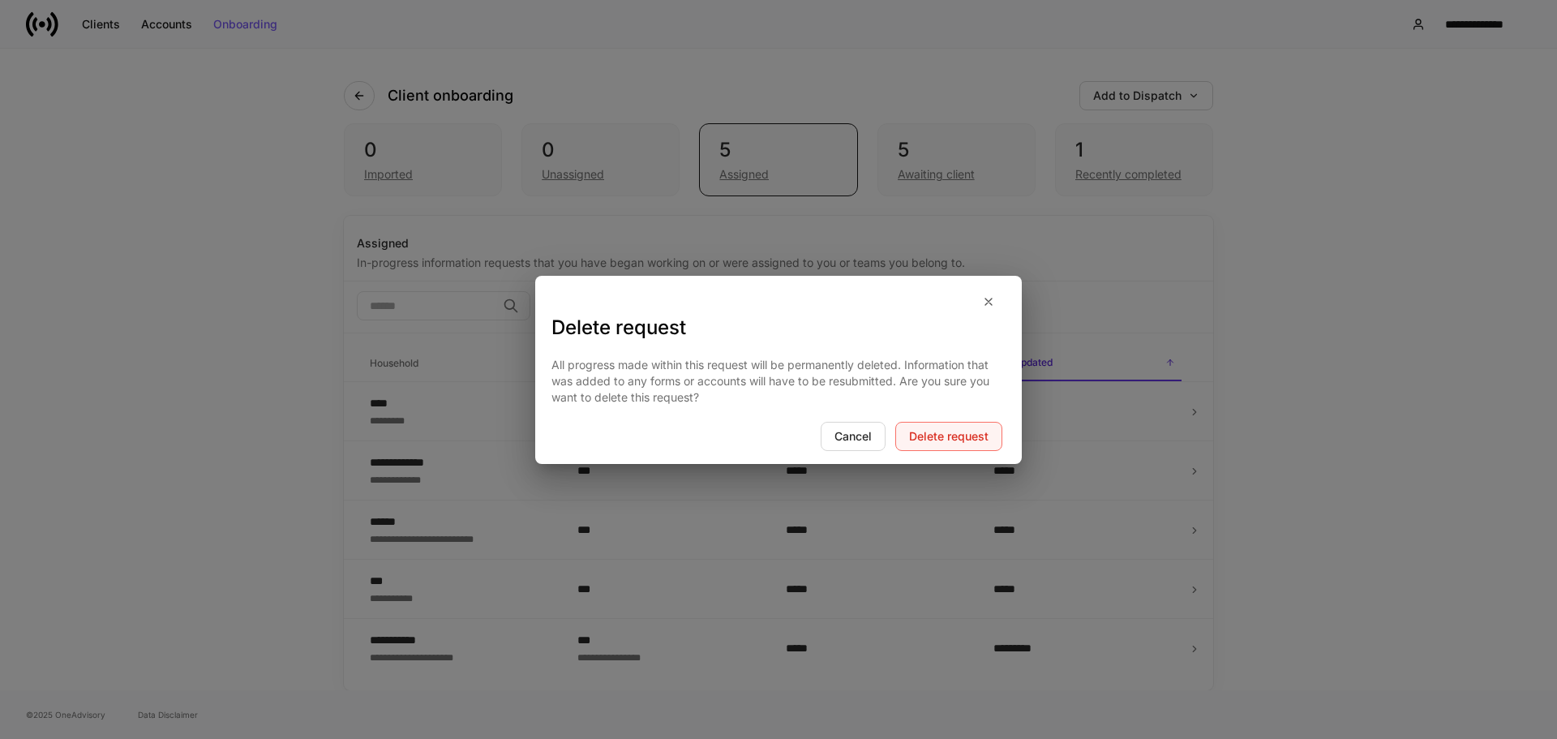
click at [990, 437] on button "Delete request" at bounding box center [948, 436] width 107 height 29
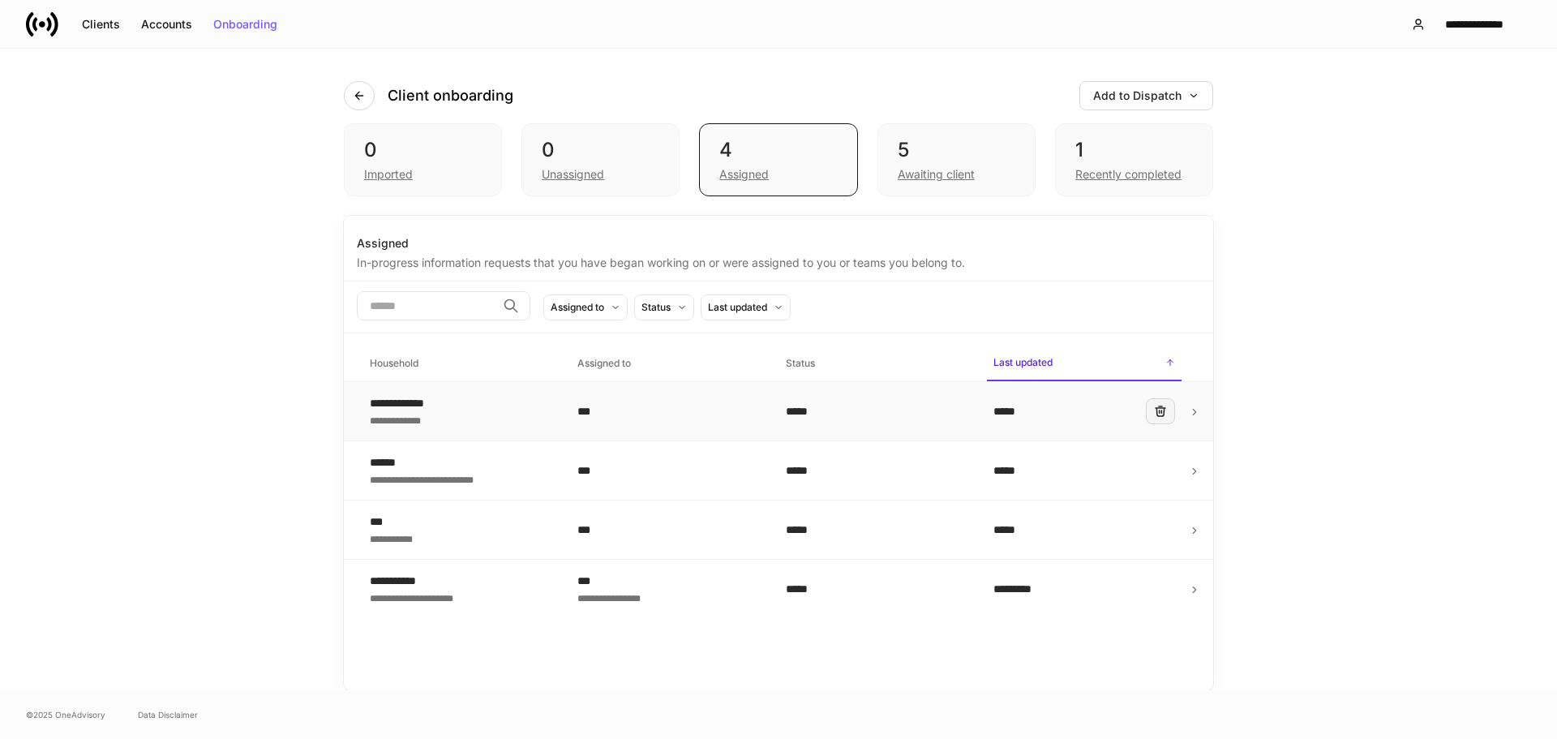
click at [1161, 408] on icon "button" at bounding box center [1161, 411] width 10 height 10
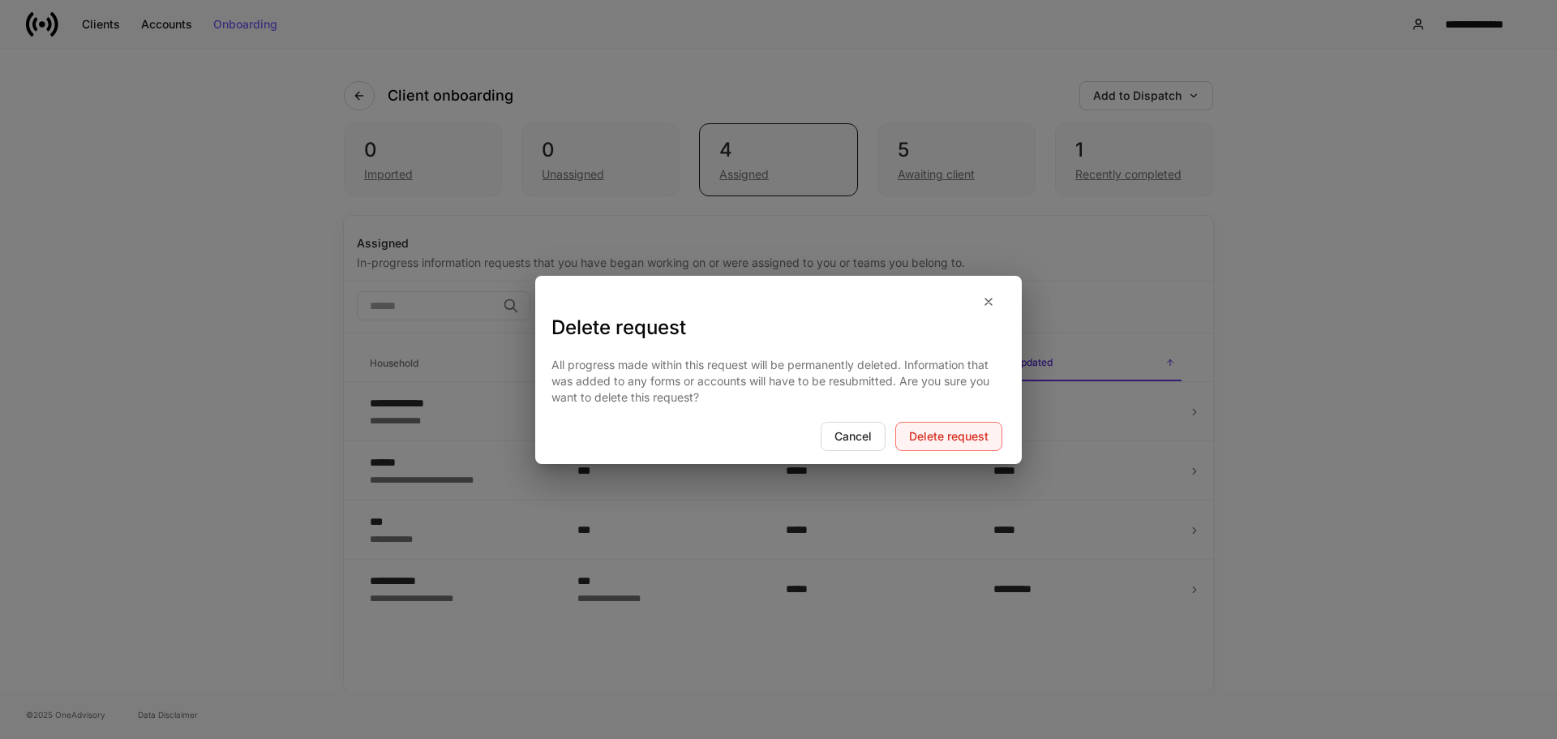
click at [972, 436] on div "Delete request" at bounding box center [948, 436] width 79 height 11
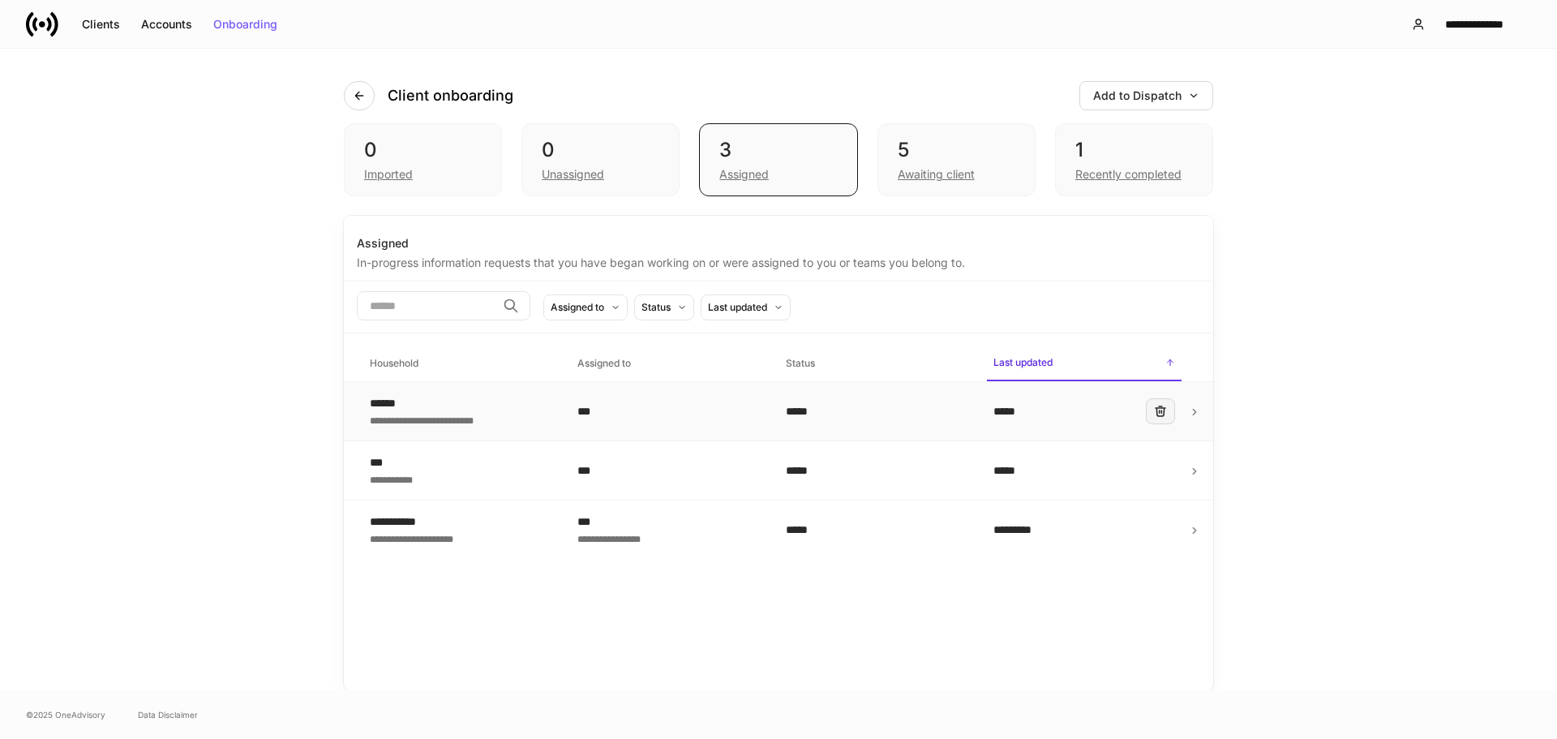
click at [1163, 410] on icon "button" at bounding box center [1160, 411] width 13 height 13
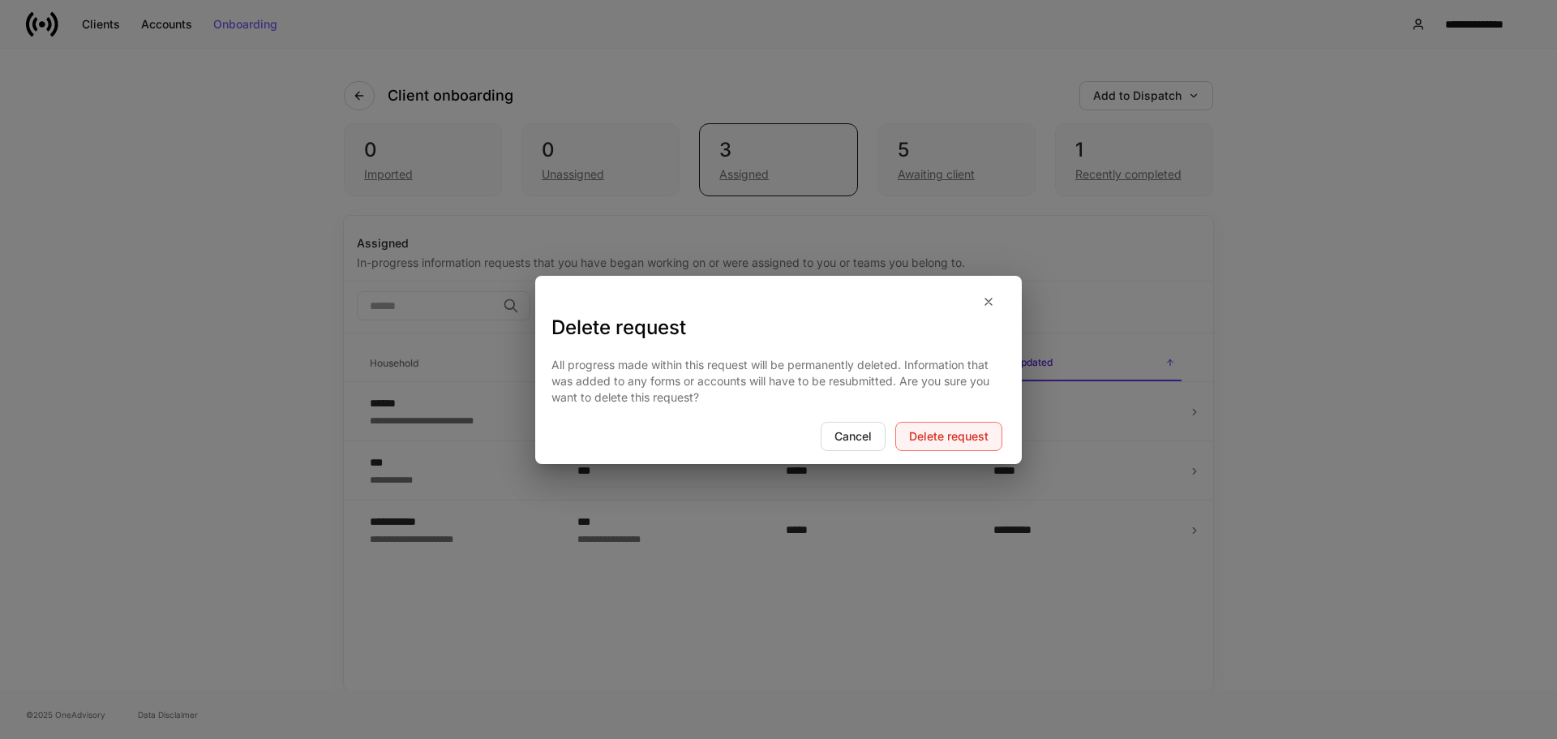
click at [961, 428] on button "Delete request" at bounding box center [948, 436] width 107 height 29
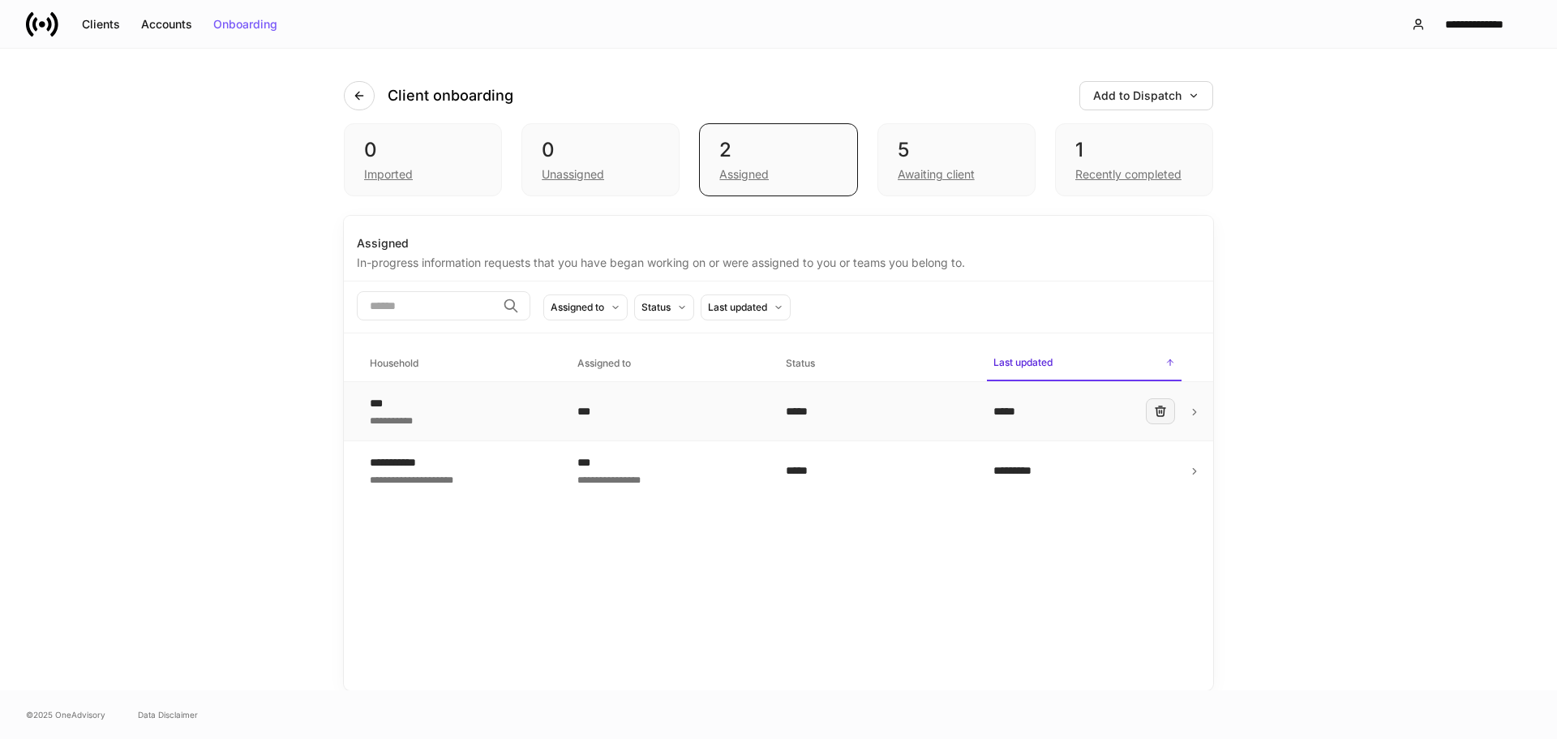
click at [1166, 418] on icon "button" at bounding box center [1160, 411] width 13 height 13
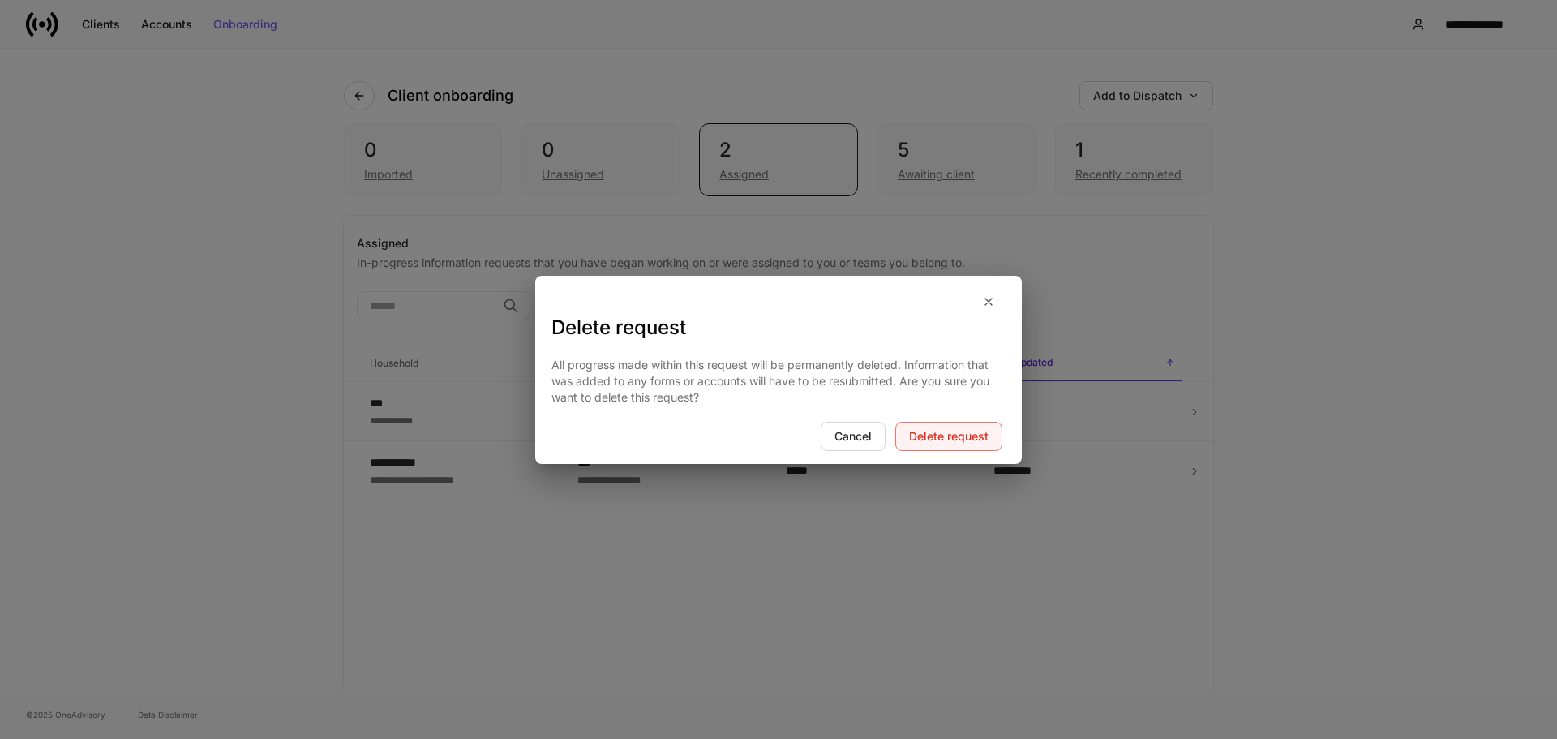
click at [984, 431] on div "Delete request" at bounding box center [948, 436] width 79 height 11
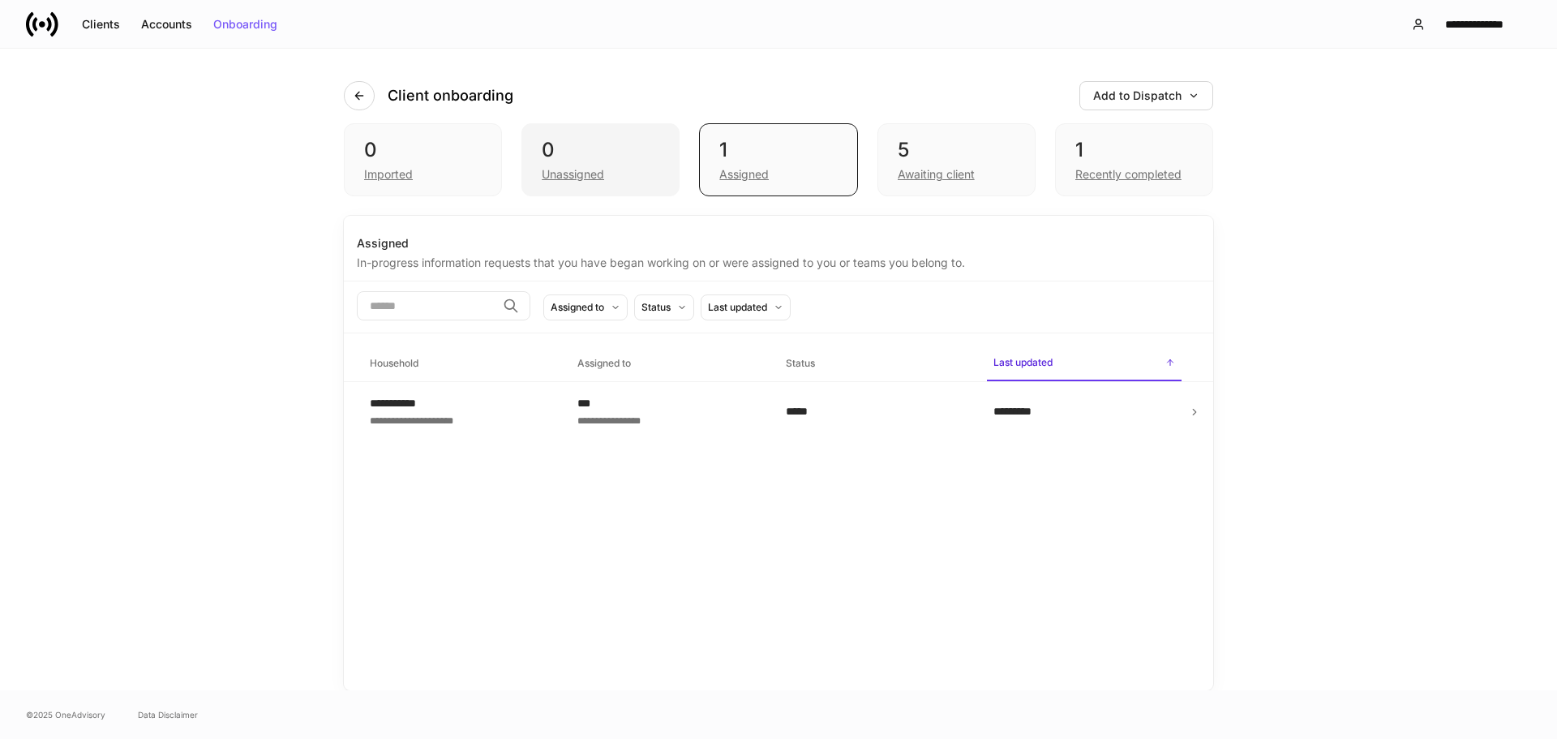
click at [625, 158] on div "0" at bounding box center [601, 150] width 118 height 26
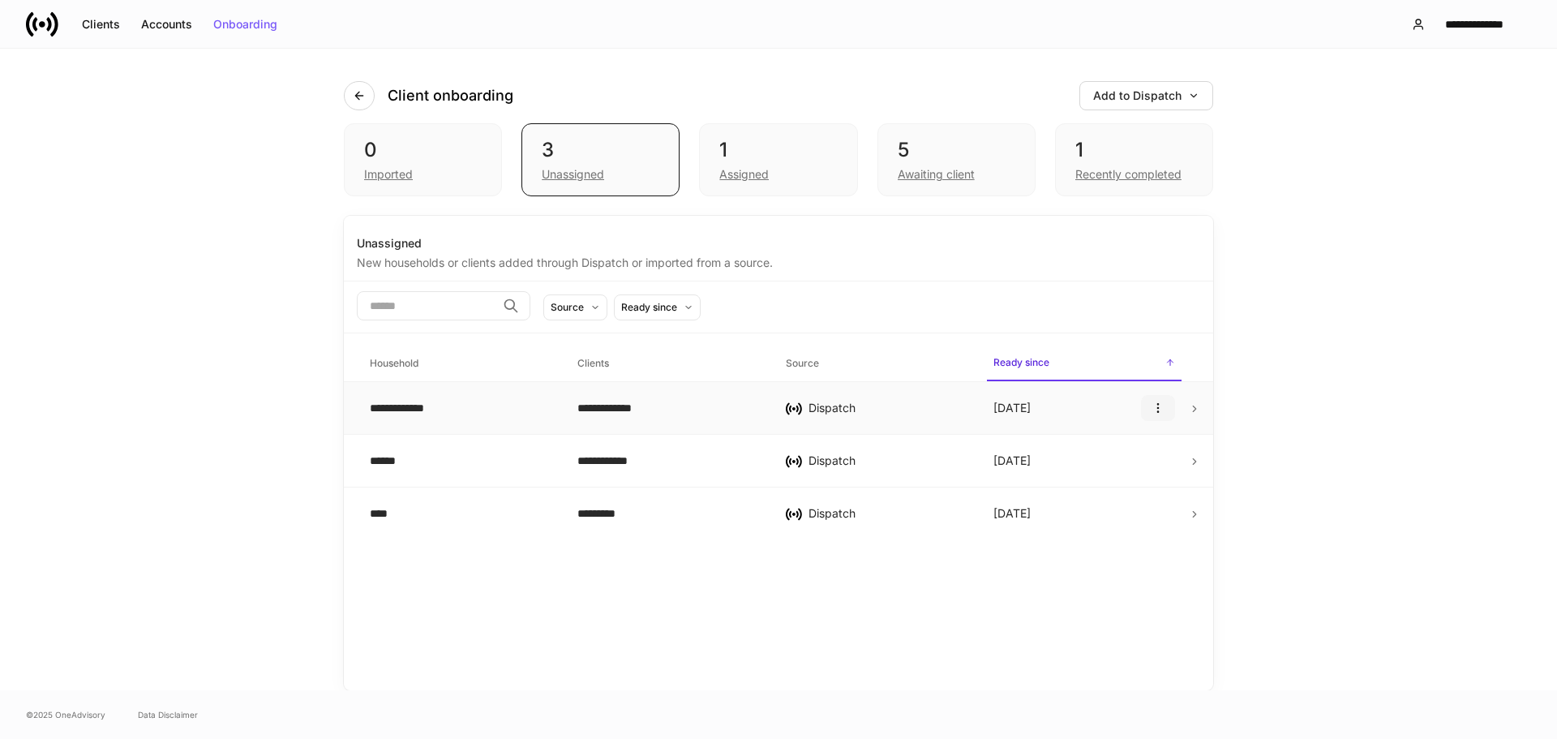
click at [1152, 411] on icon "button" at bounding box center [1158, 407] width 13 height 13
click at [1138, 491] on p "Delete household" at bounding box center [1105, 487] width 92 height 16
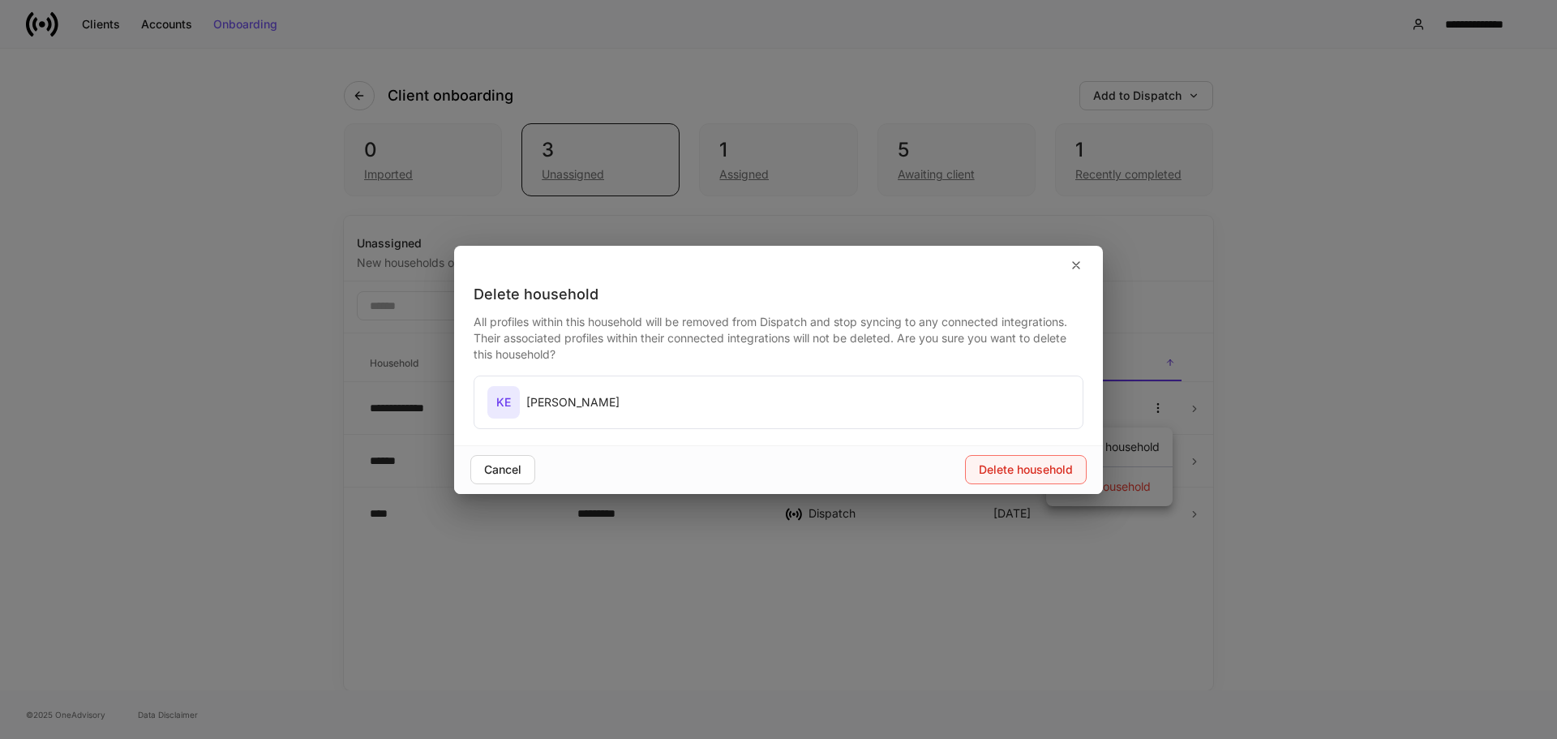
click at [1049, 459] on button "Delete household" at bounding box center [1026, 469] width 122 height 29
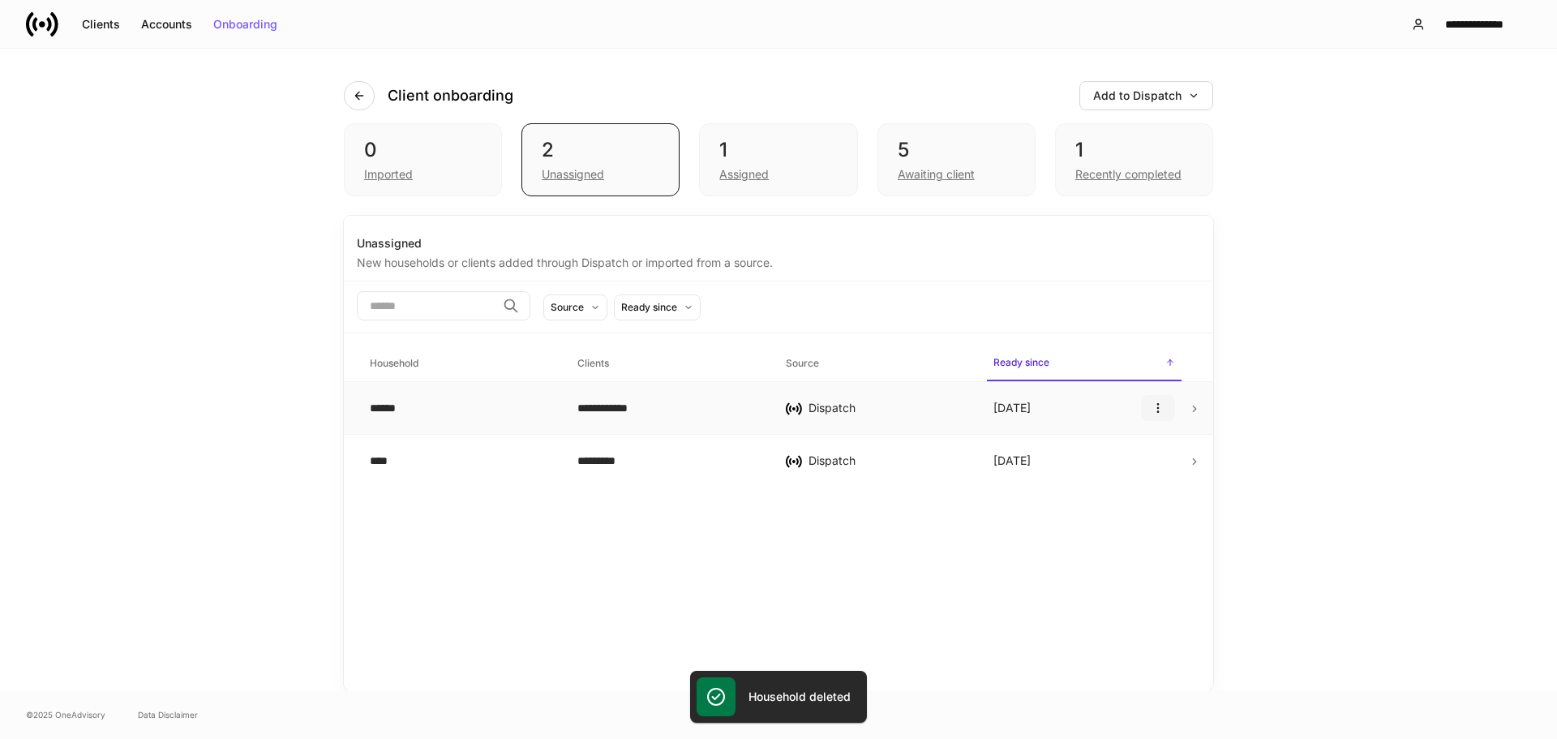
click at [1159, 402] on button "button" at bounding box center [1158, 408] width 34 height 26
click at [1115, 491] on p "Delete household" at bounding box center [1105, 487] width 92 height 16
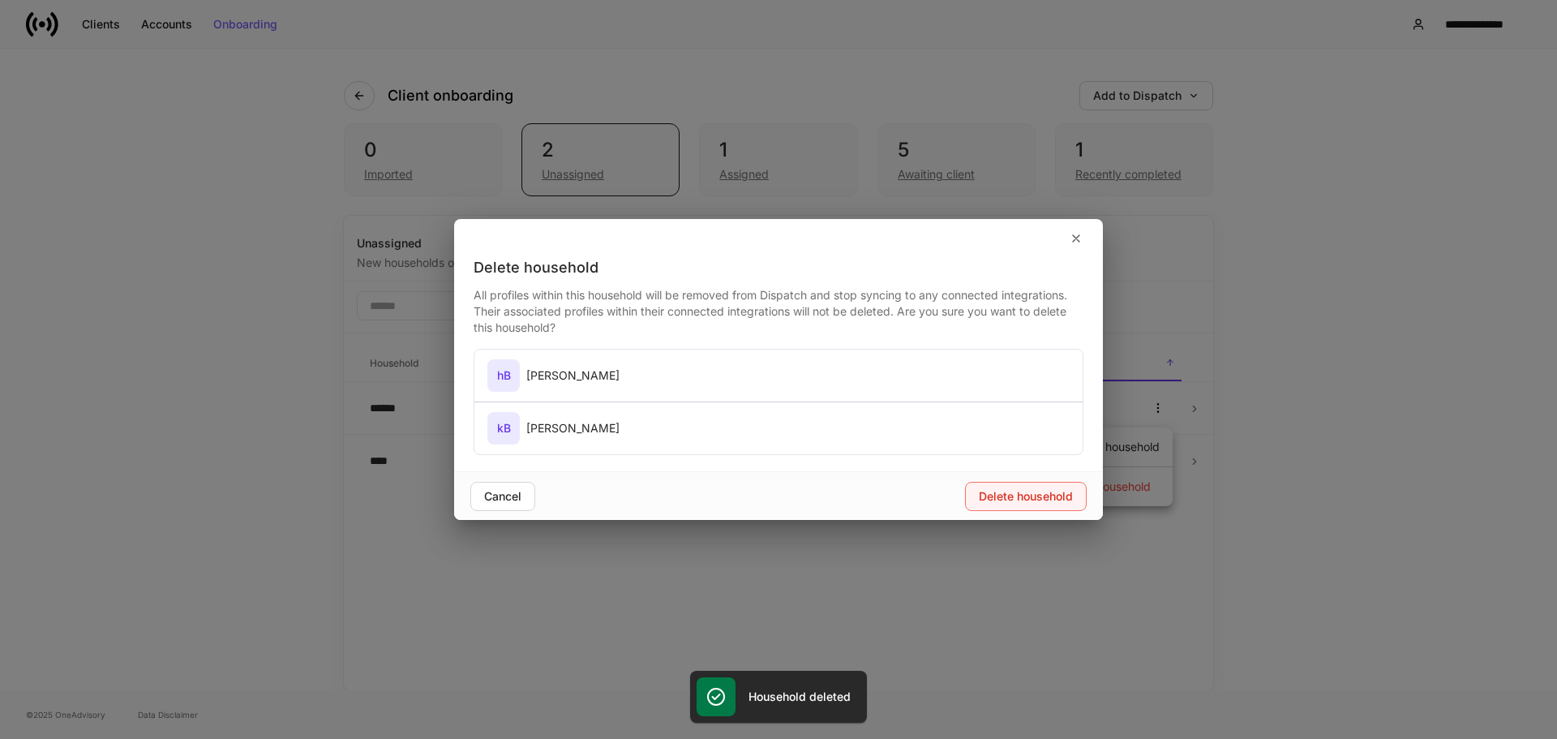
click at [1064, 492] on div "Delete household" at bounding box center [1026, 496] width 94 height 11
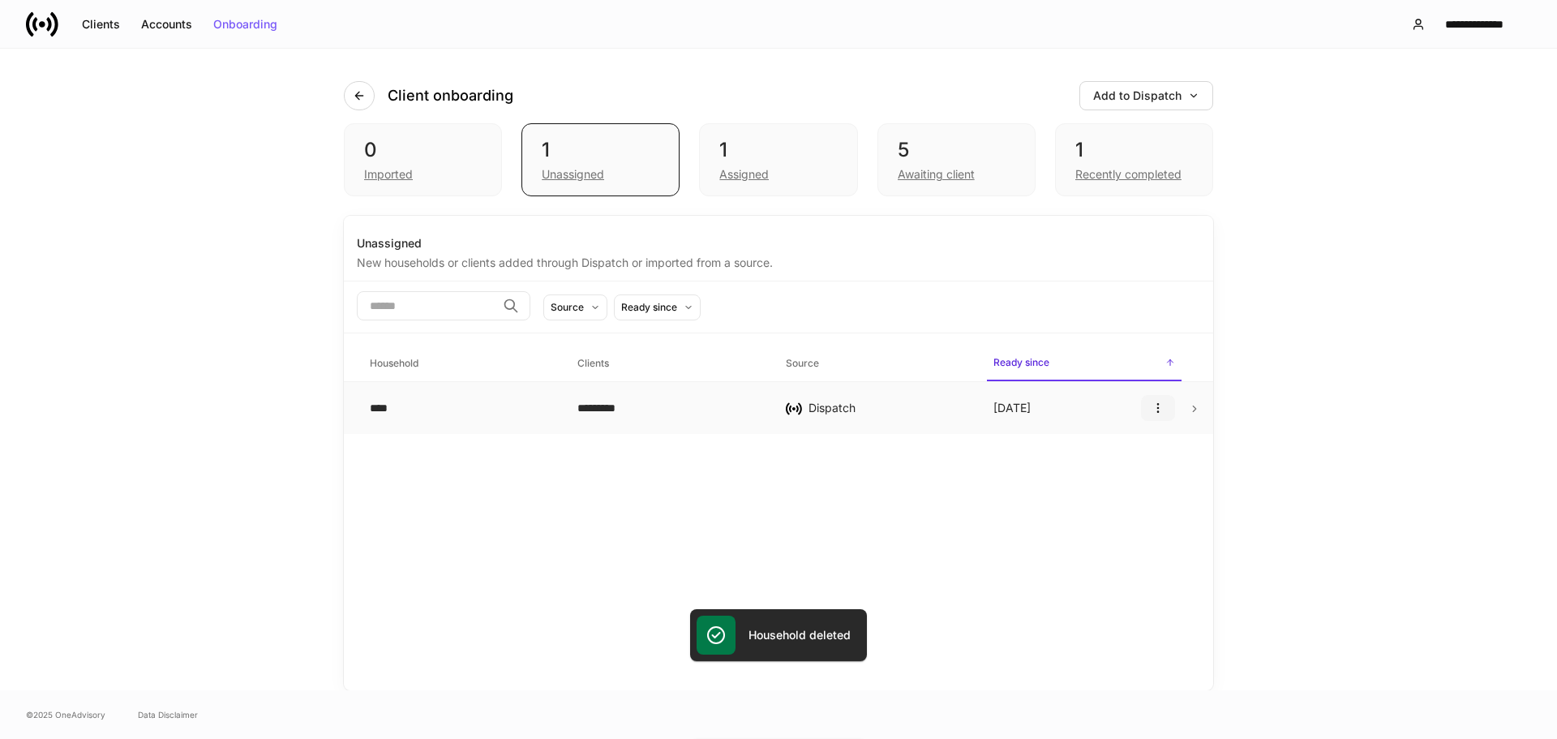
click at [1160, 410] on icon "button" at bounding box center [1158, 407] width 13 height 13
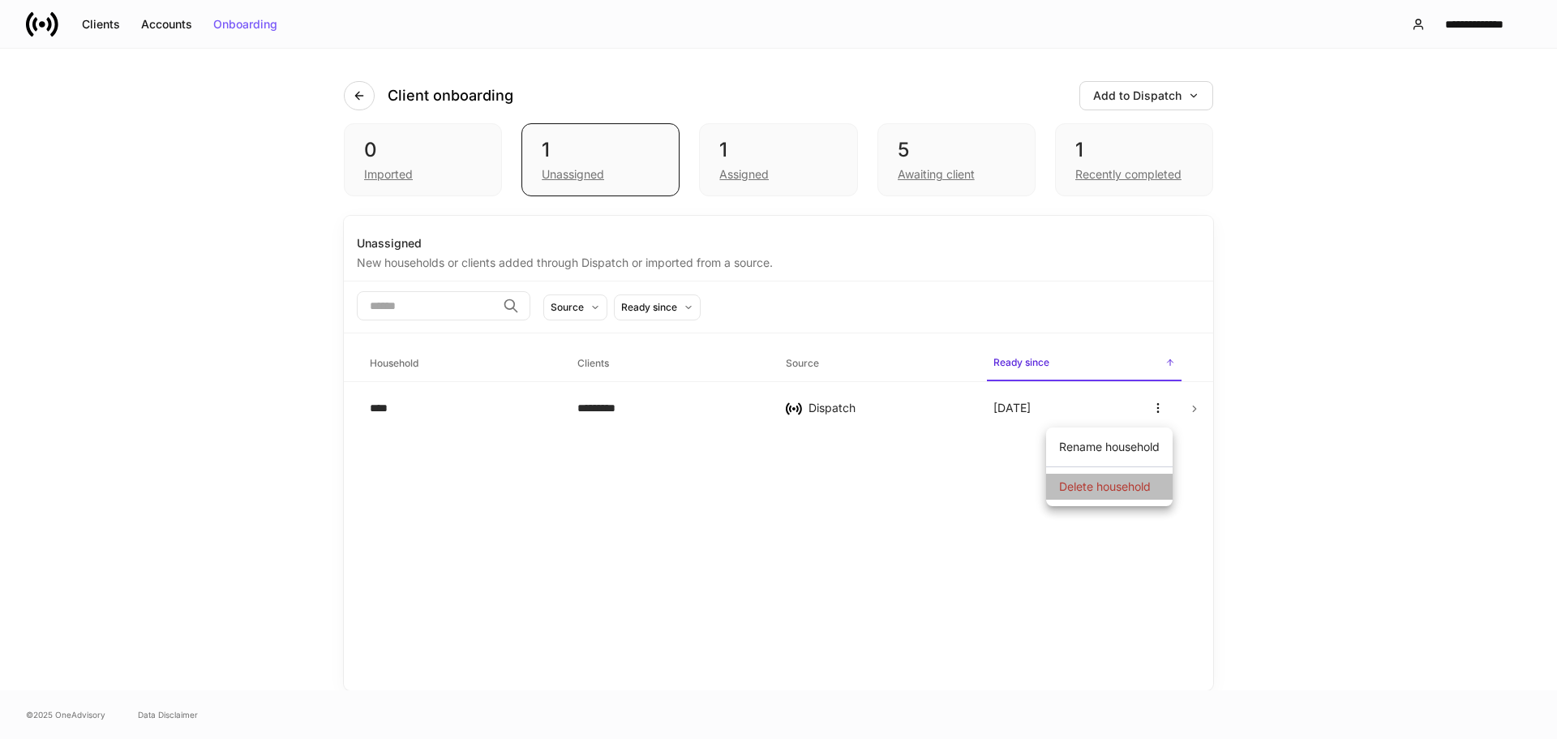
click at [1107, 485] on p "Delete household" at bounding box center [1105, 487] width 92 height 16
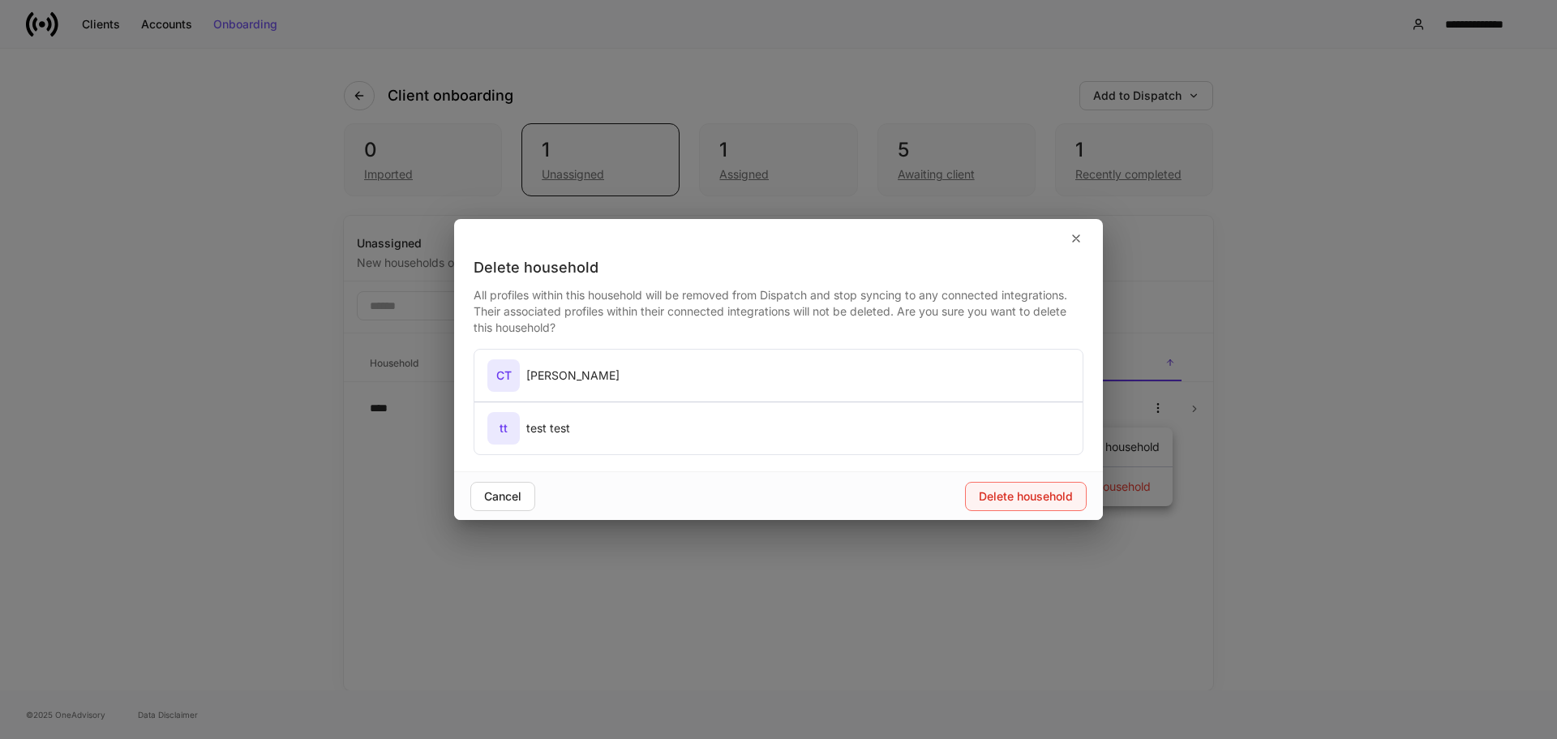
click at [1036, 499] on div "Delete household" at bounding box center [1026, 496] width 94 height 11
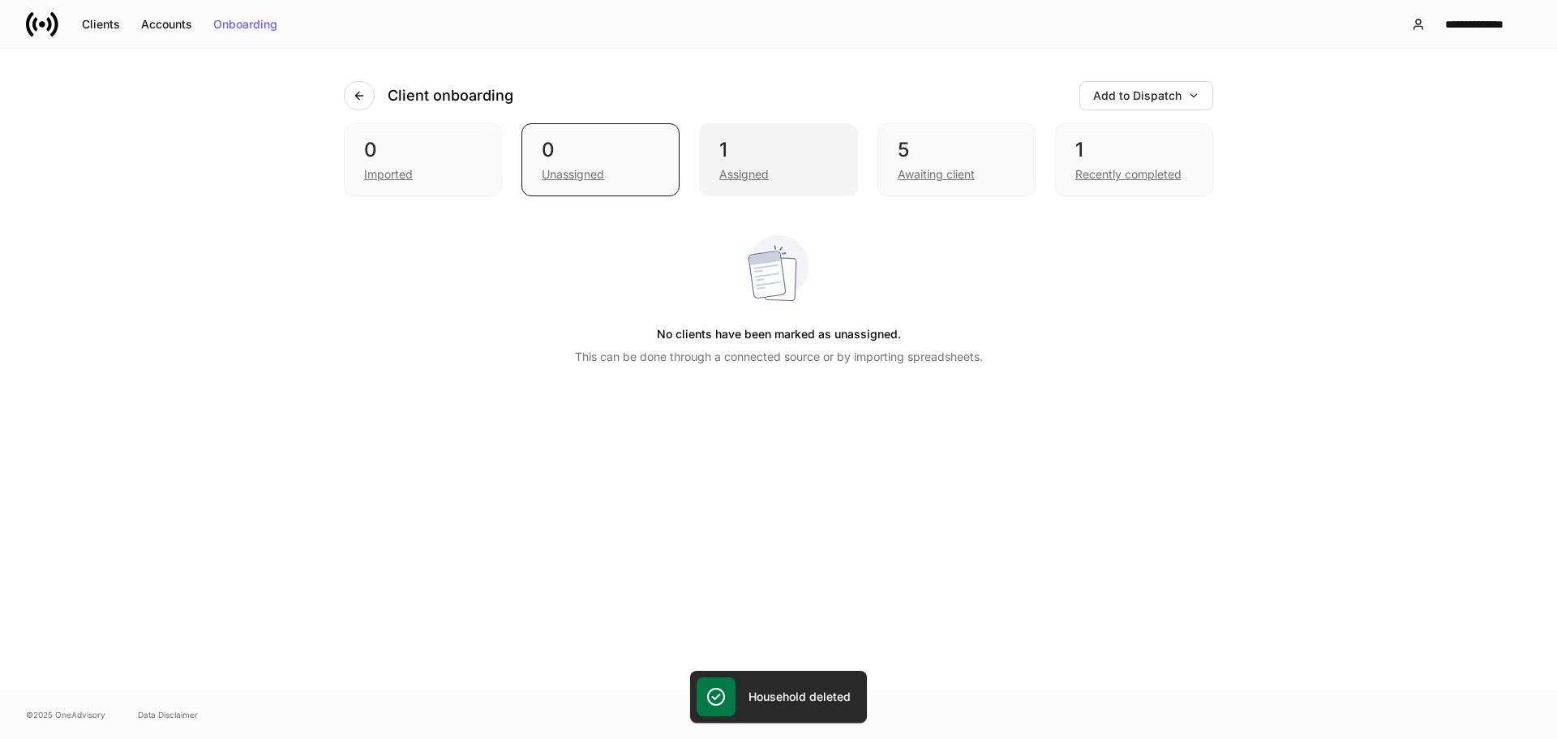
click at [769, 143] on div "1" at bounding box center [778, 150] width 118 height 26
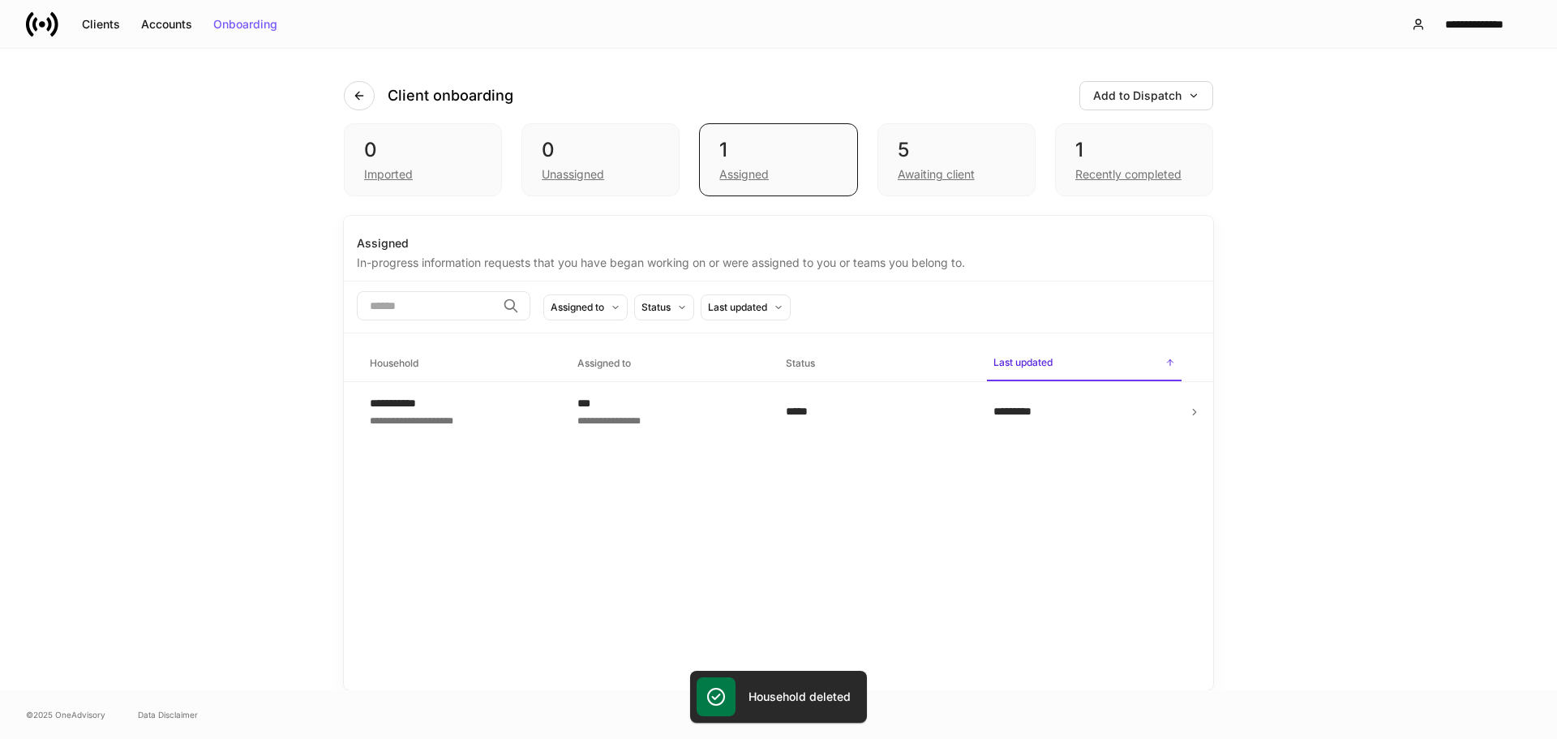
click at [1039, 156] on div "0 Imported 0 Unassigned 1 Assigned 5 Awaiting client 1 Recently completed" at bounding box center [778, 159] width 869 height 73
click at [1015, 159] on div "5 Awaiting client" at bounding box center [957, 159] width 158 height 73
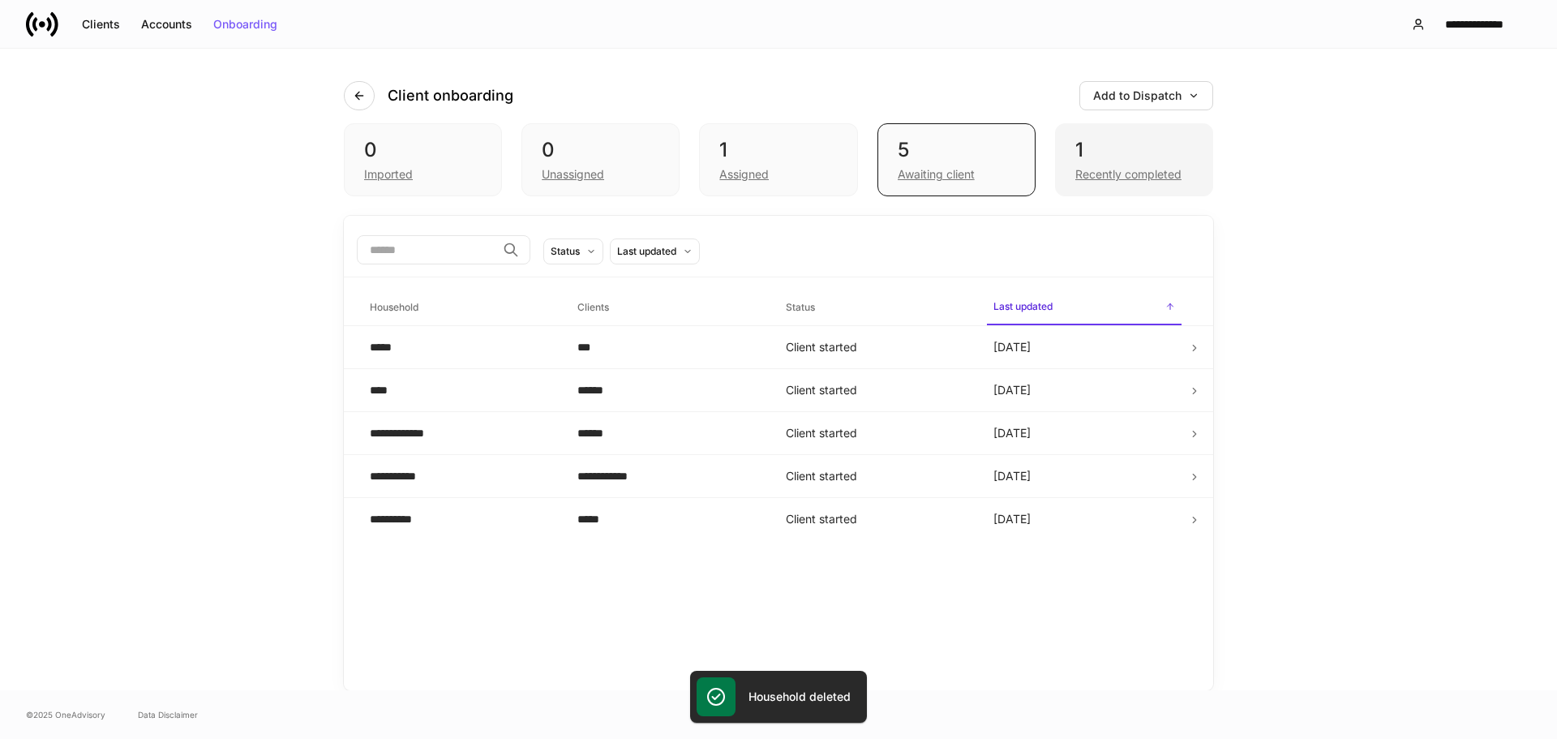
click at [1157, 157] on div "1" at bounding box center [1134, 150] width 118 height 26
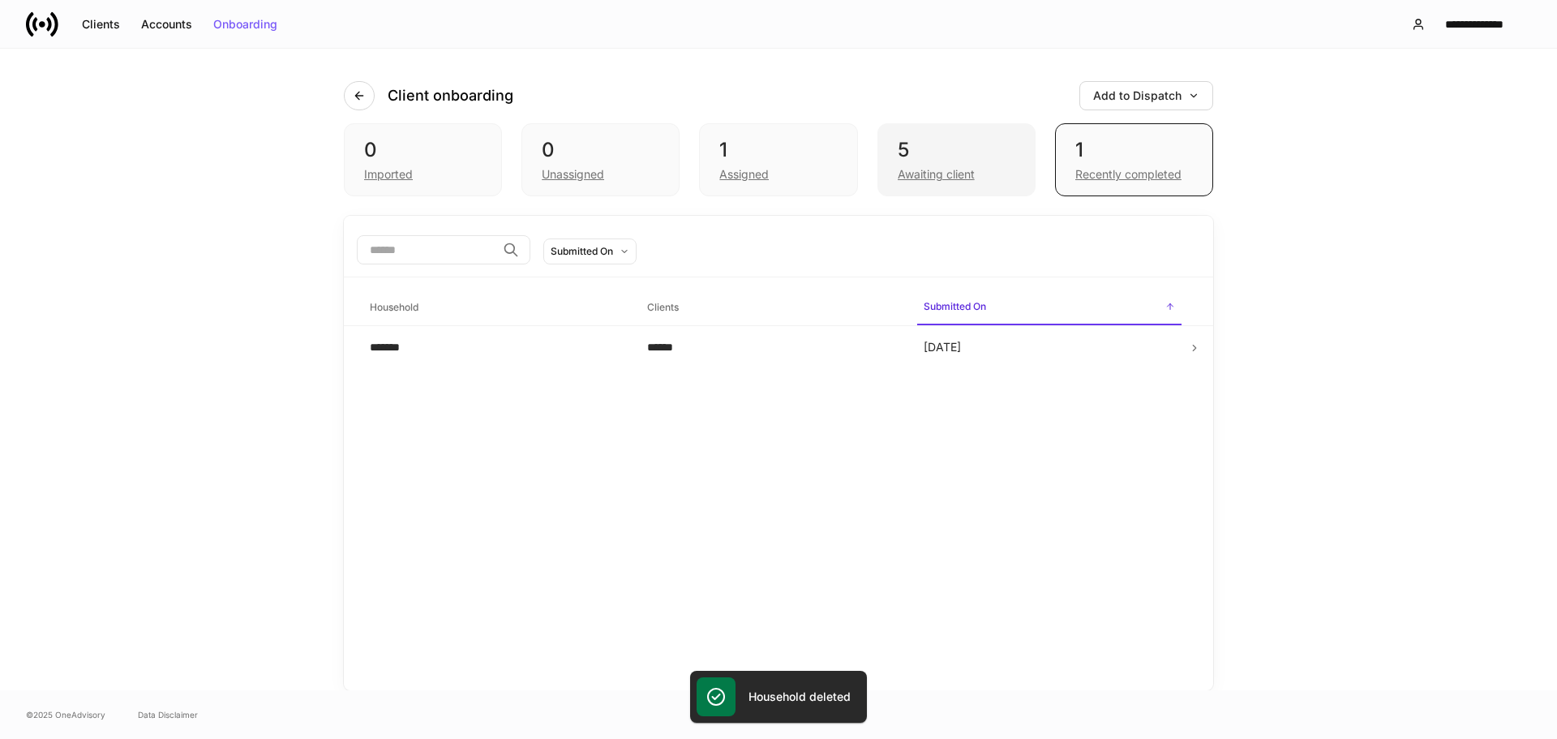
drag, startPoint x: 1015, startPoint y: 157, endPoint x: 999, endPoint y: 156, distance: 16.2
click at [1007, 156] on div "5 Awaiting client" at bounding box center [957, 159] width 158 height 73
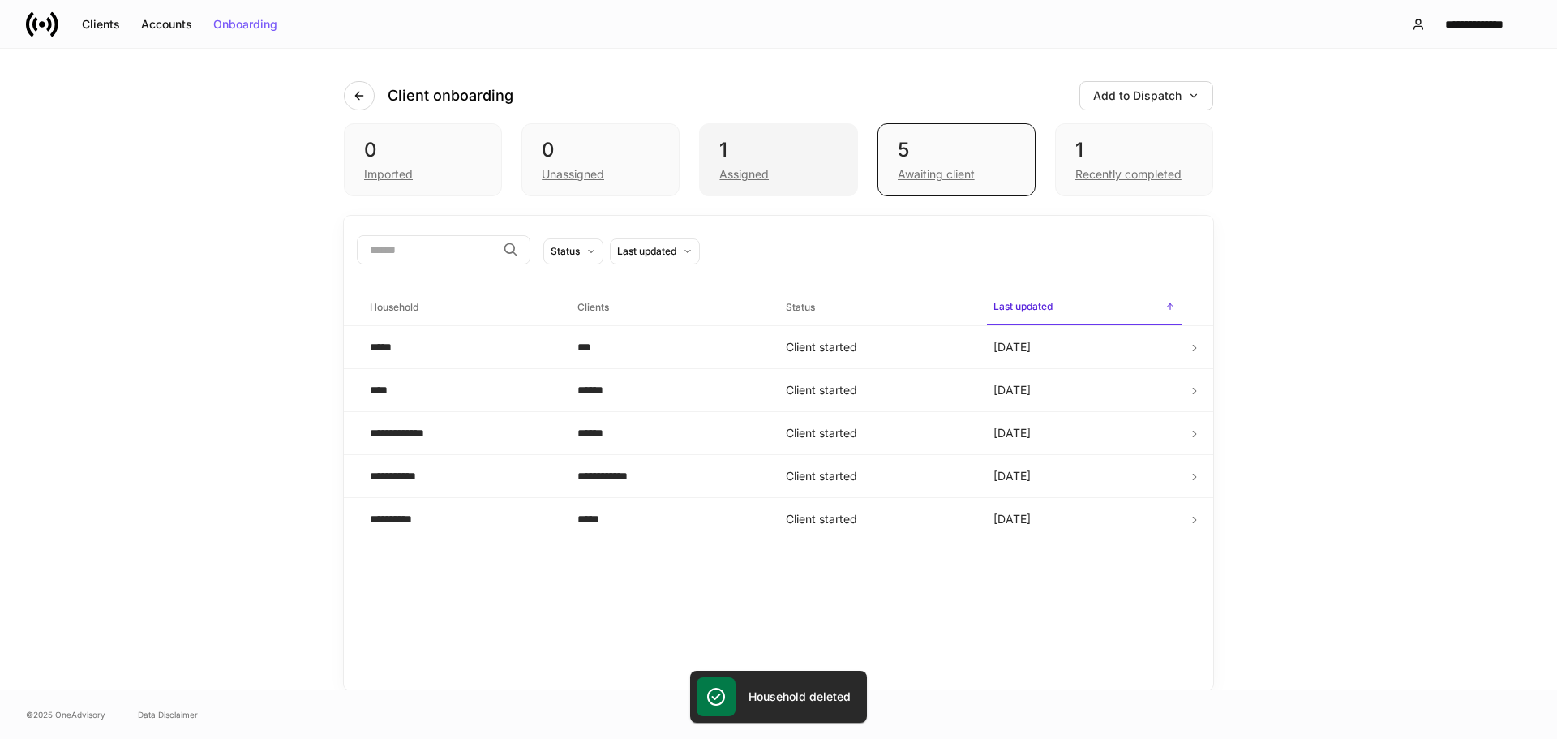
click at [830, 147] on div "1" at bounding box center [778, 150] width 118 height 26
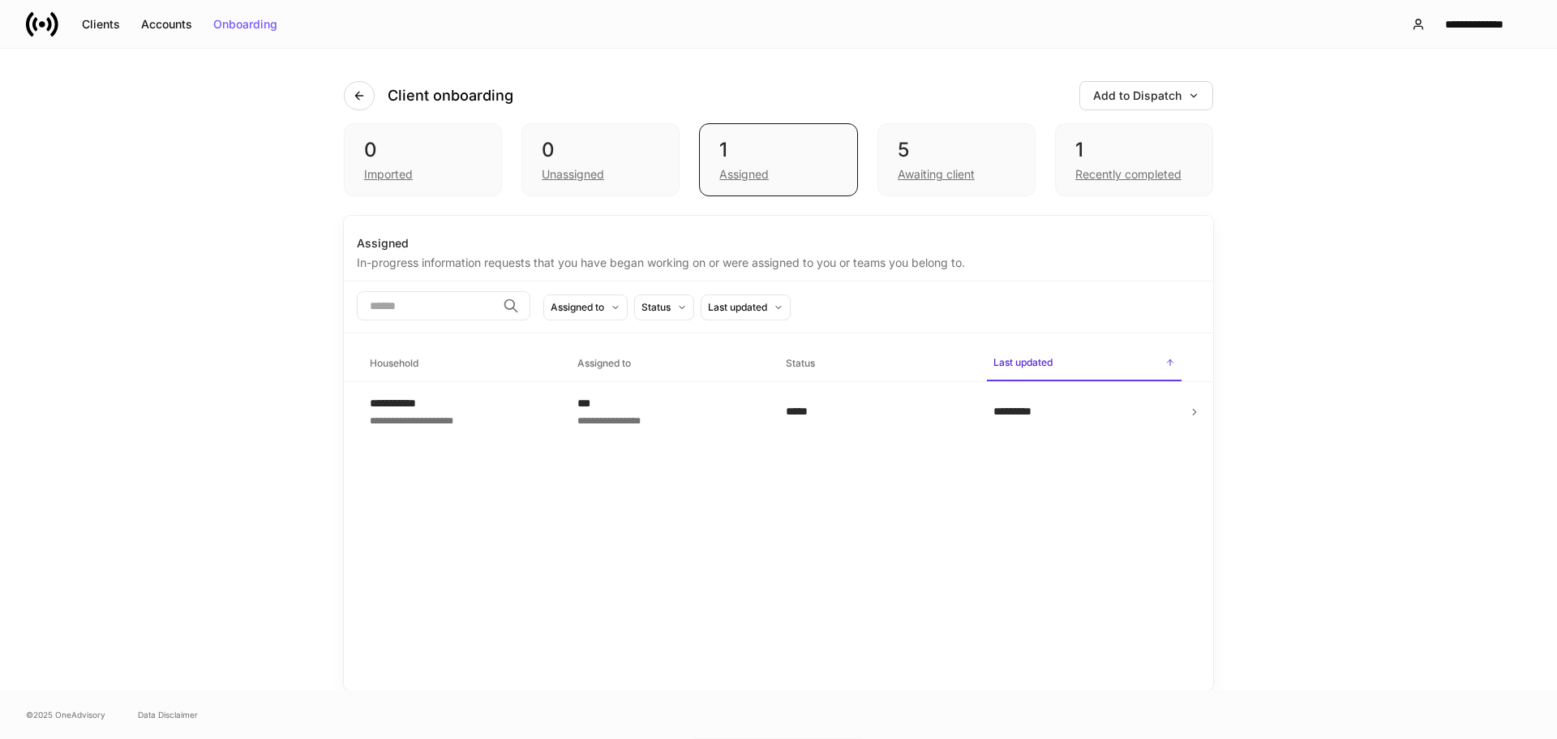
click at [680, 142] on div "0 Imported 0 Unassigned 1 Assigned 5 Awaiting client 1 Recently completed" at bounding box center [778, 159] width 869 height 73
click at [658, 141] on div "0" at bounding box center [601, 150] width 118 height 26
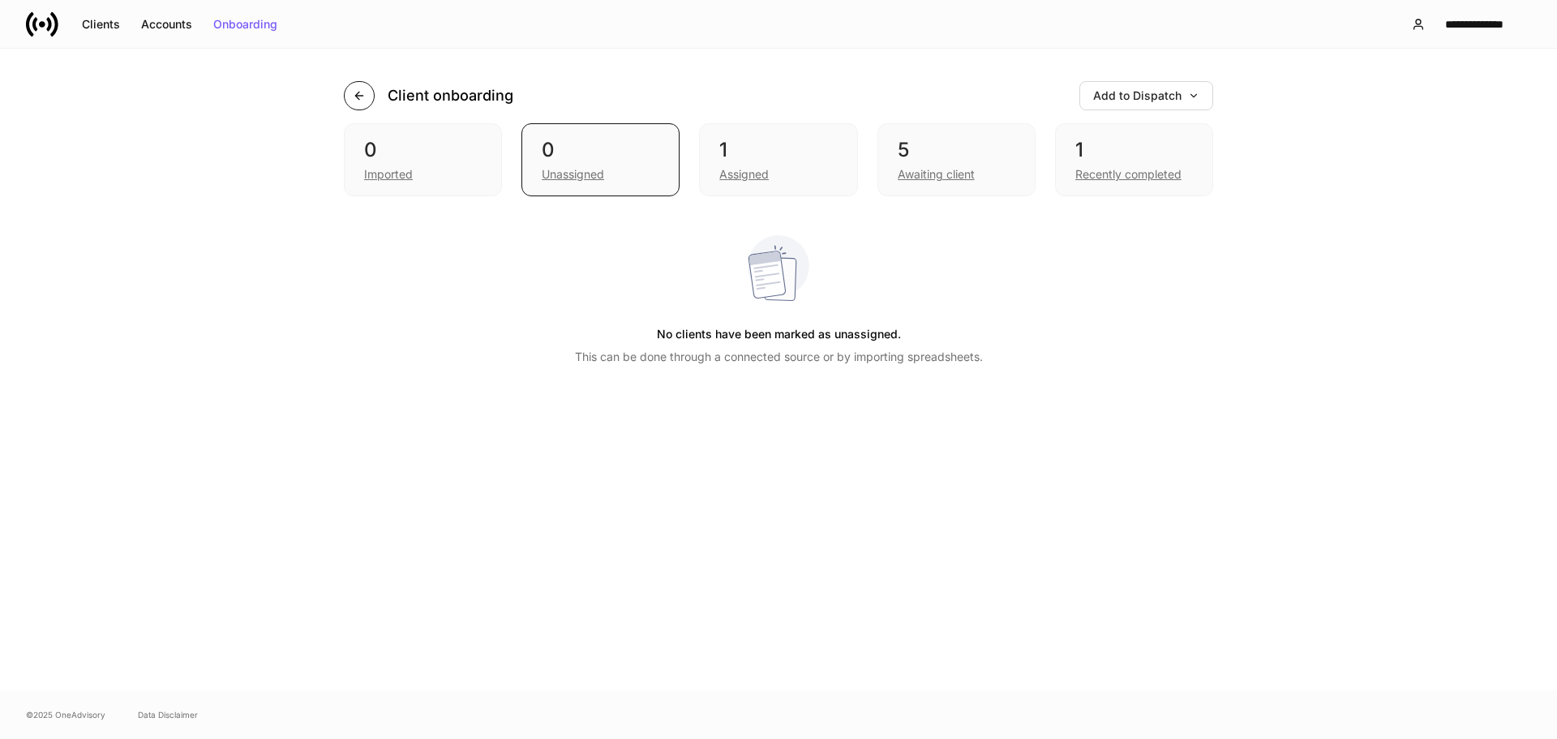
click at [351, 92] on button "button" at bounding box center [359, 95] width 31 height 29
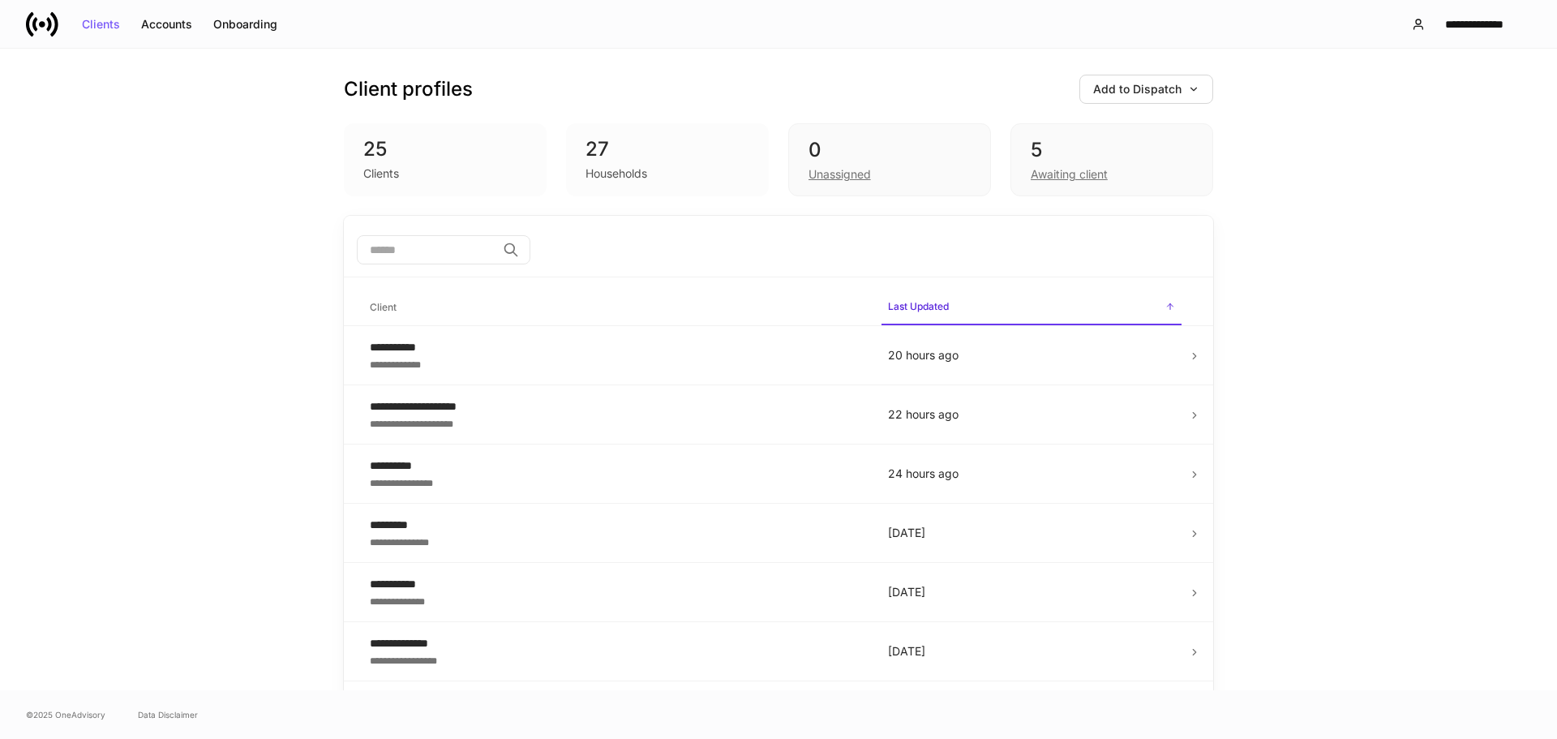
click at [678, 152] on div "27" at bounding box center [668, 149] width 164 height 26
click at [644, 157] on div "27" at bounding box center [668, 149] width 164 height 26
click at [870, 142] on div "0" at bounding box center [890, 150] width 162 height 26
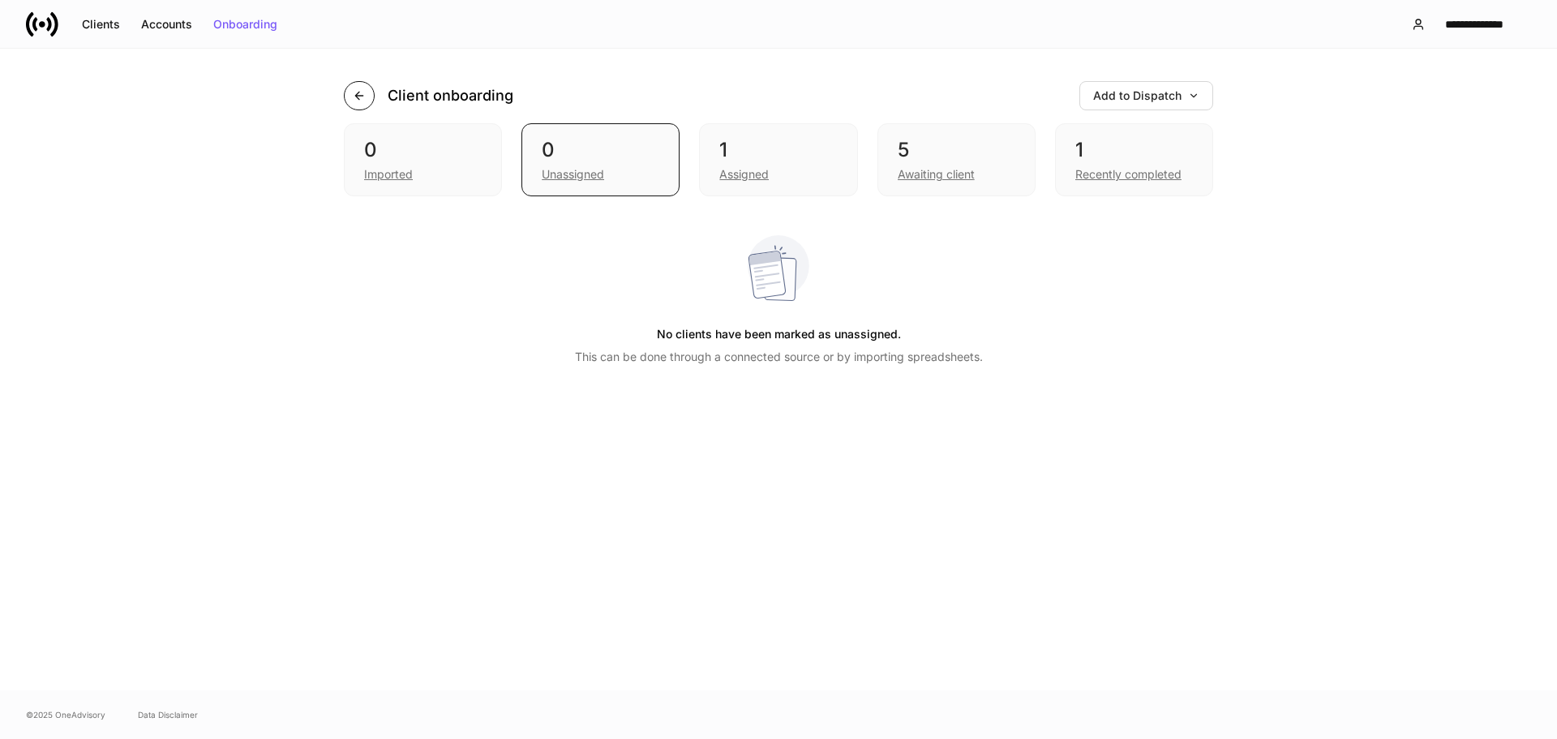
click at [363, 103] on button "button" at bounding box center [359, 95] width 31 height 29
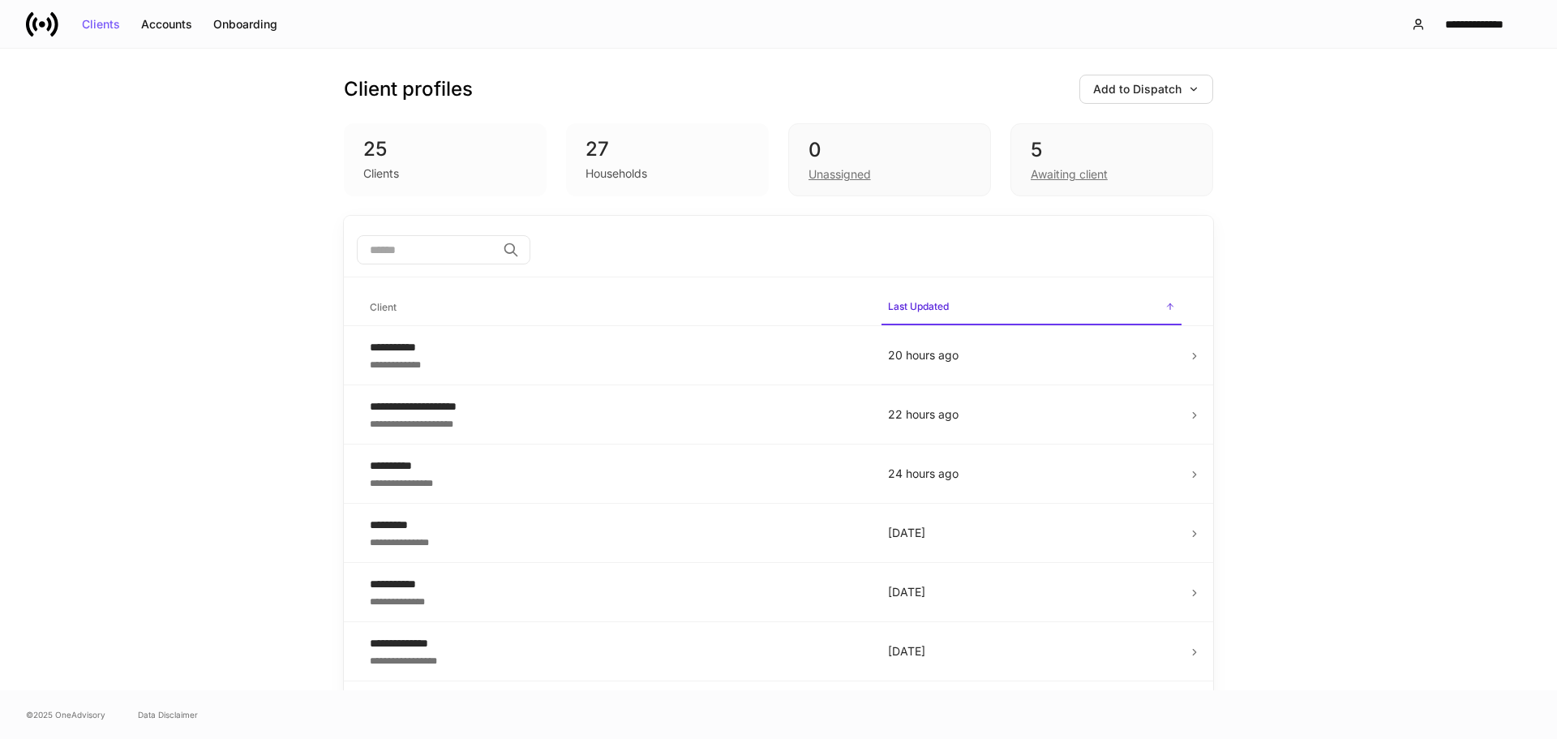
click at [406, 165] on div "Clients" at bounding box center [445, 171] width 164 height 19
click at [618, 168] on div "Households" at bounding box center [617, 173] width 62 height 16
click at [620, 168] on div "Households" at bounding box center [617, 173] width 62 height 16
click at [128, 26] on button "Clients" at bounding box center [100, 24] width 59 height 26
click at [143, 24] on div "Accounts" at bounding box center [166, 24] width 51 height 11
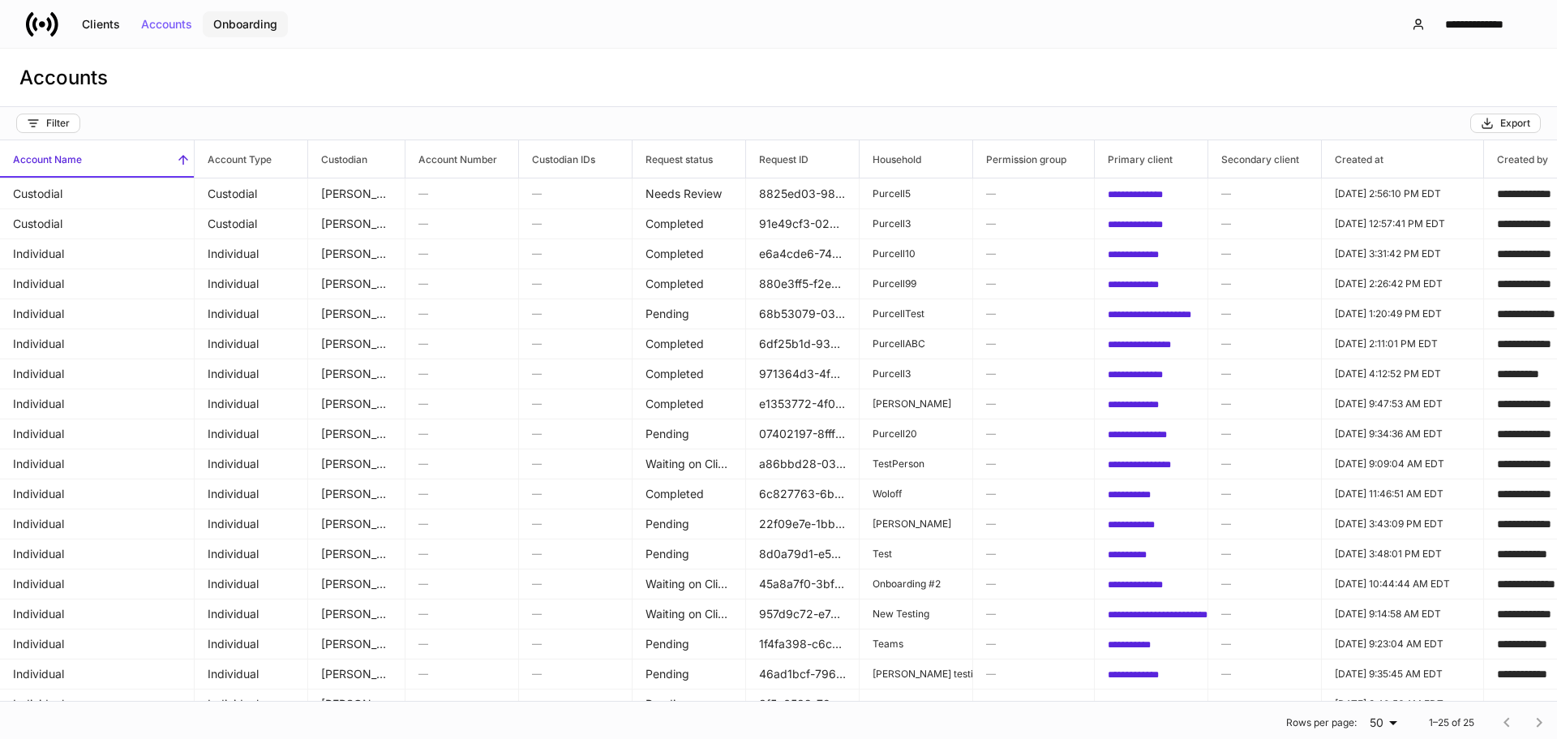
click at [259, 32] on button "Onboarding" at bounding box center [245, 24] width 85 height 26
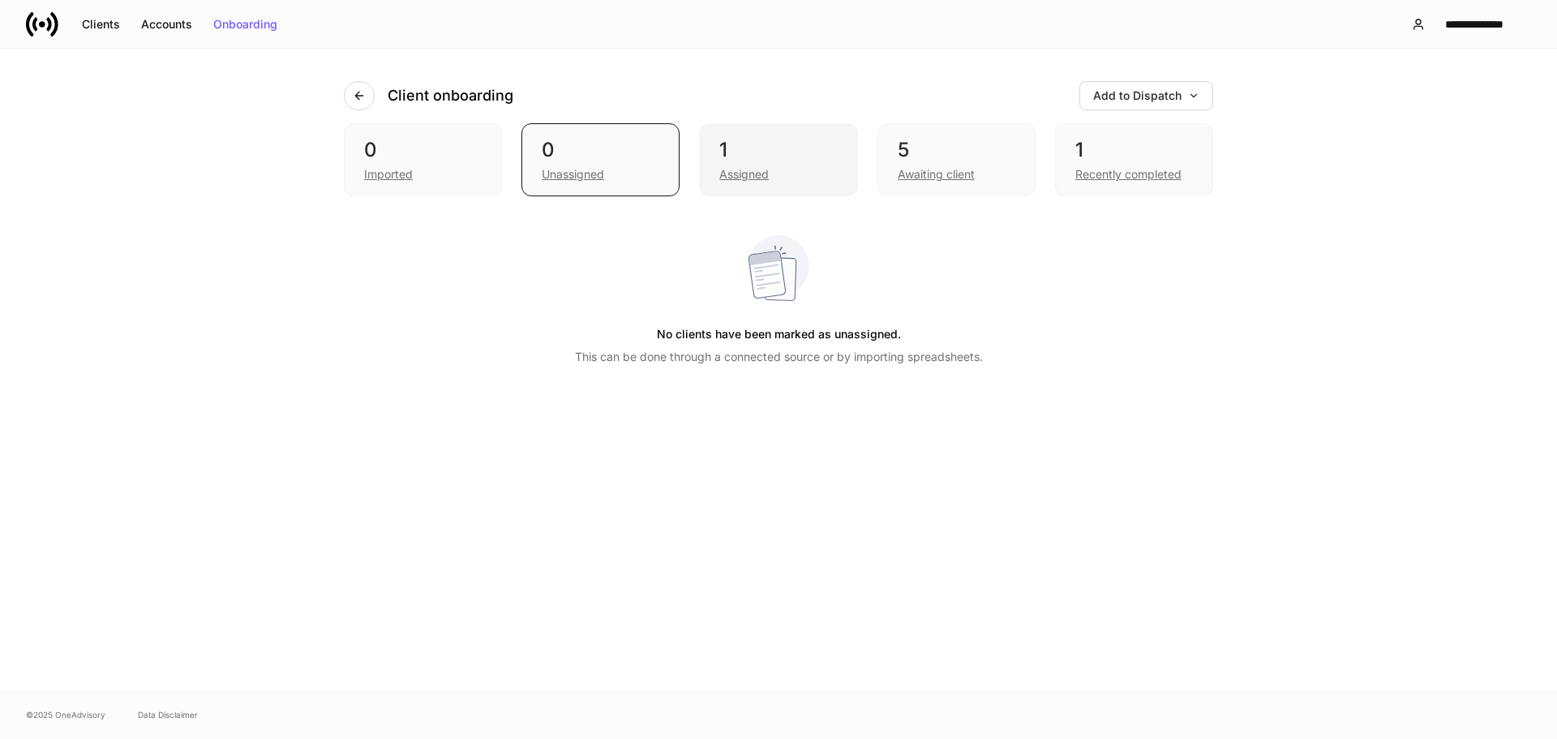
click at [804, 138] on div "1" at bounding box center [778, 150] width 118 height 26
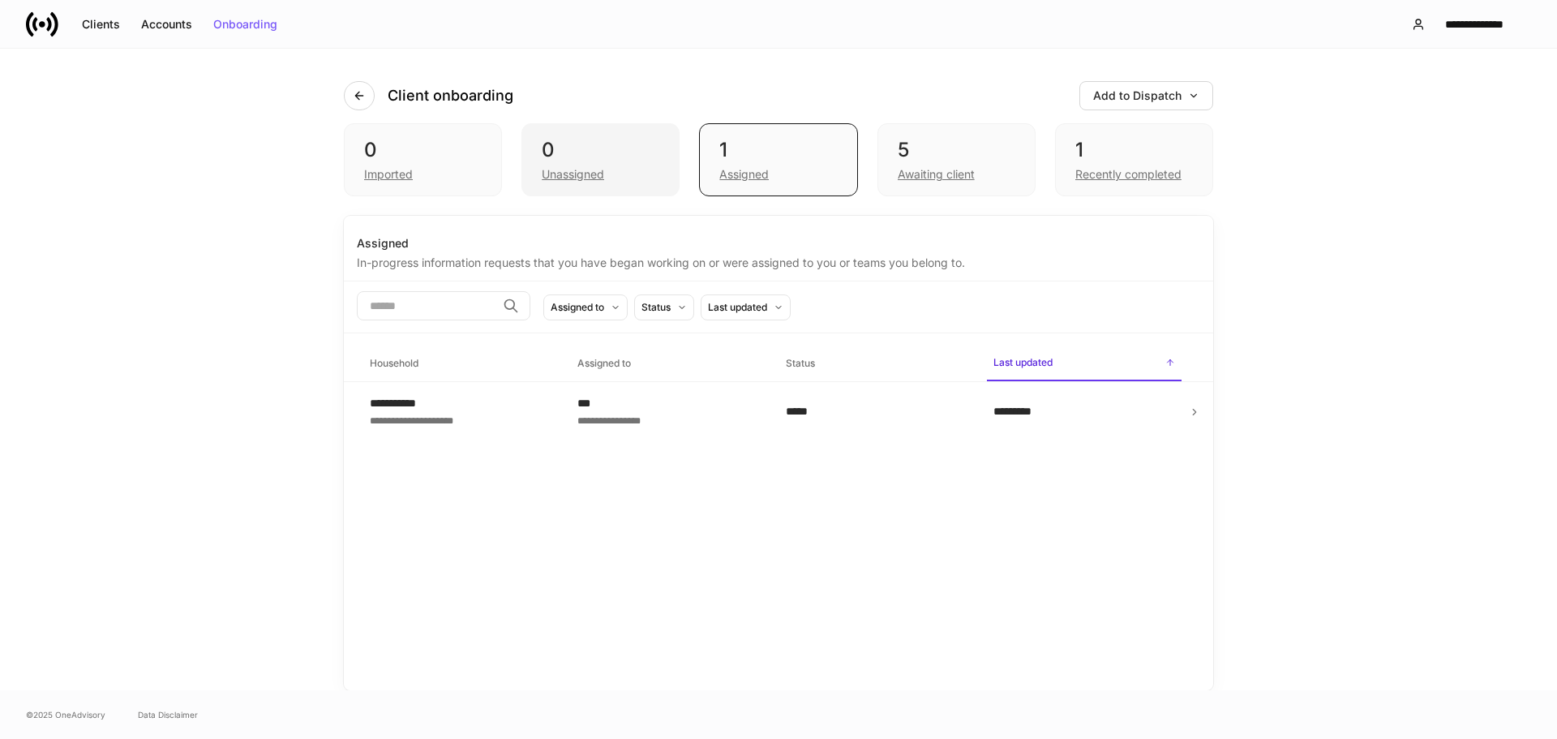
click at [620, 137] on div "0" at bounding box center [601, 150] width 118 height 26
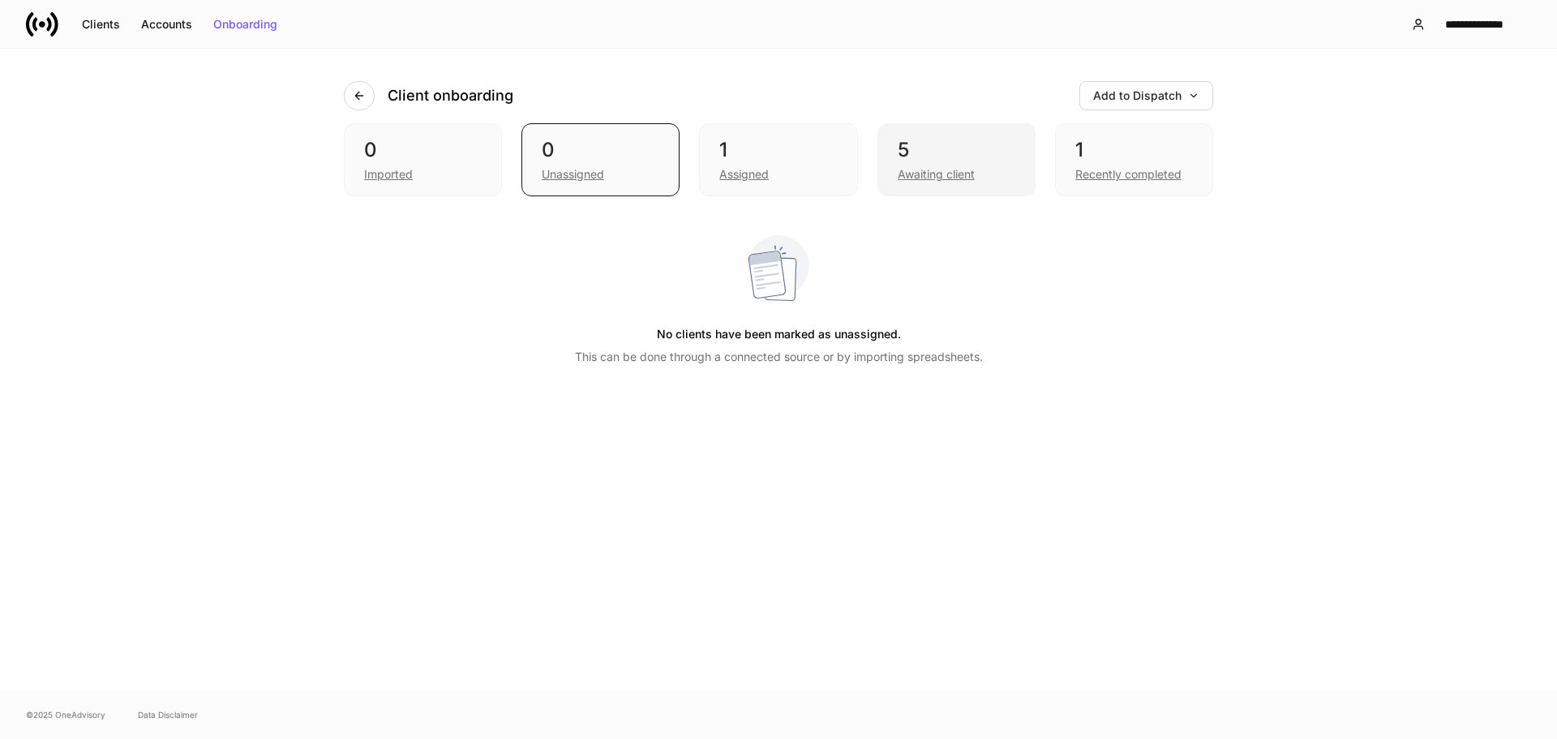
click at [896, 138] on div "5 Awaiting client" at bounding box center [957, 159] width 158 height 73
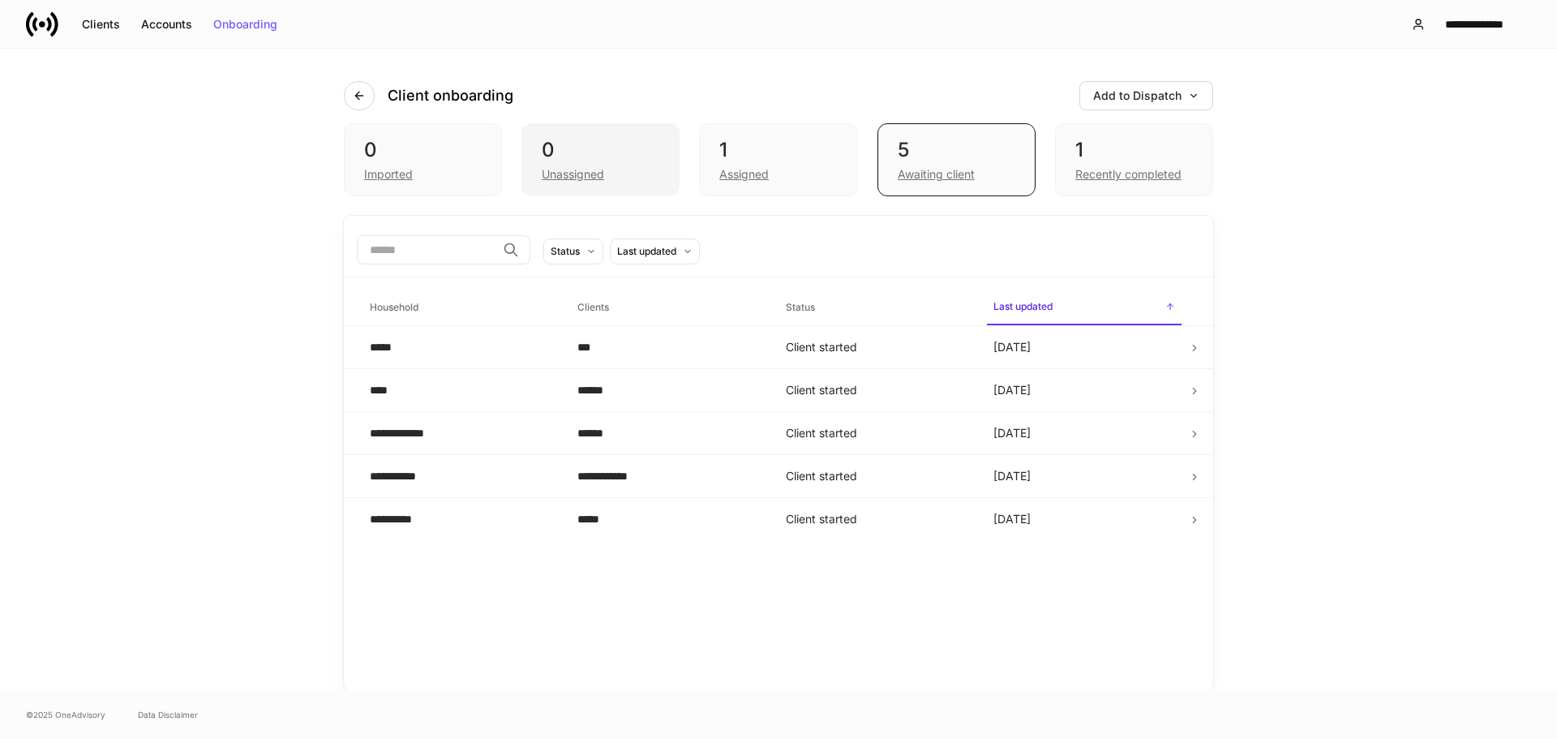
click at [535, 127] on div "0 Unassigned" at bounding box center [601, 159] width 158 height 73
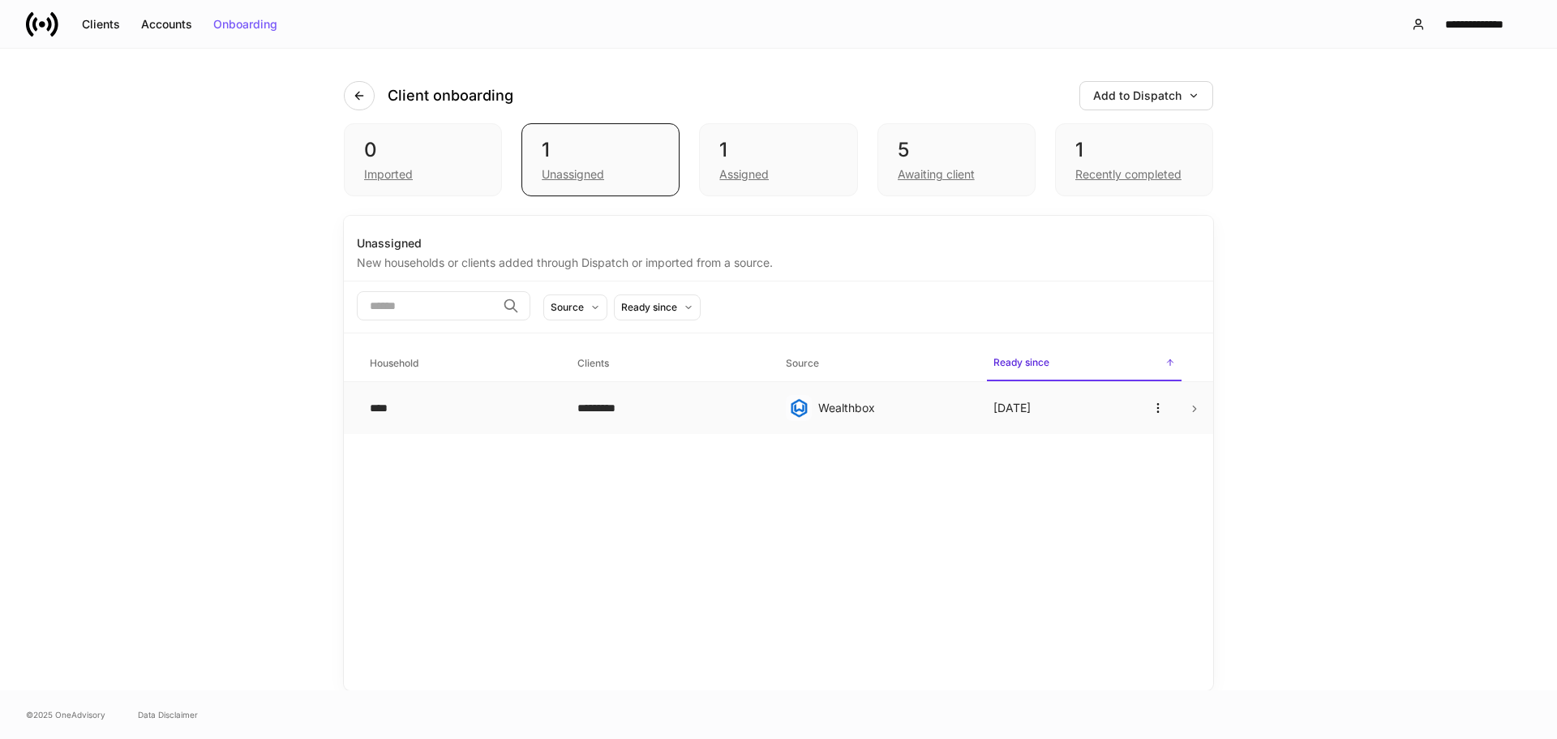
click at [684, 414] on div "*********" at bounding box center [668, 408] width 182 height 16
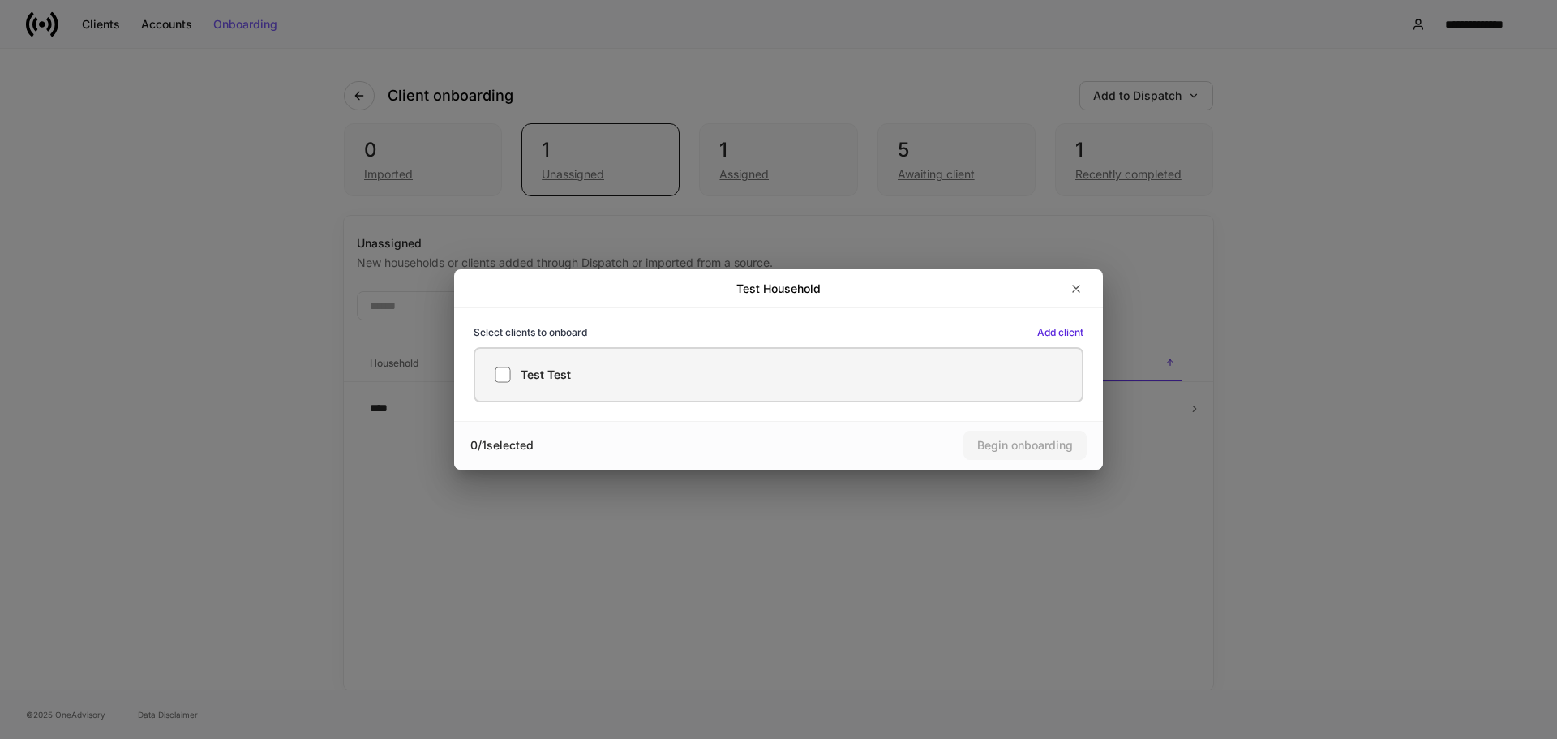
click at [592, 358] on label "Test Test" at bounding box center [779, 374] width 610 height 55
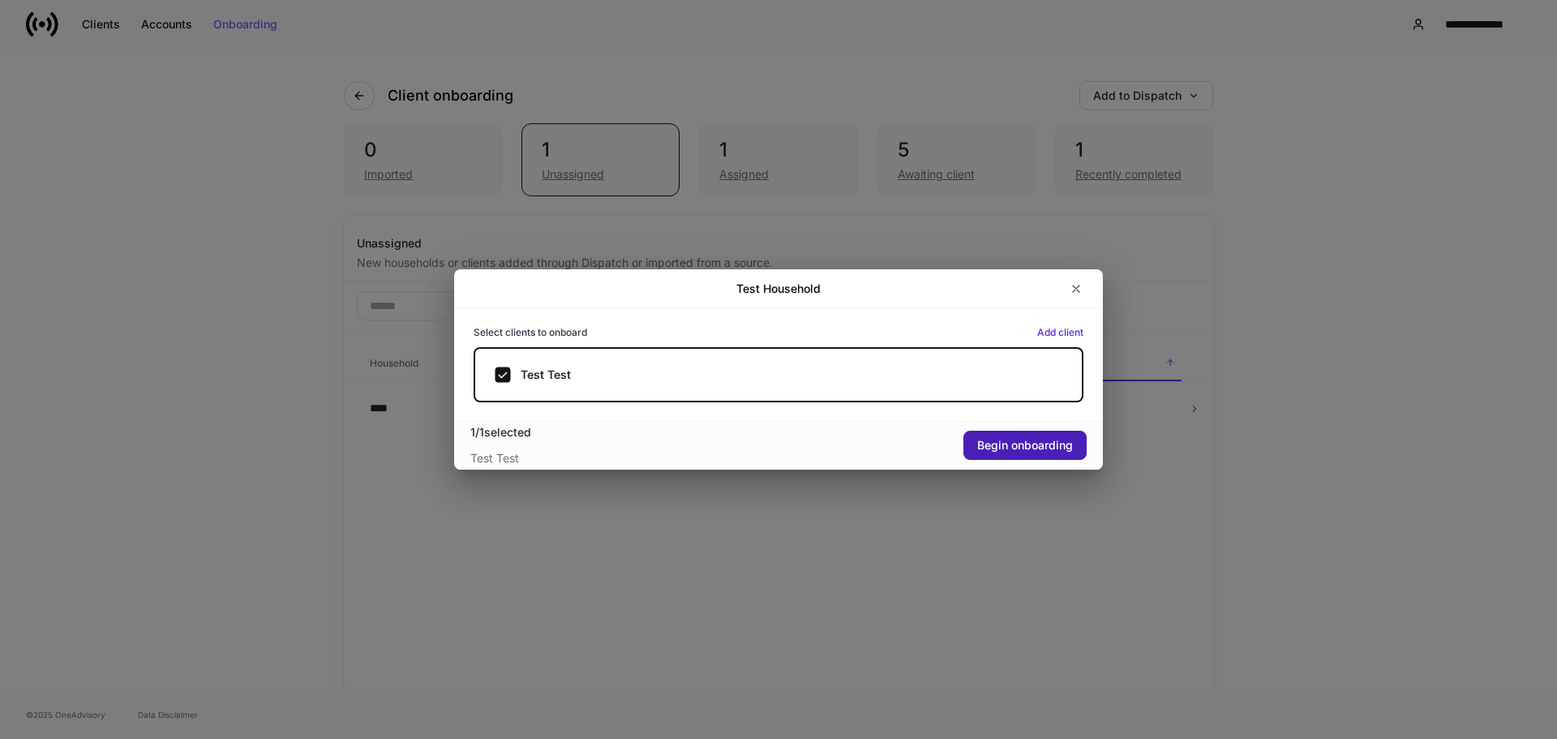
click at [1022, 434] on button "Begin onboarding" at bounding box center [1025, 445] width 123 height 29
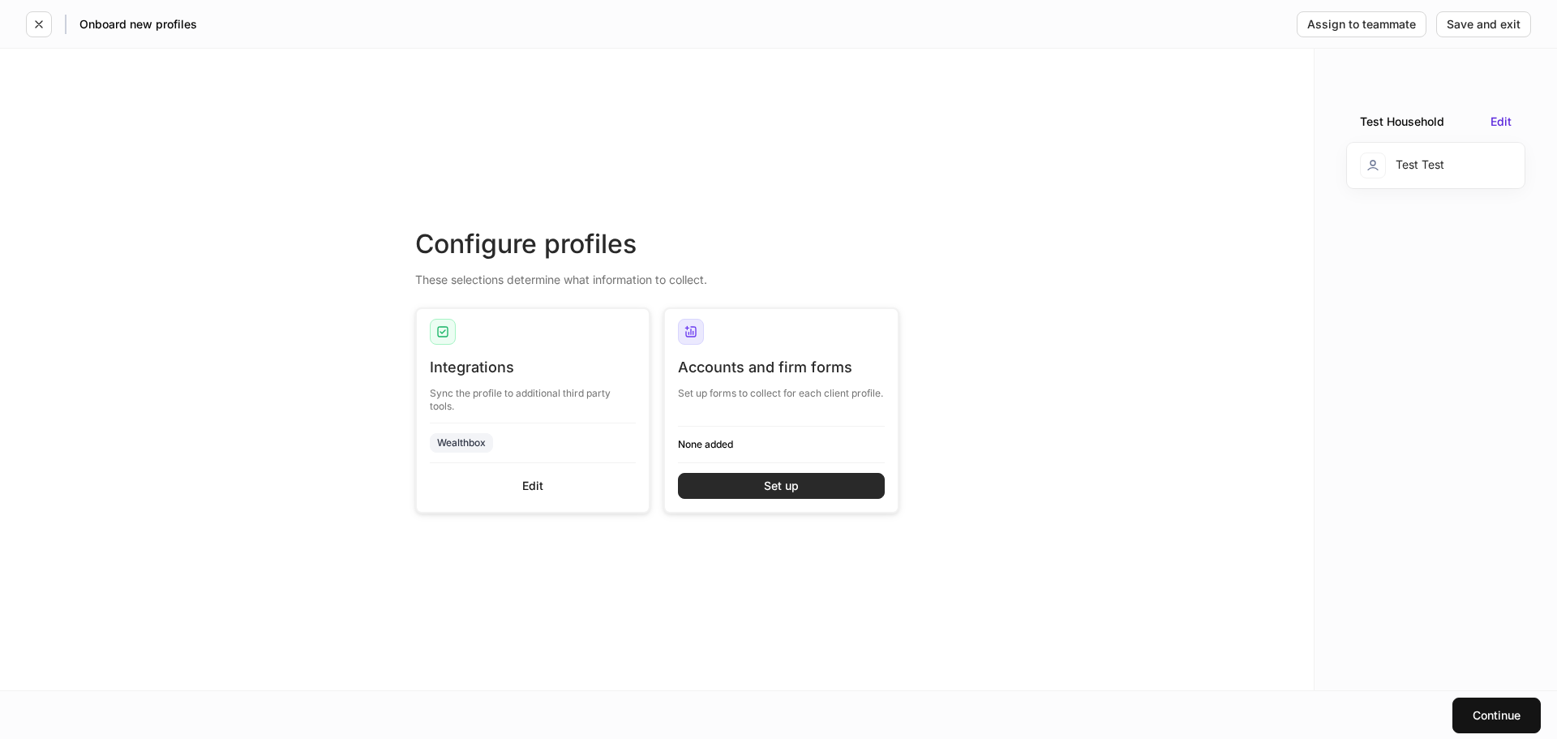
click at [793, 480] on div "Set up" at bounding box center [781, 485] width 35 height 11
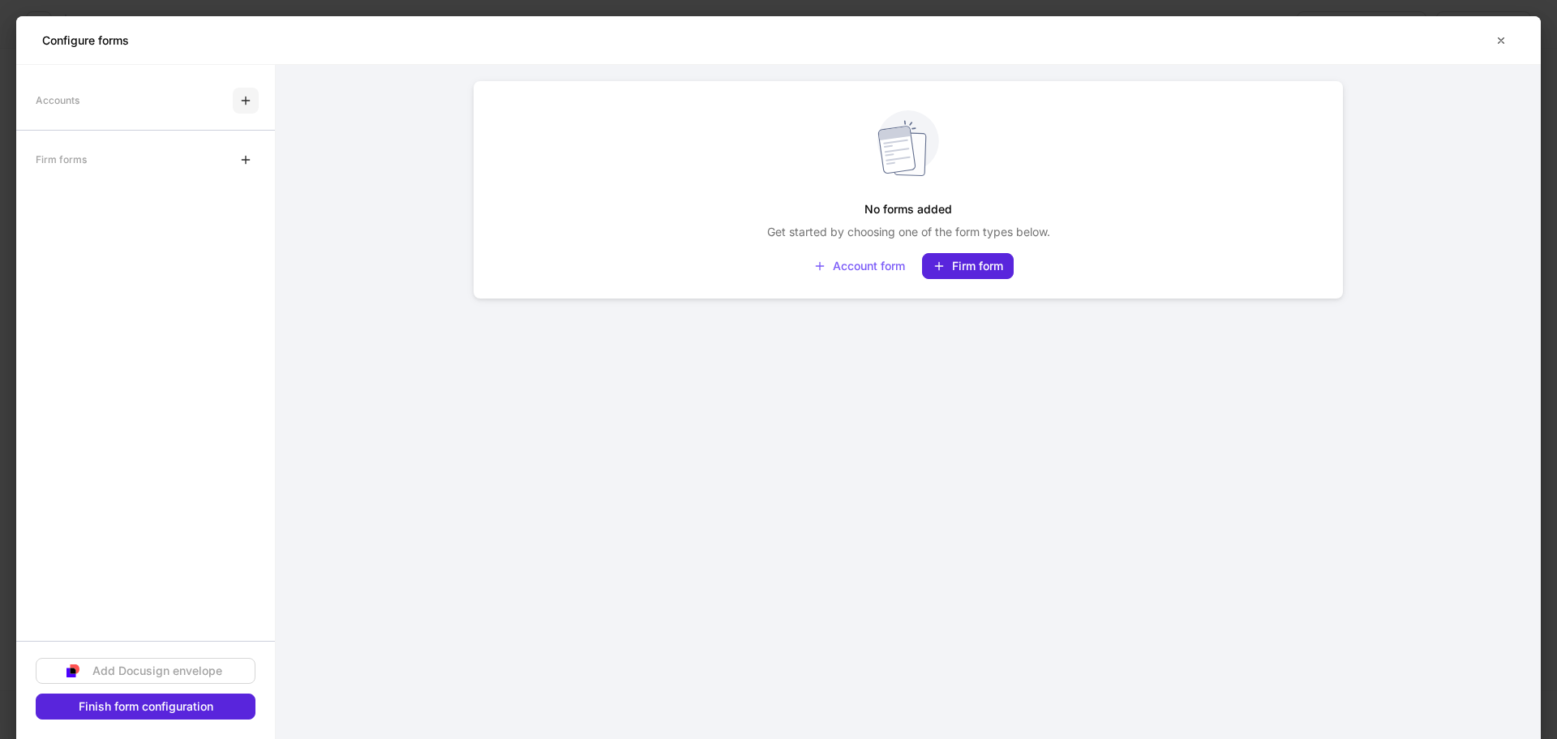
click at [251, 100] on icon "button" at bounding box center [245, 100] width 13 height 13
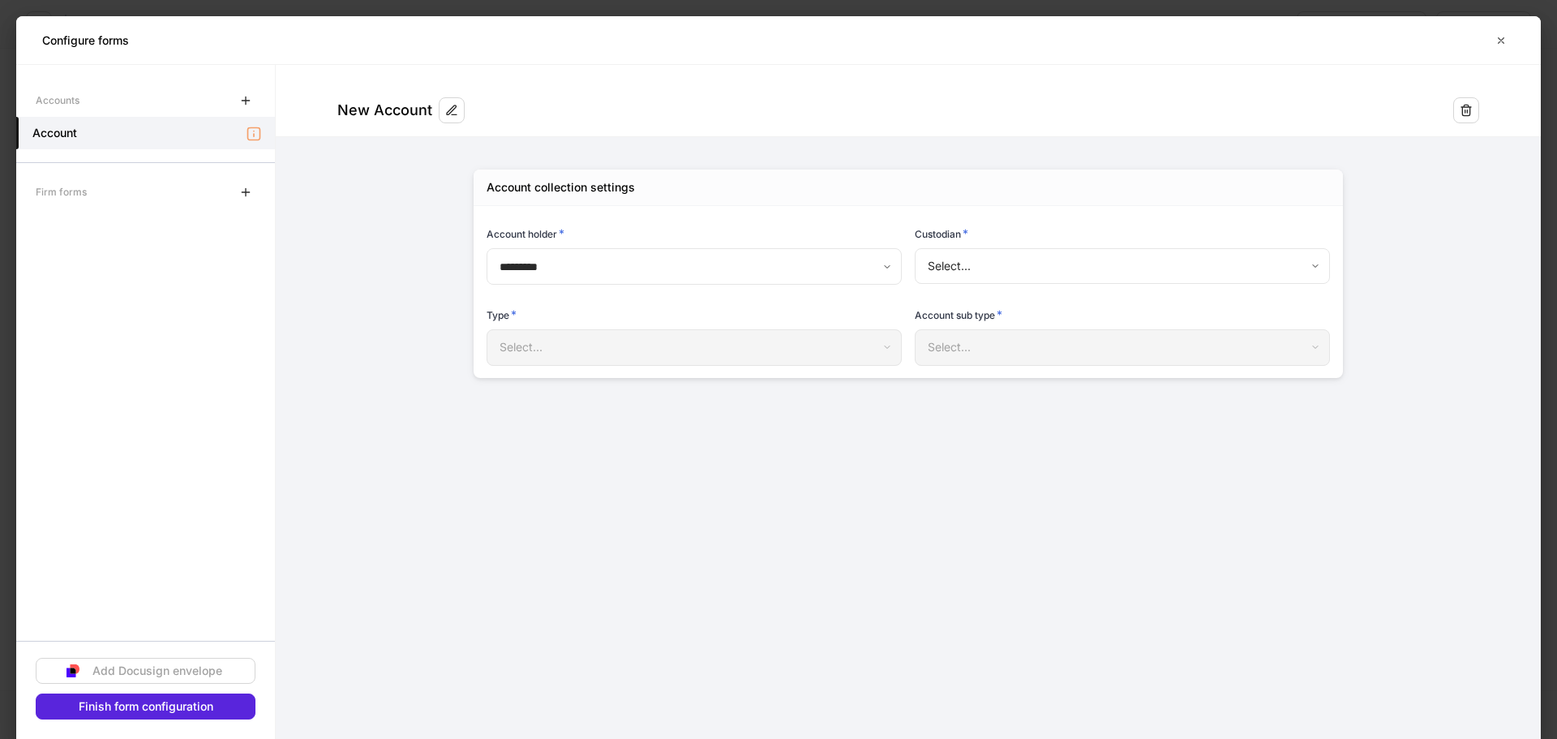
click at [612, 262] on body "**********" at bounding box center [778, 369] width 1557 height 739
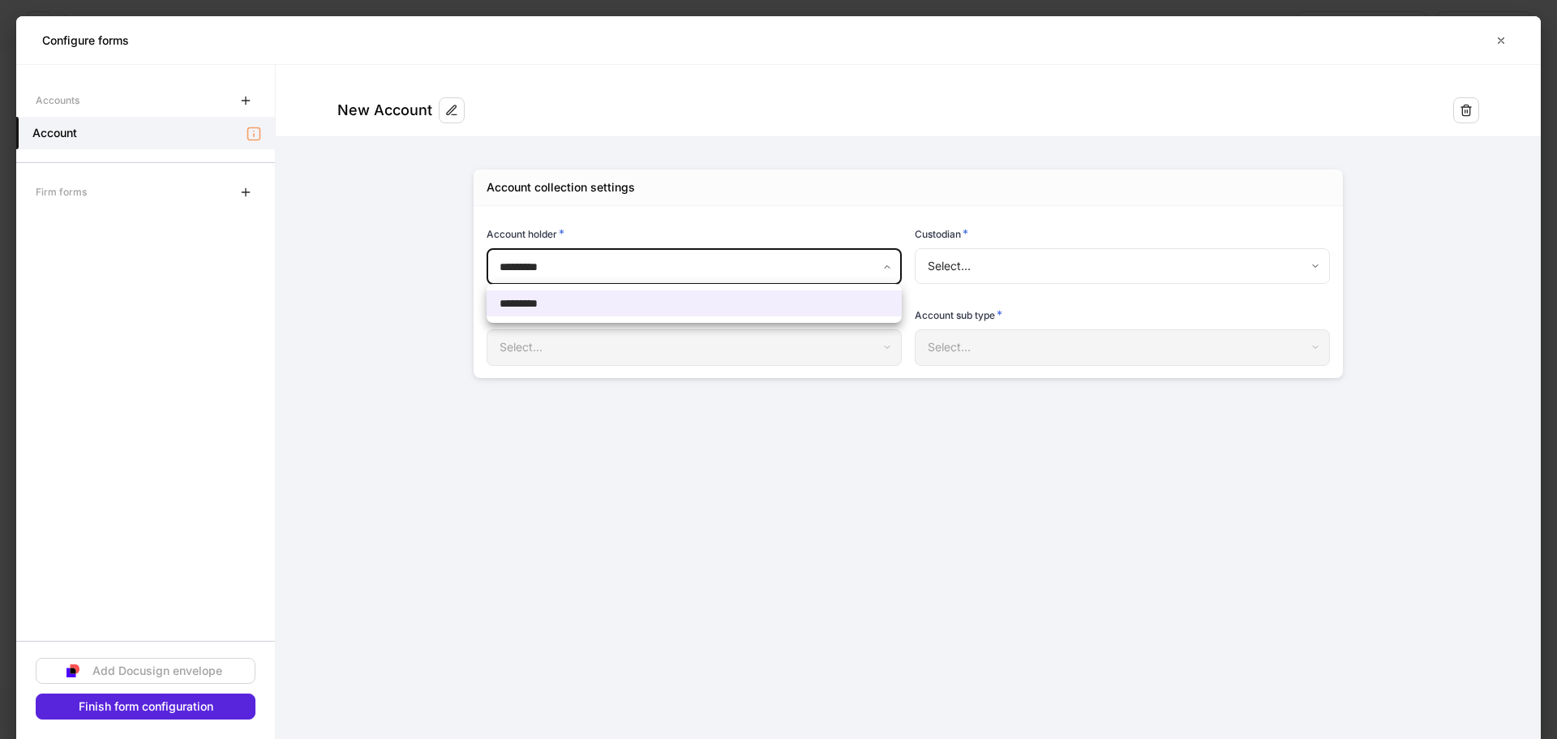
drag, startPoint x: 623, startPoint y: 262, endPoint x: 672, endPoint y: 254, distance: 49.3
click at [628, 261] on div at bounding box center [778, 369] width 1557 height 739
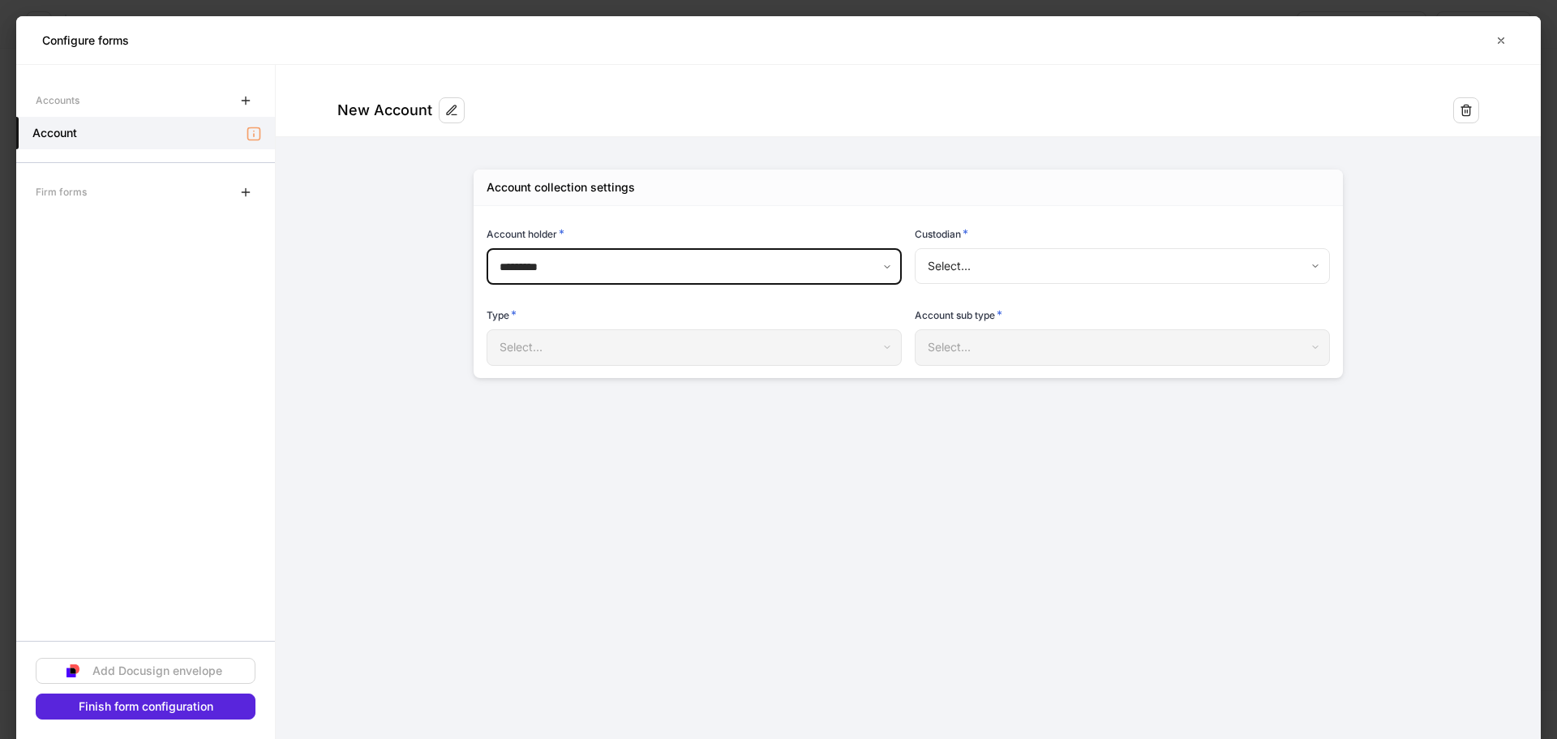
click at [1007, 254] on body "**********" at bounding box center [778, 369] width 1557 height 739
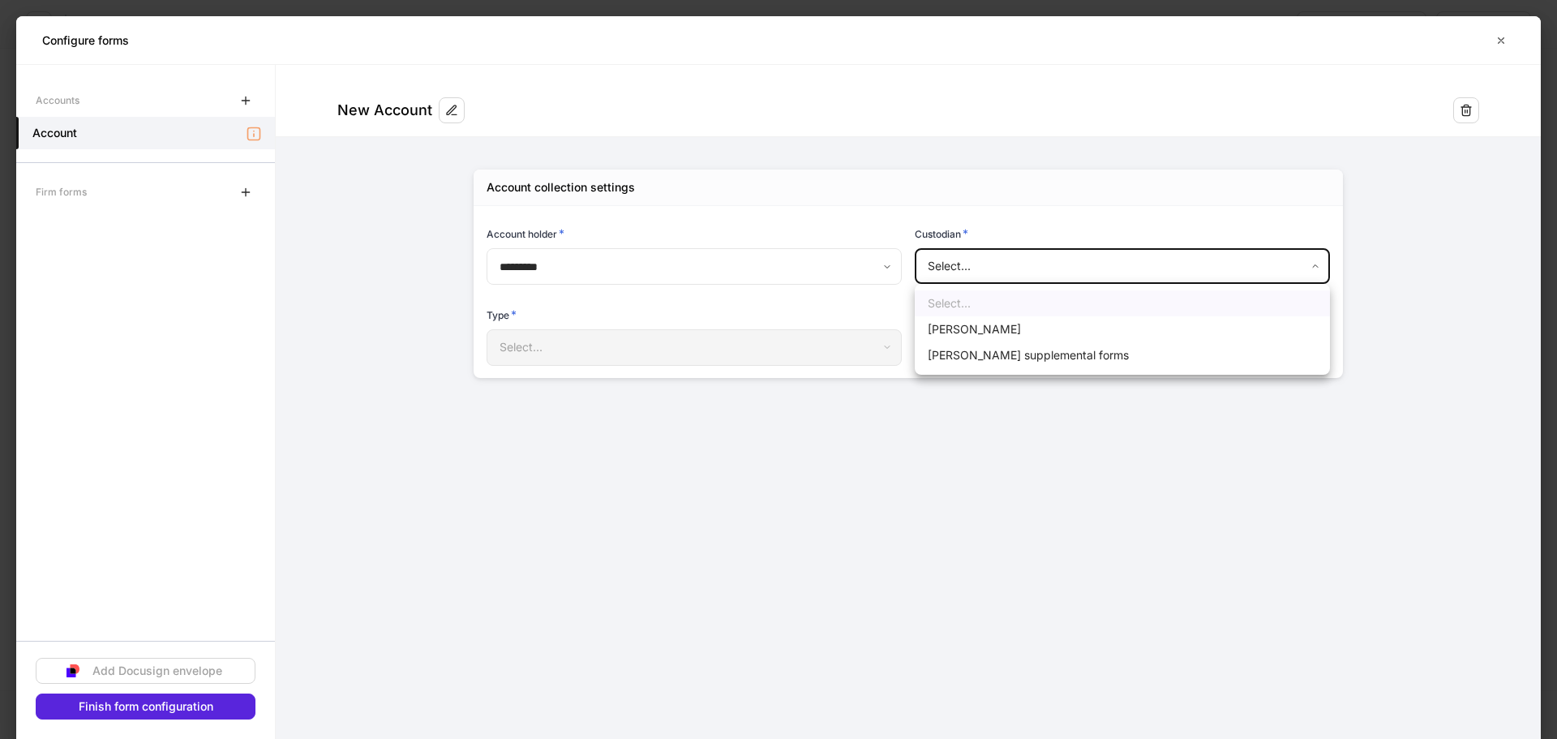
click at [974, 332] on li "[PERSON_NAME]" at bounding box center [1122, 329] width 415 height 26
type input "******"
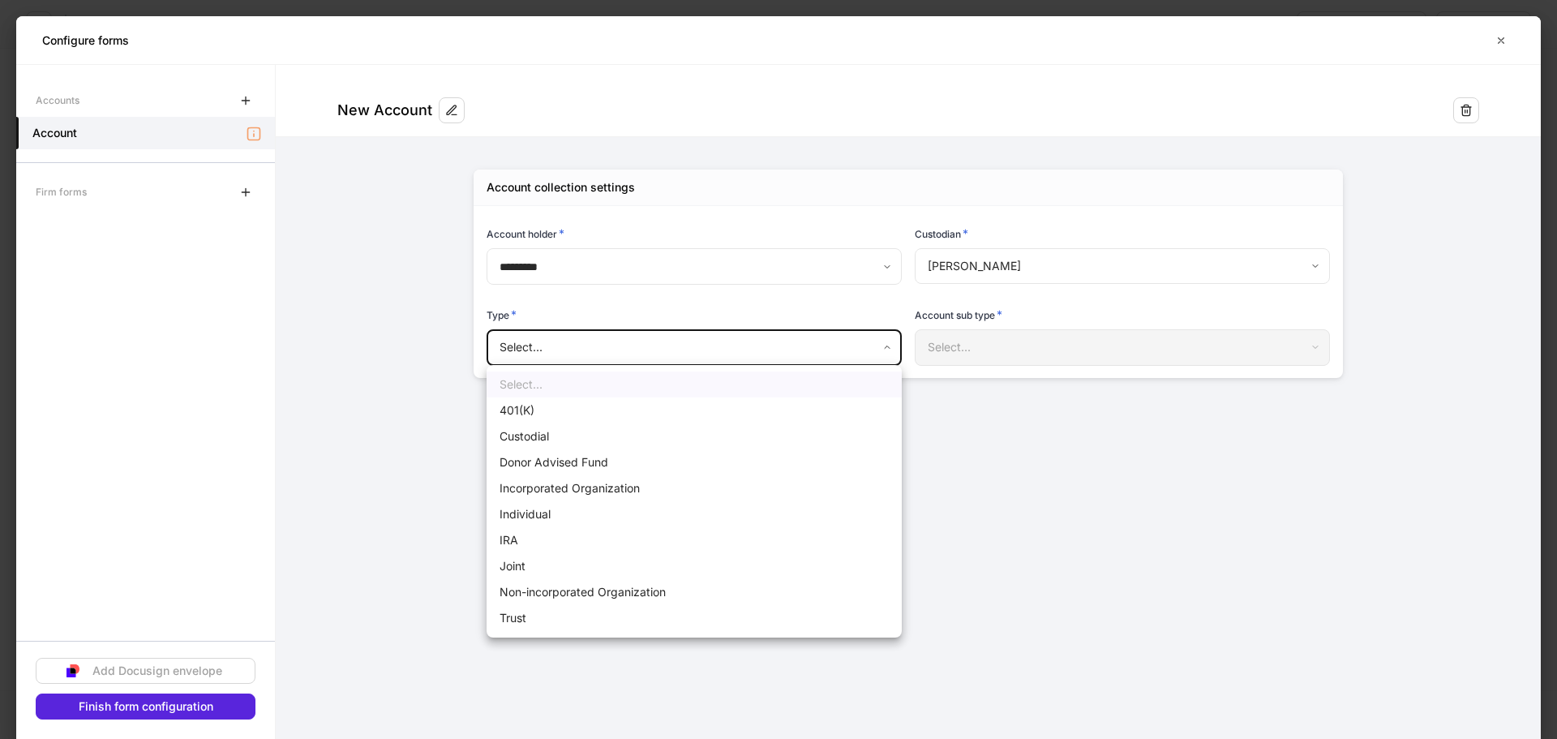
click at [785, 337] on body "**********" at bounding box center [778, 369] width 1557 height 739
click at [563, 513] on li "Individual" at bounding box center [694, 514] width 415 height 26
type input "**********"
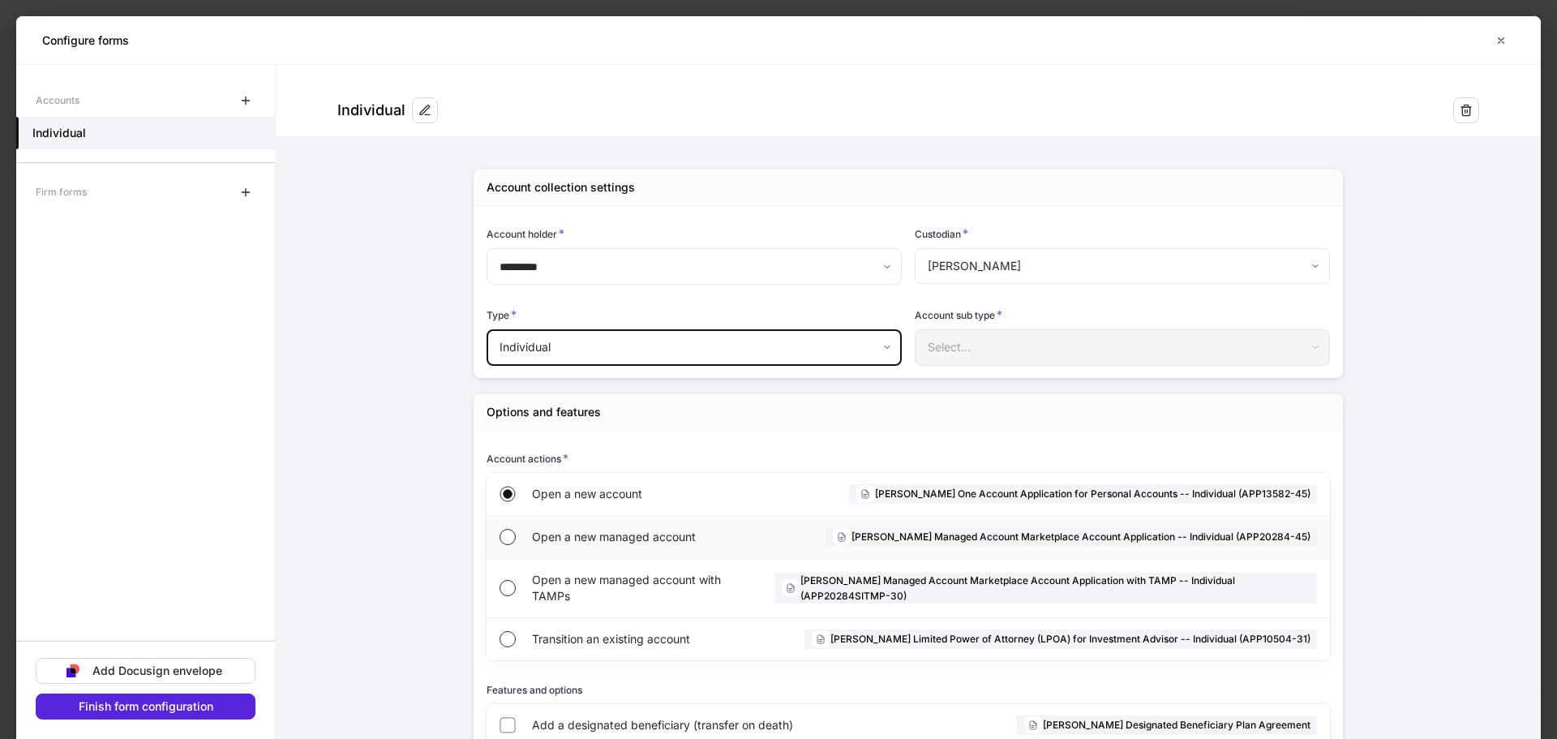
click at [619, 544] on div "Open a new managed account" at bounding box center [640, 537] width 216 height 42
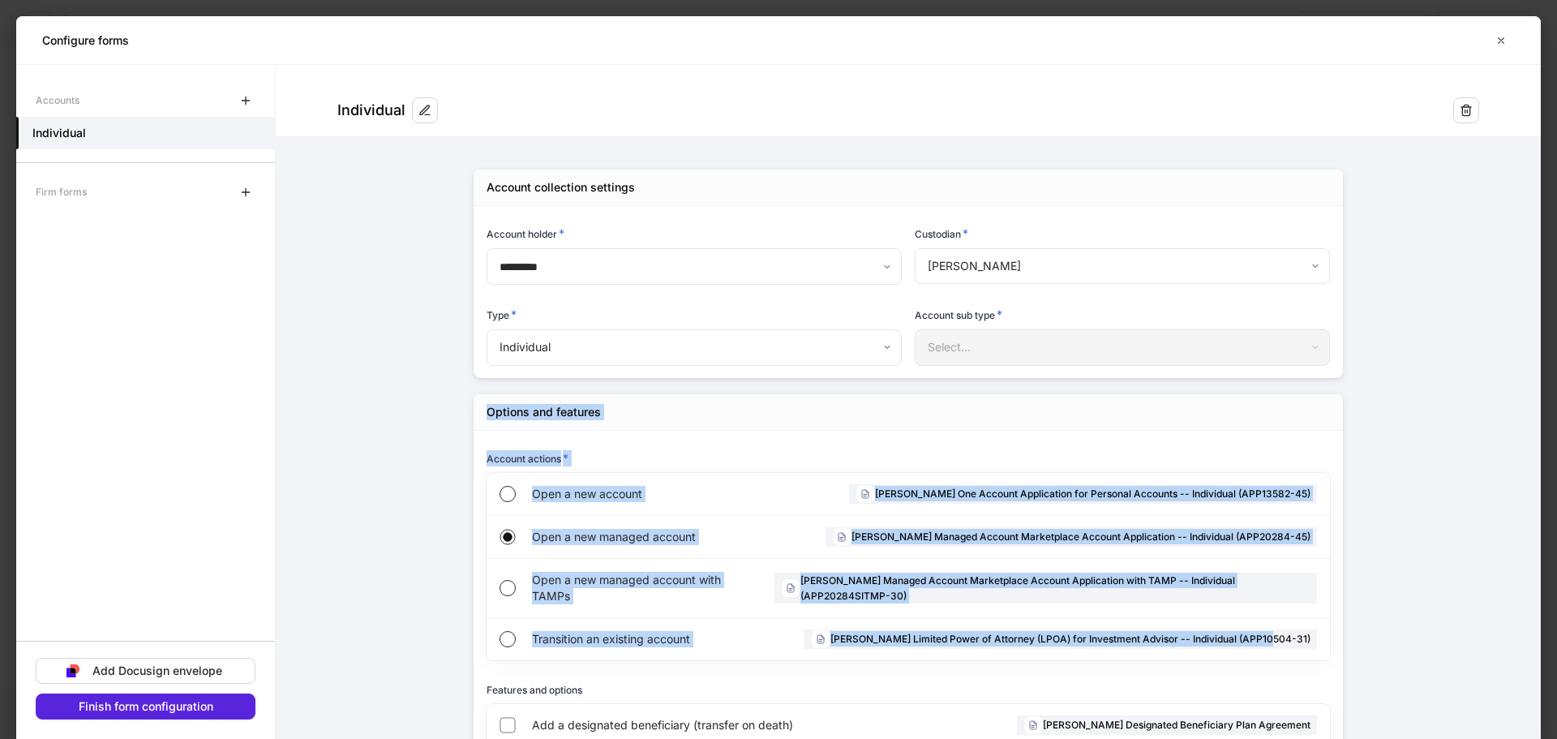
drag, startPoint x: 379, startPoint y: 427, endPoint x: 1349, endPoint y: 657, distance: 997.0
click at [1348, 658] on form "**********" at bounding box center [908, 514] width 1265 height 898
click at [1393, 642] on form "**********" at bounding box center [908, 514] width 1265 height 898
click at [1390, 632] on form "**********" at bounding box center [908, 514] width 1265 height 898
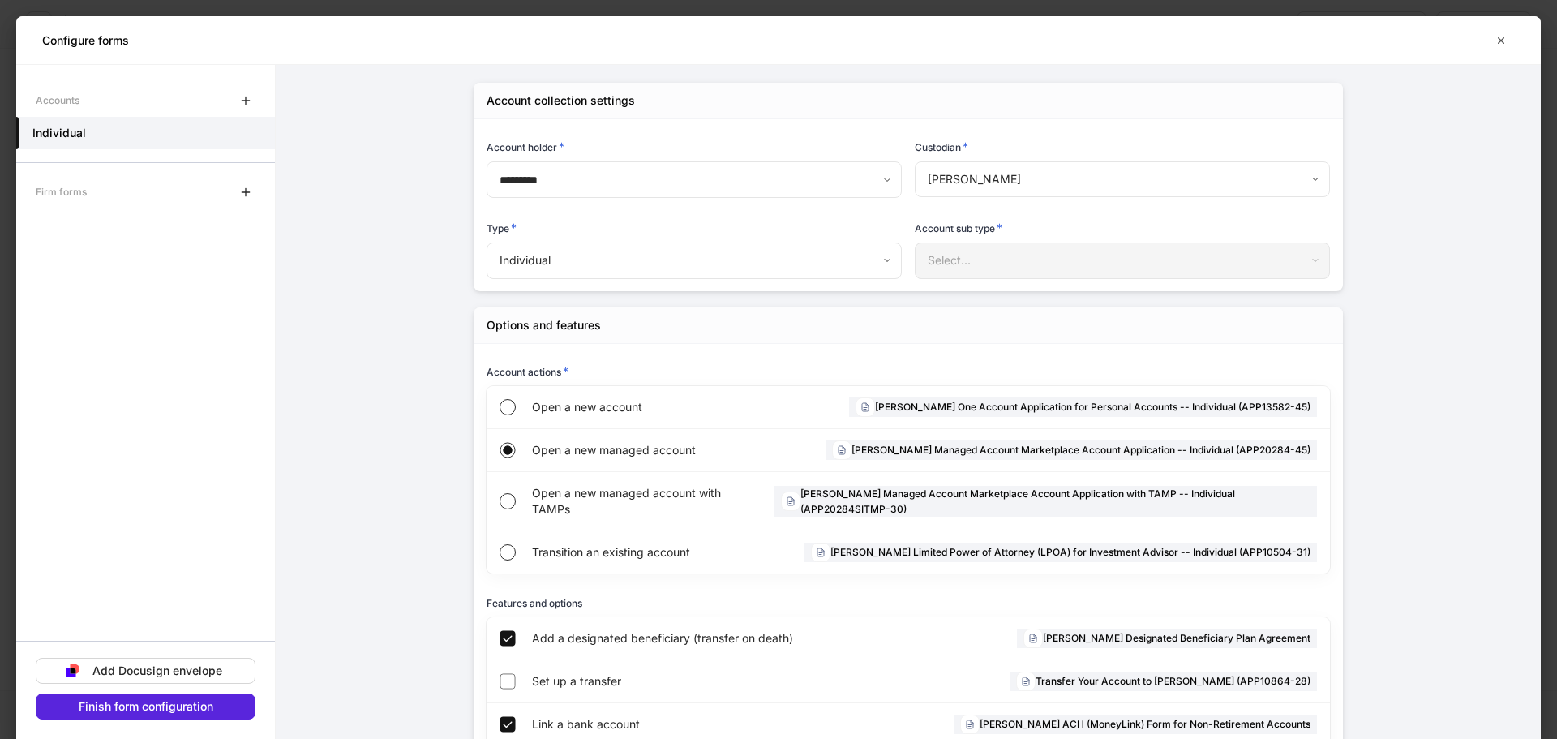
scroll to position [223, 0]
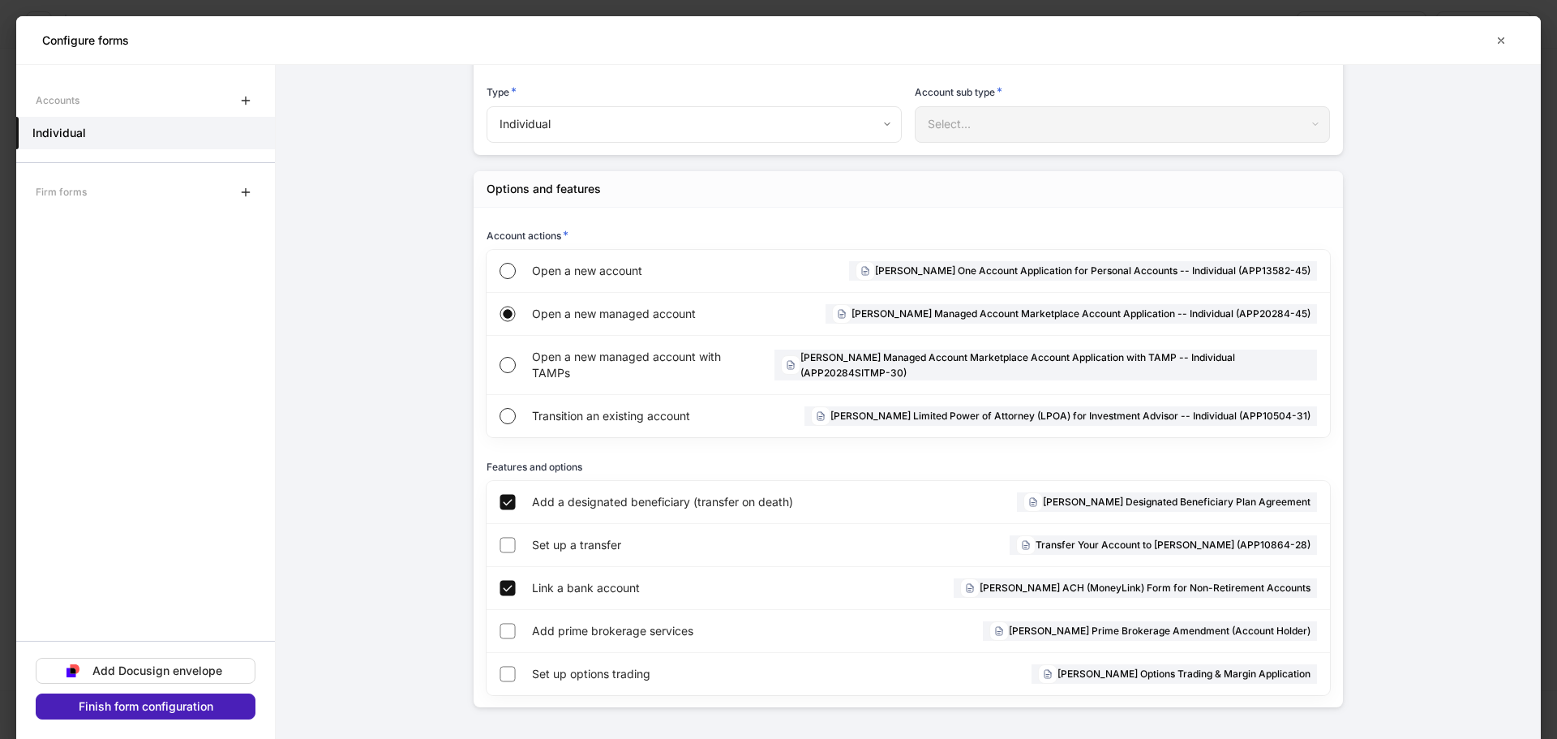
drag, startPoint x: 165, startPoint y: 709, endPoint x: 264, endPoint y: 235, distance: 483.9
click at [282, 246] on div "**********" at bounding box center [778, 402] width 1525 height 674
click at [245, 187] on icon "button" at bounding box center [245, 192] width 13 height 13
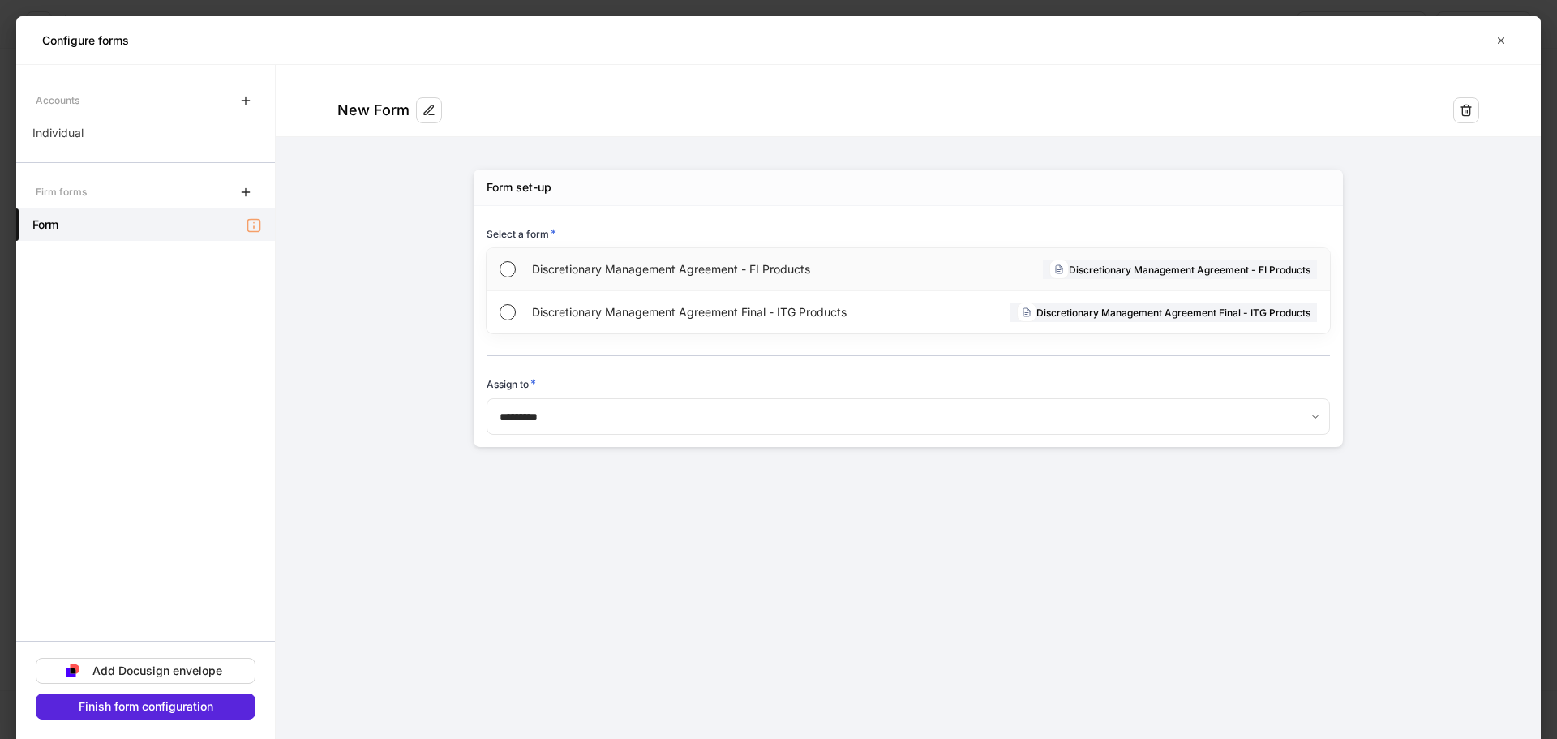
click at [674, 265] on span "Discretionary Management Agreement - FI Products" at bounding box center [723, 269] width 382 height 16
click at [230, 523] on div "Accounts Individual Firm forms Discretionary Management Agreement - FI Products" at bounding box center [145, 355] width 259 height 543
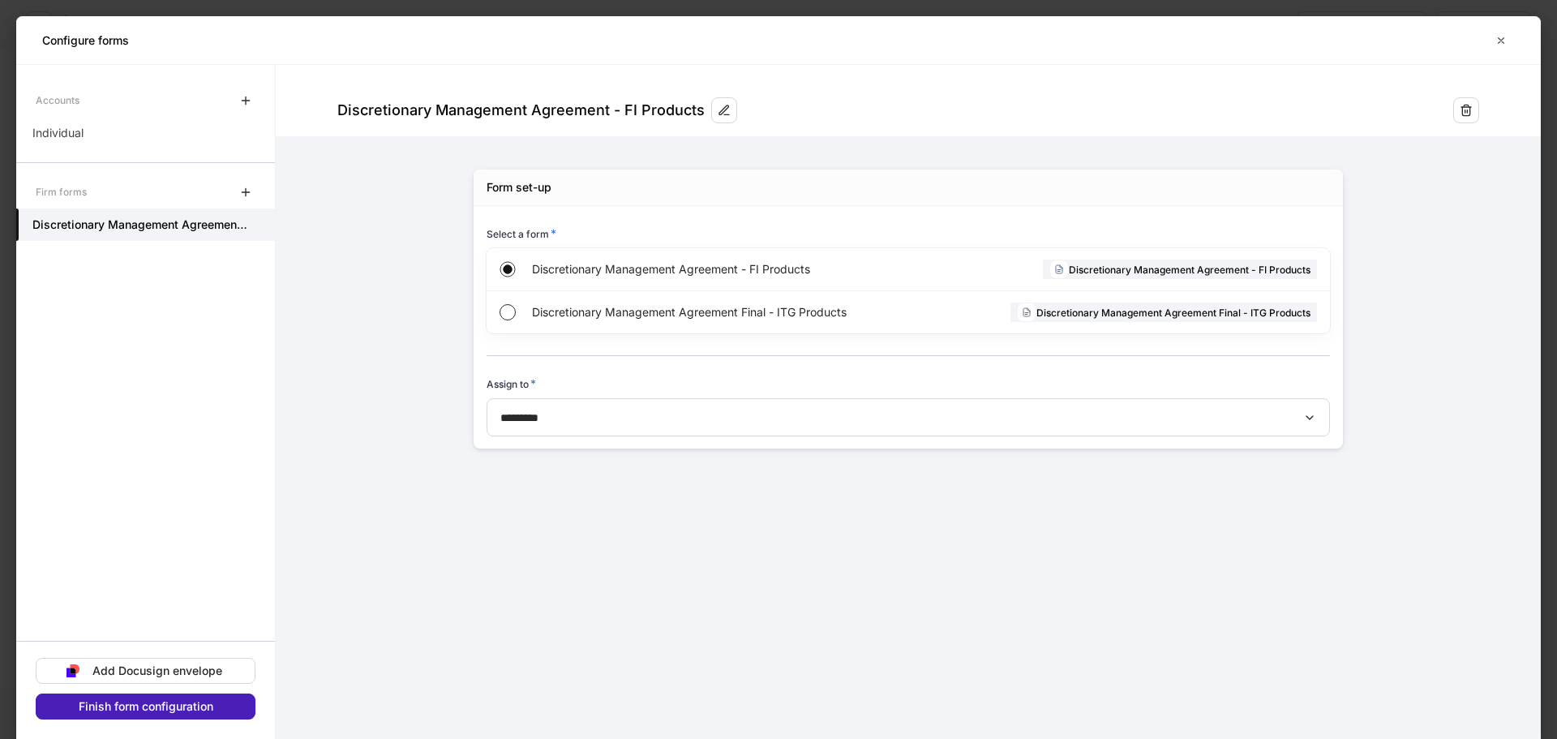
click at [126, 706] on div "Finish form configuration" at bounding box center [146, 706] width 135 height 11
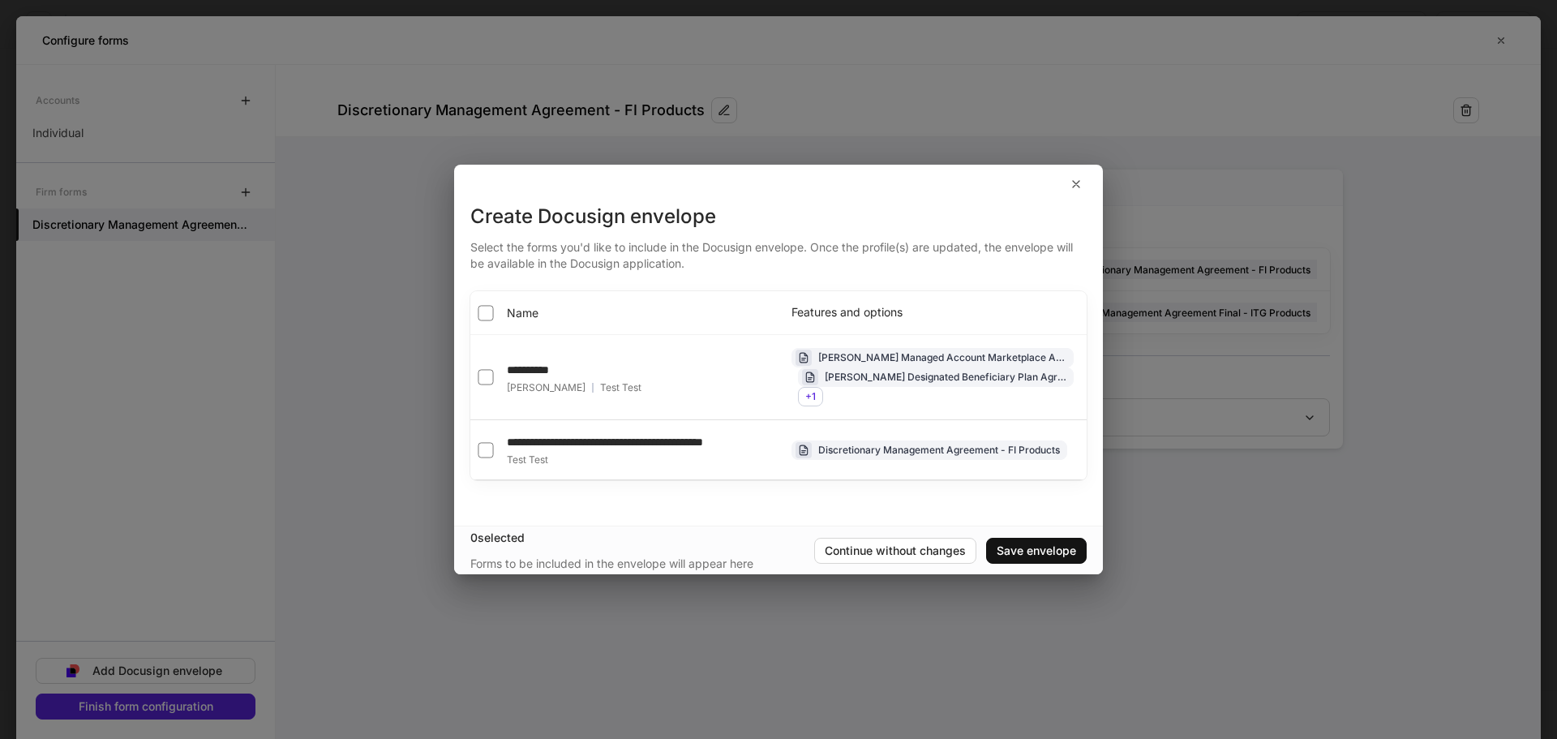
click at [603, 306] on th "Name" at bounding box center [624, 313] width 308 height 44
click at [553, 306] on th "Name" at bounding box center [624, 313] width 308 height 44
click at [514, 310] on span "Name" at bounding box center [523, 313] width 32 height 16
click at [1007, 556] on div "Save envelope" at bounding box center [1036, 550] width 79 height 11
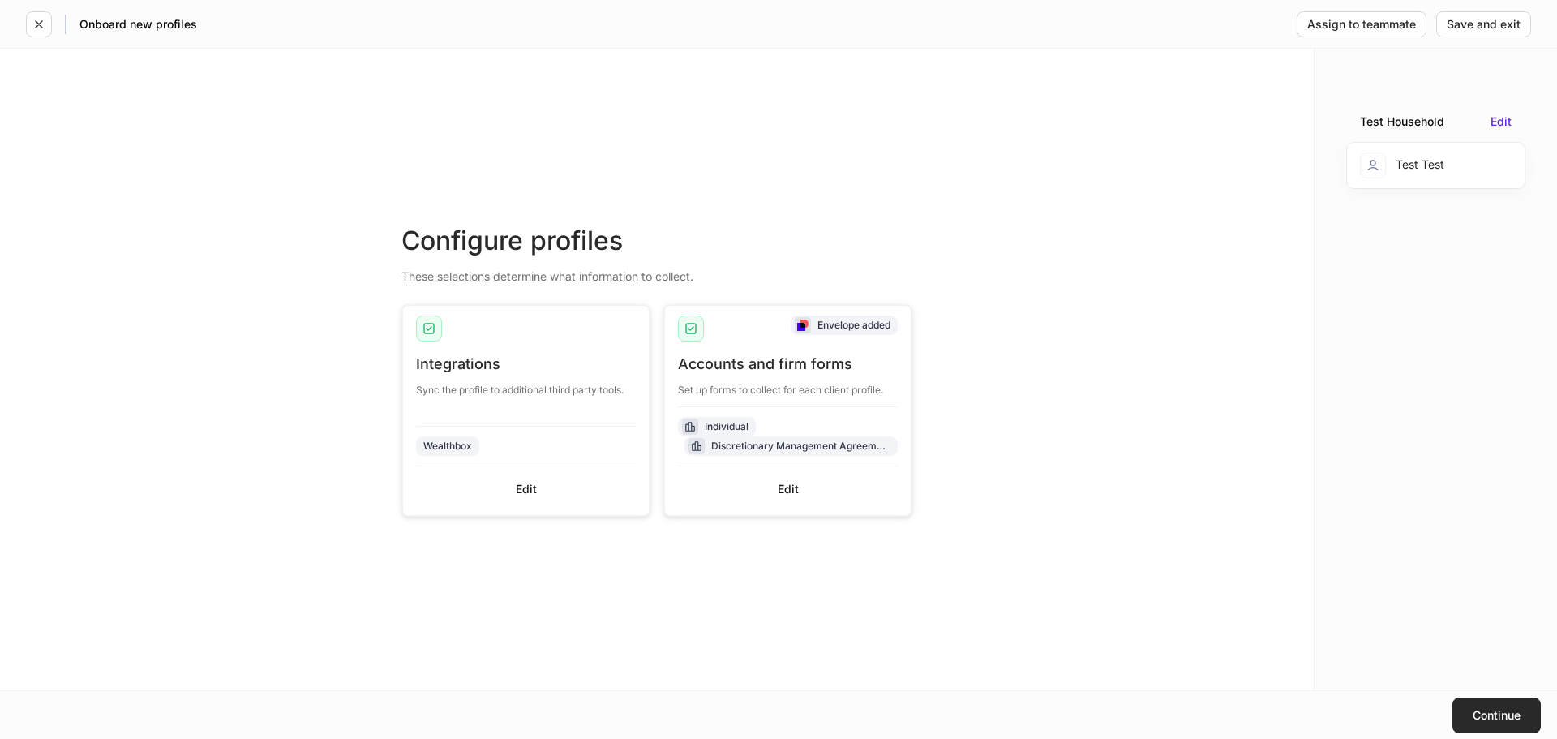
click at [1513, 715] on div "Continue" at bounding box center [1497, 715] width 48 height 11
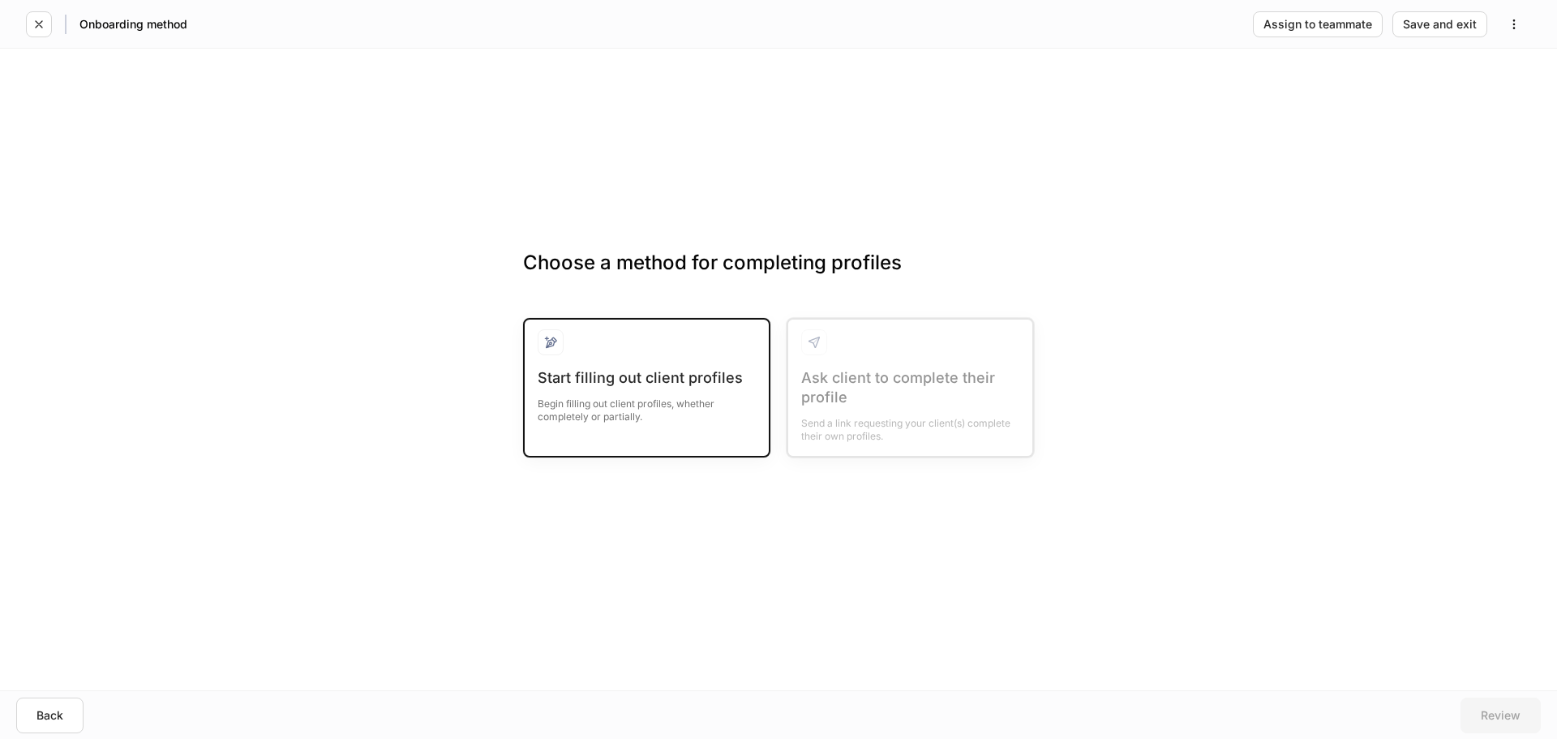
click at [741, 428] on div "Start filling out client profiles Begin filling out client profiles, whether co…" at bounding box center [647, 405] width 218 height 75
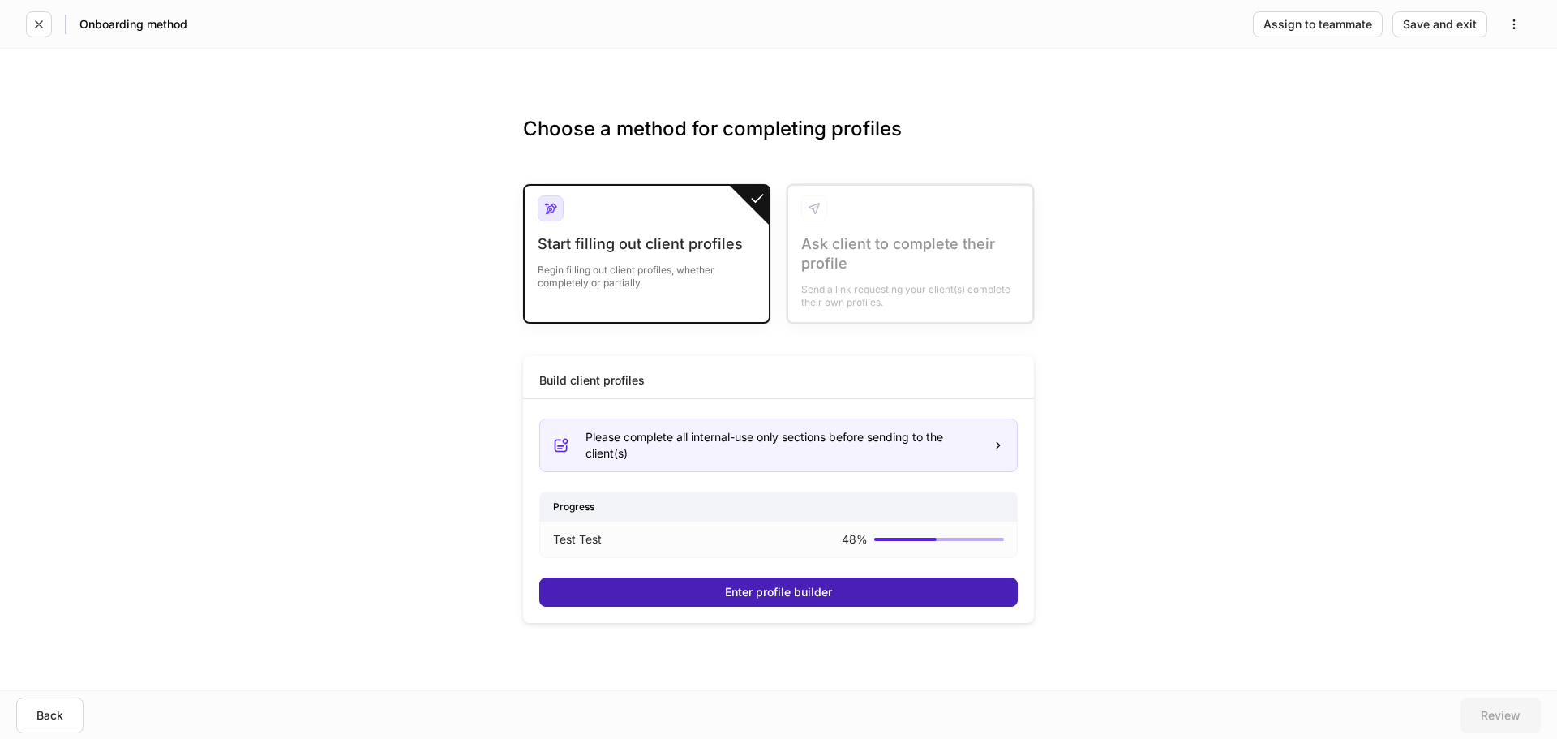
click at [921, 591] on button "Enter profile builder" at bounding box center [778, 591] width 479 height 29
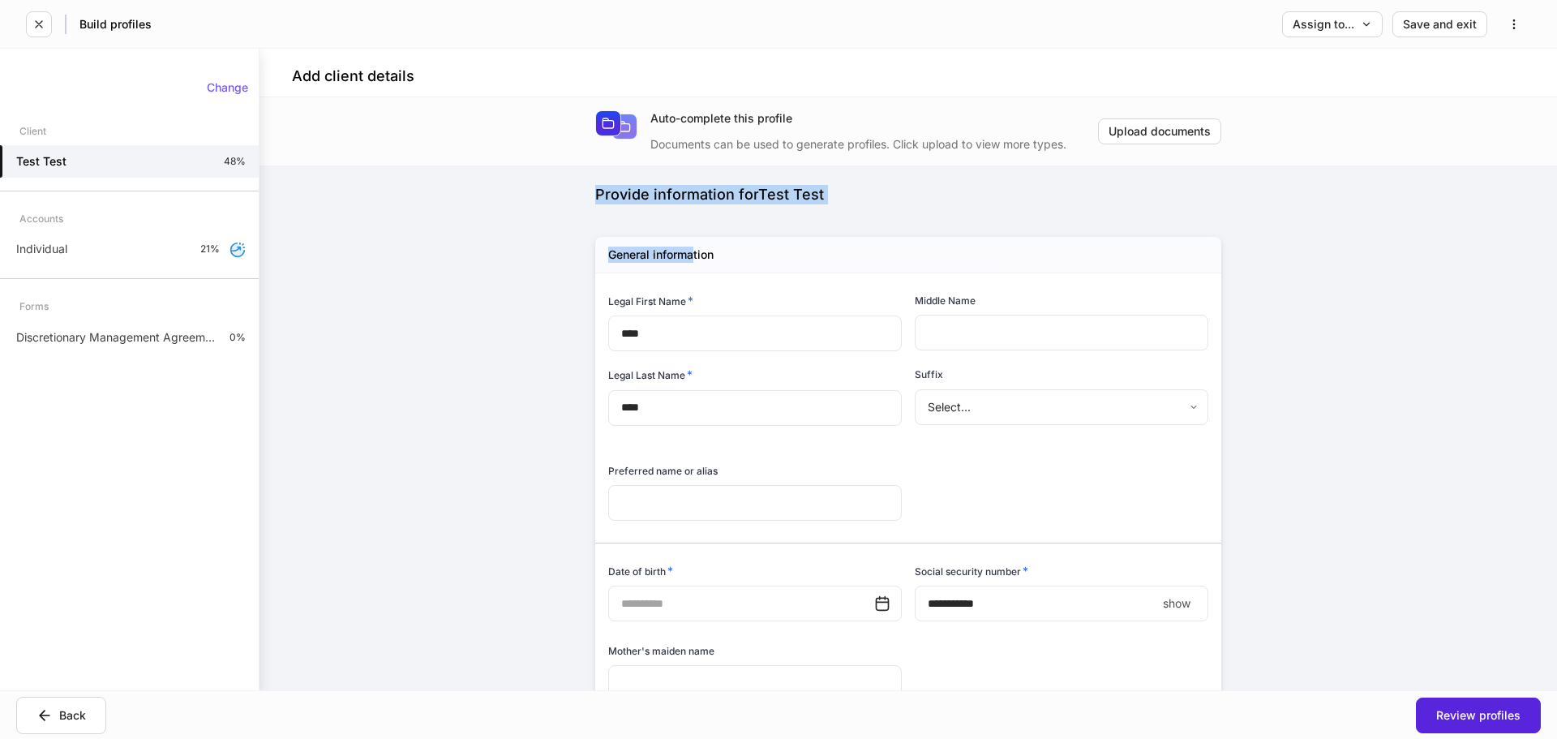
drag, startPoint x: 566, startPoint y: 192, endPoint x: 688, endPoint y: 225, distance: 125.9
drag, startPoint x: 663, startPoint y: 225, endPoint x: 608, endPoint y: 222, distance: 55.2
drag, startPoint x: 603, startPoint y: 217, endPoint x: 586, endPoint y: 214, distance: 18.1
drag, startPoint x: 586, startPoint y: 214, endPoint x: 561, endPoint y: 215, distance: 24.3
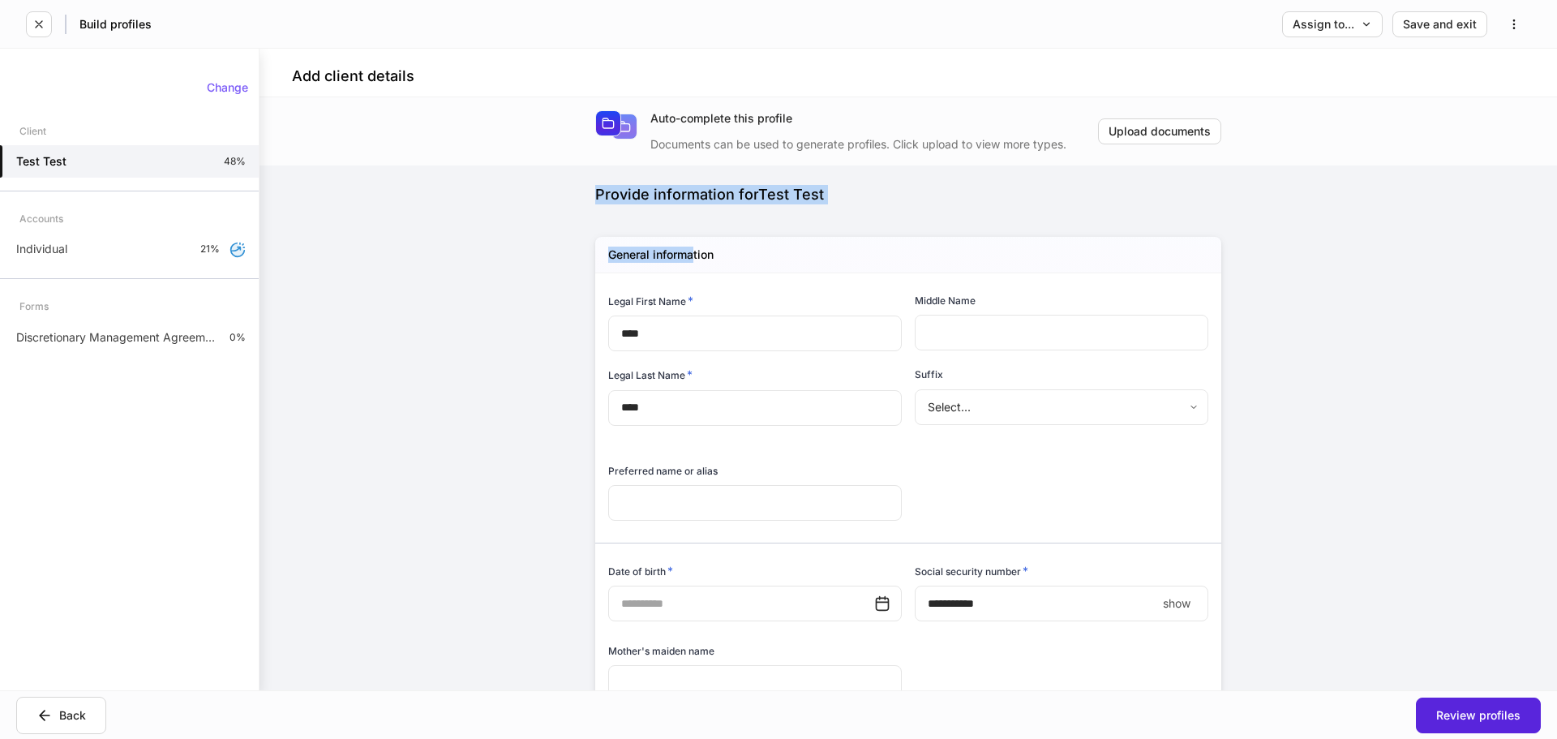
drag, startPoint x: 561, startPoint y: 215, endPoint x: 538, endPoint y: 202, distance: 26.9
drag, startPoint x: 530, startPoint y: 192, endPoint x: 436, endPoint y: 192, distance: 94.1
drag, startPoint x: 436, startPoint y: 192, endPoint x: 412, endPoint y: 187, distance: 24.8
drag, startPoint x: 412, startPoint y: 187, endPoint x: 308, endPoint y: 161, distance: 107.0
